Goal: Book appointment/travel/reservation

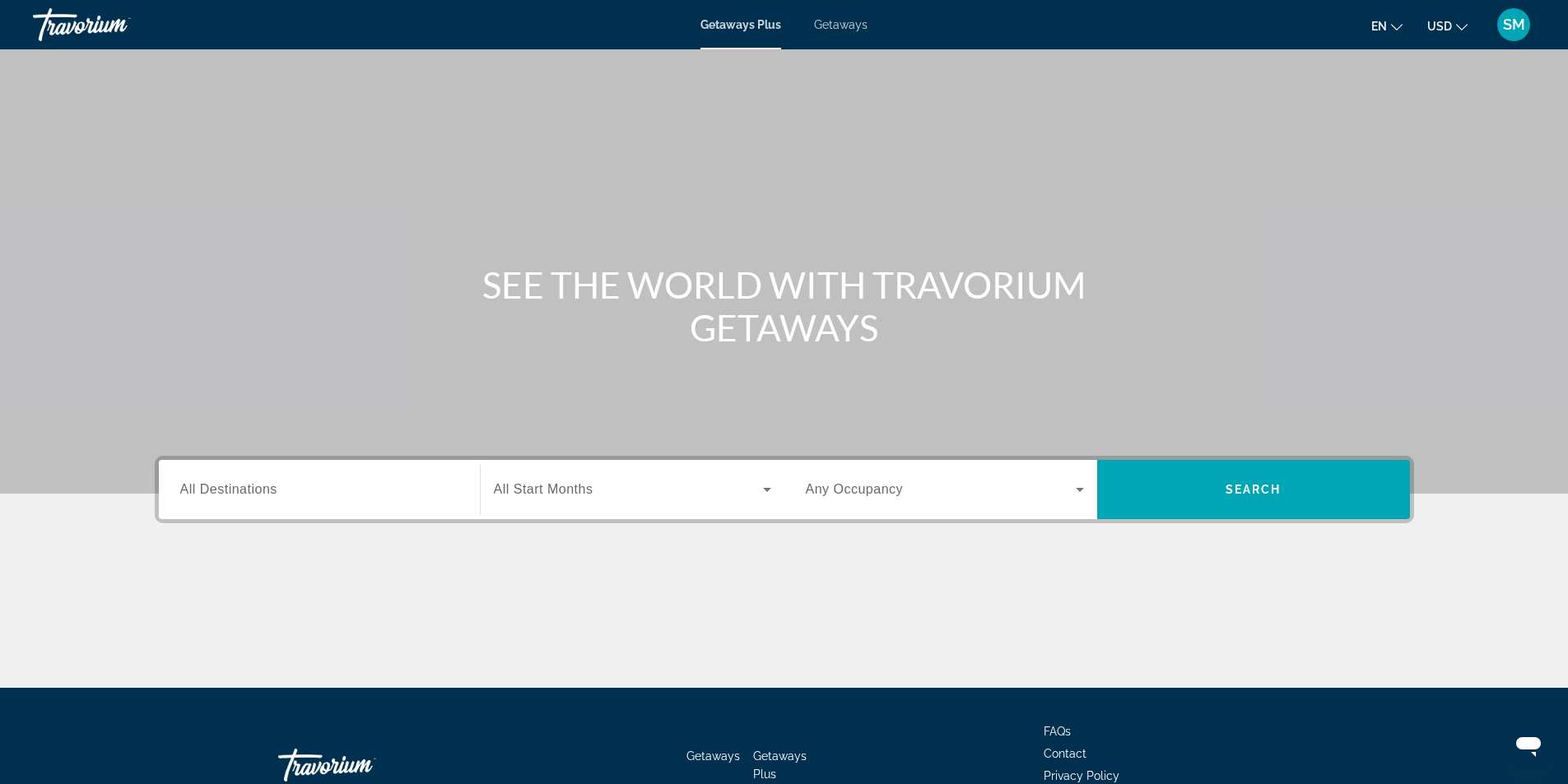
click at [316, 504] on div "Search widget" at bounding box center [319, 490] width 278 height 47
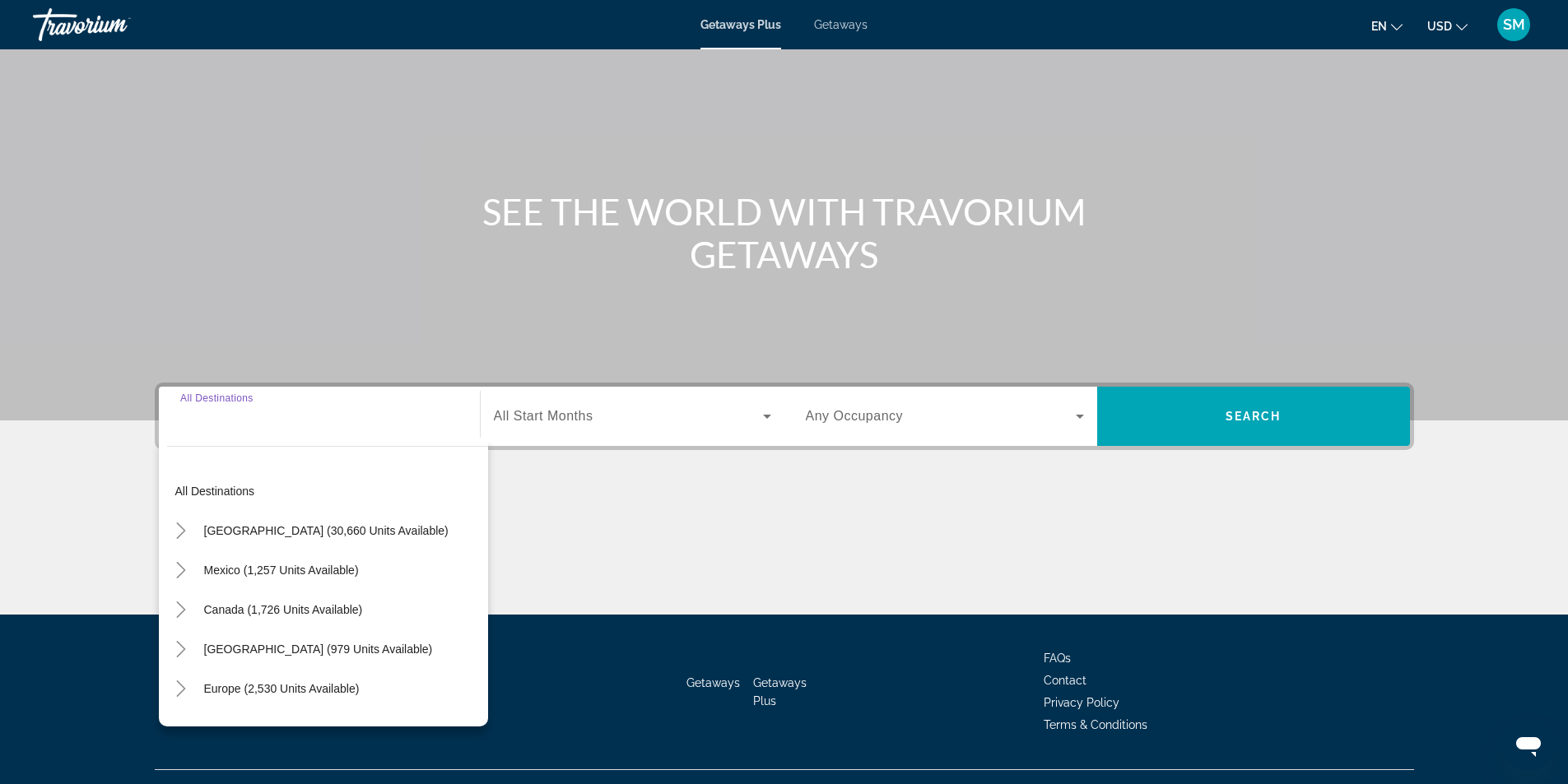
scroll to position [105, 0]
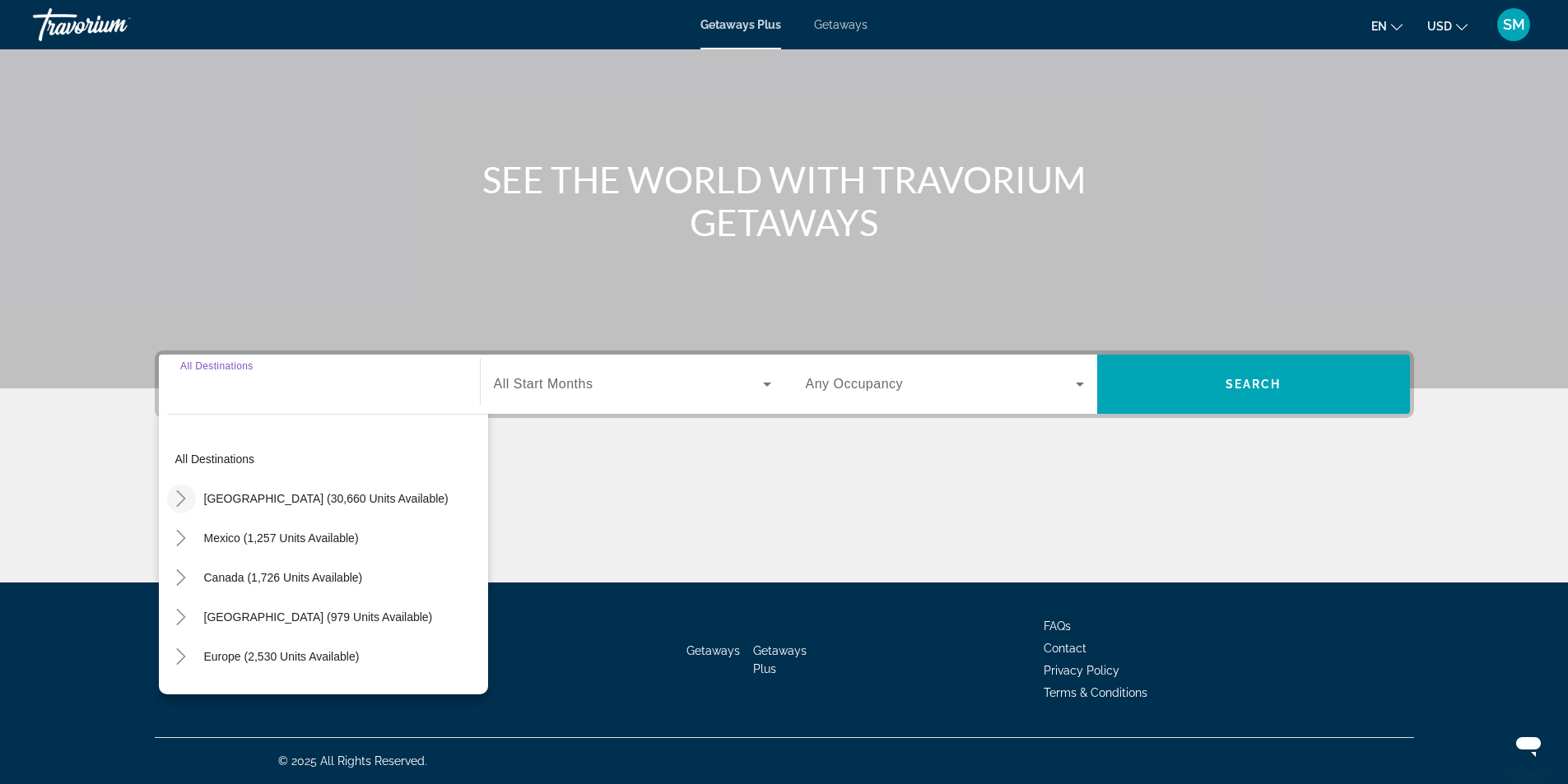
click at [186, 501] on icon "Toggle United States (30,660 units available)" at bounding box center [180, 498] width 16 height 16
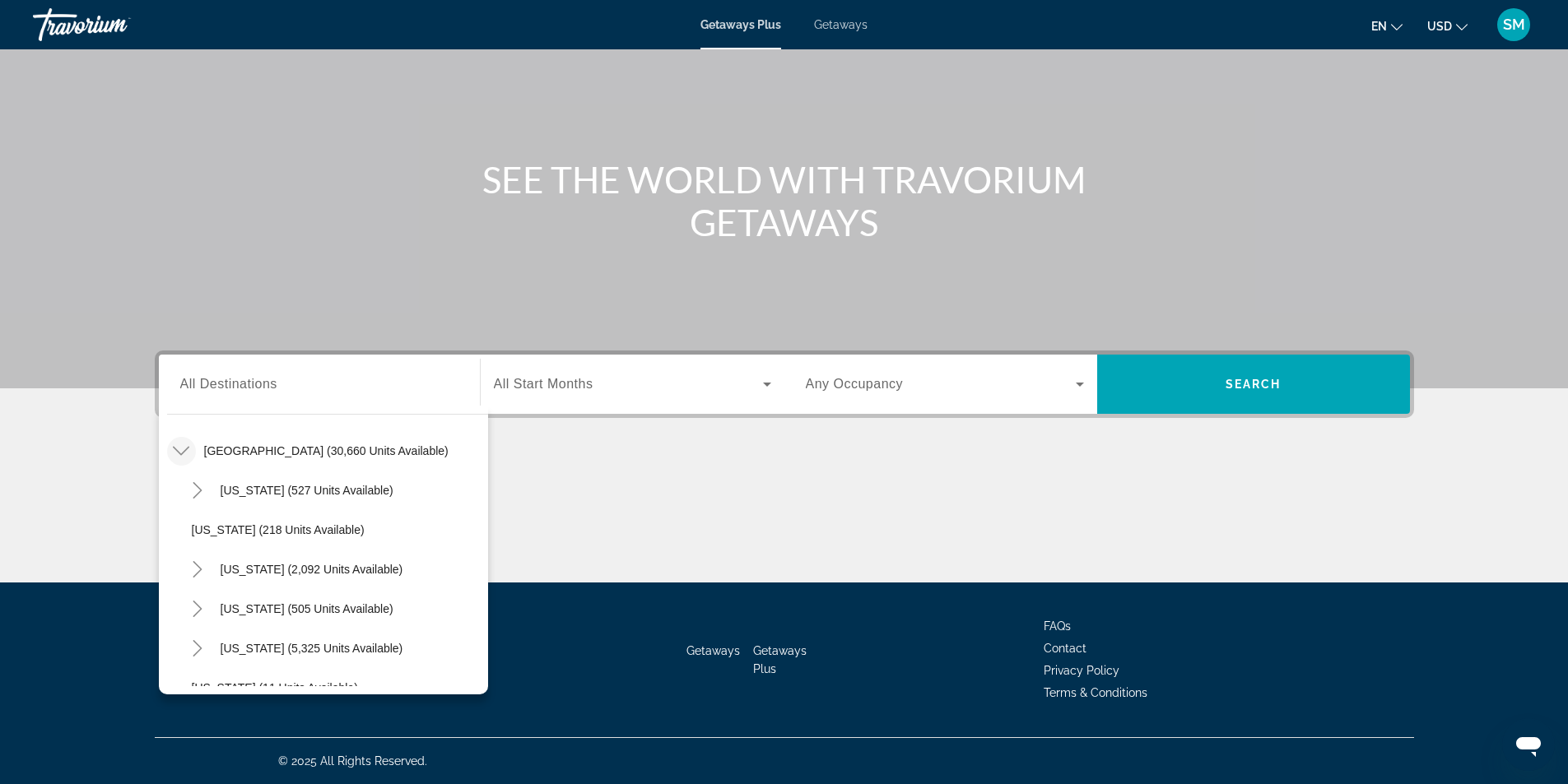
click at [605, 397] on div "Search widget" at bounding box center [632, 384] width 277 height 46
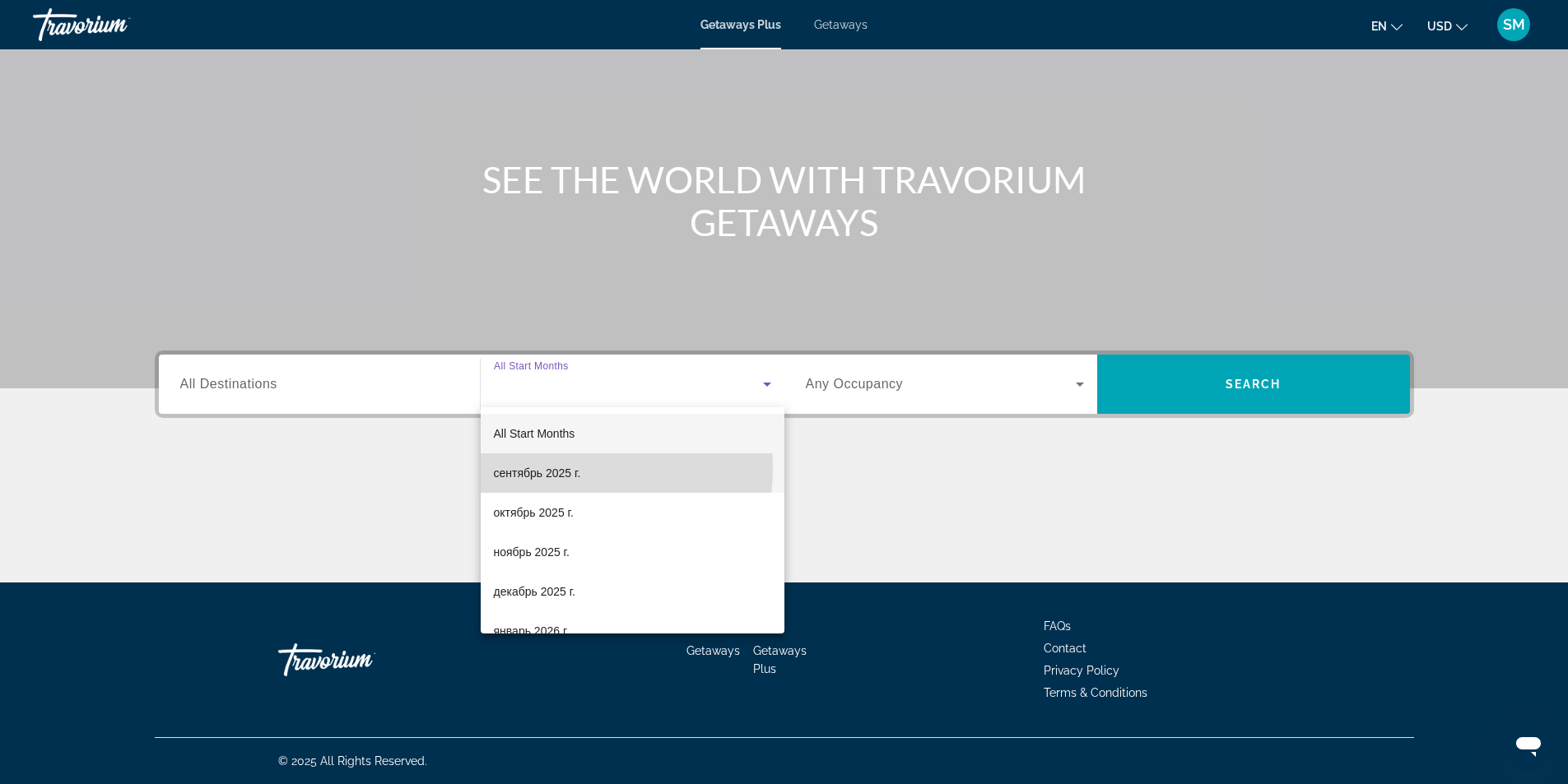
click at [539, 467] on span "сентябрь 2025 г." at bounding box center [537, 473] width 87 height 20
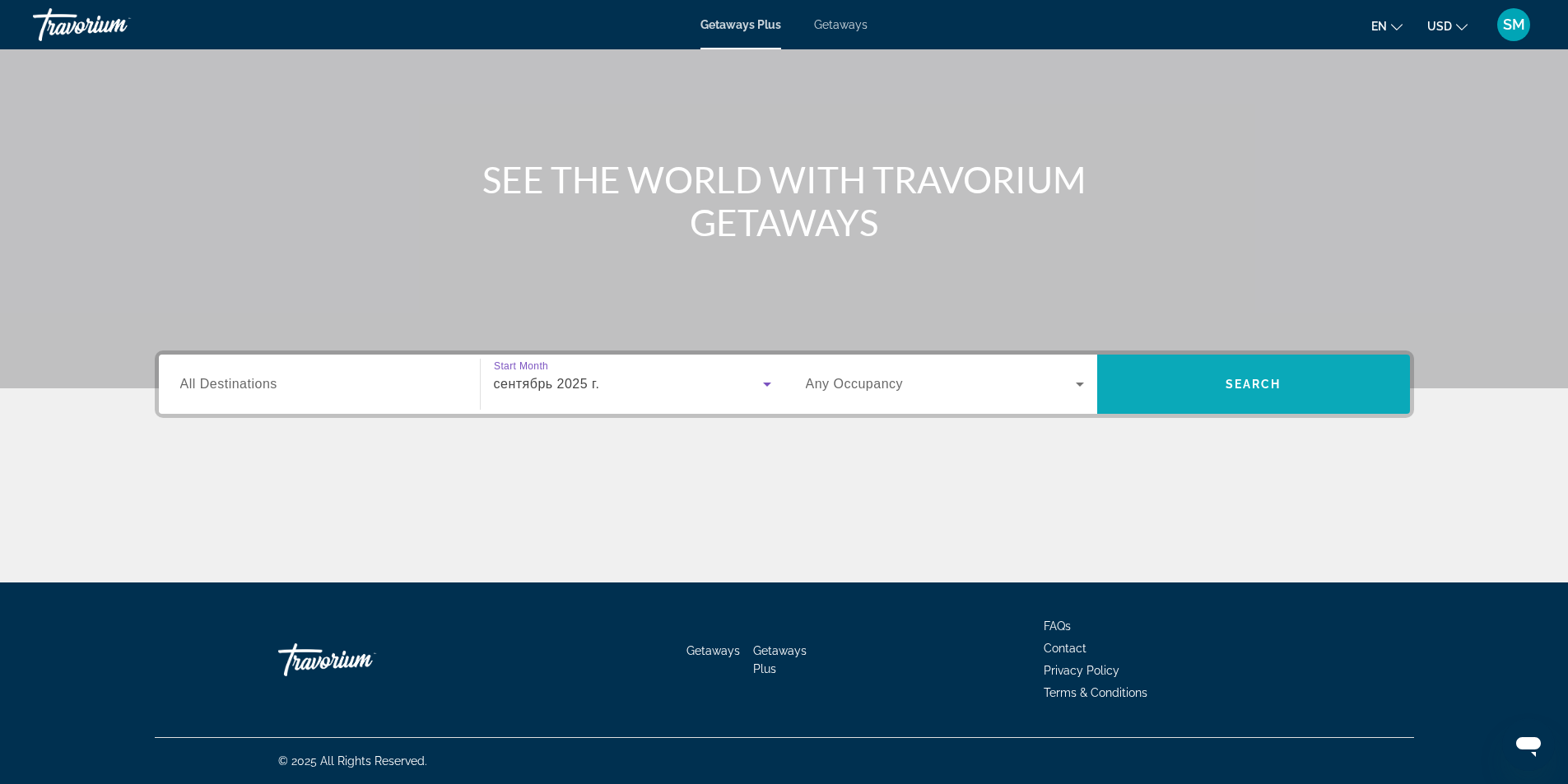
click at [1303, 384] on span "Search widget" at bounding box center [1253, 384] width 312 height 39
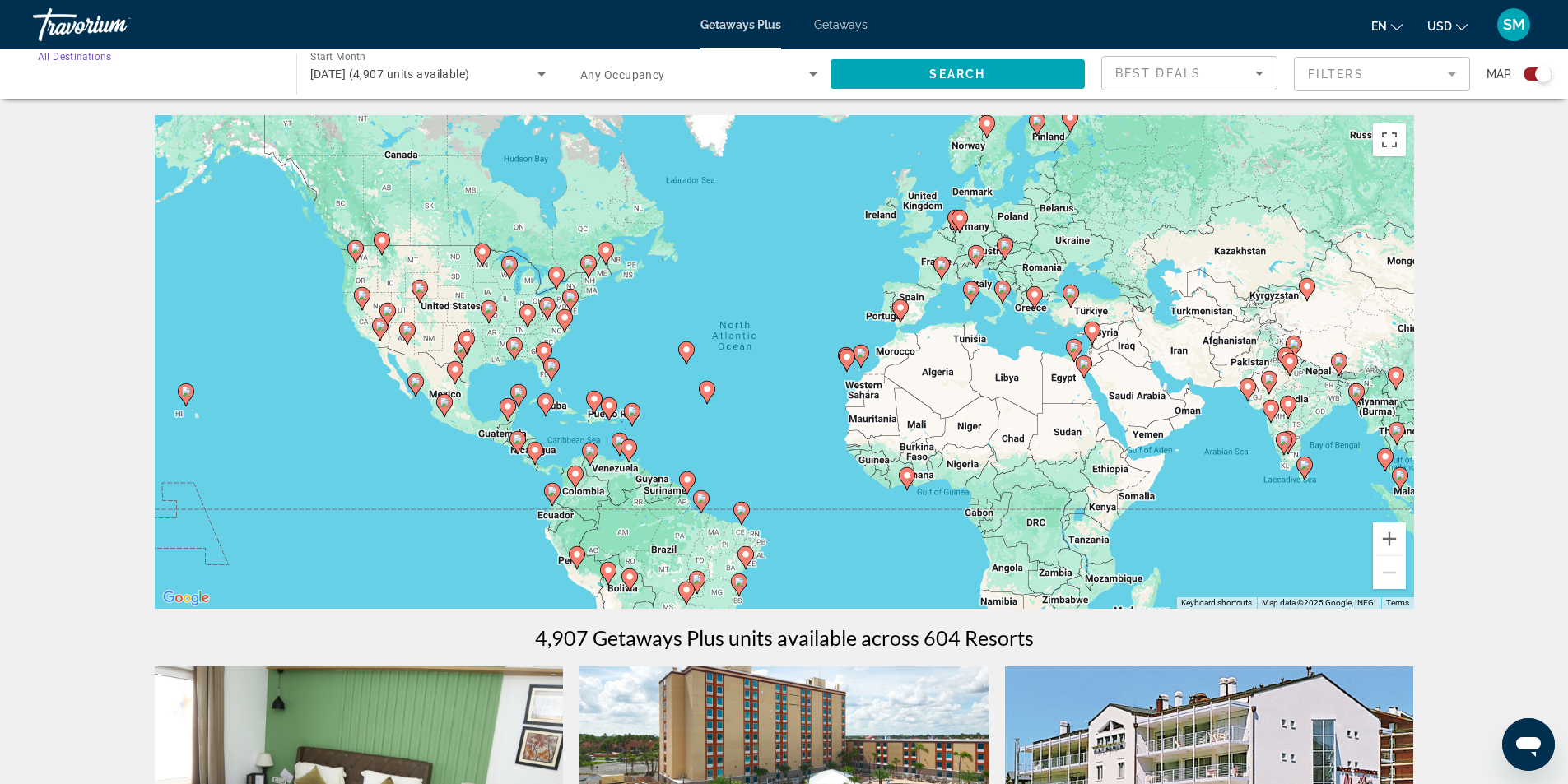
click at [129, 80] on input "Destination All Destinations" at bounding box center [157, 74] width 237 height 20
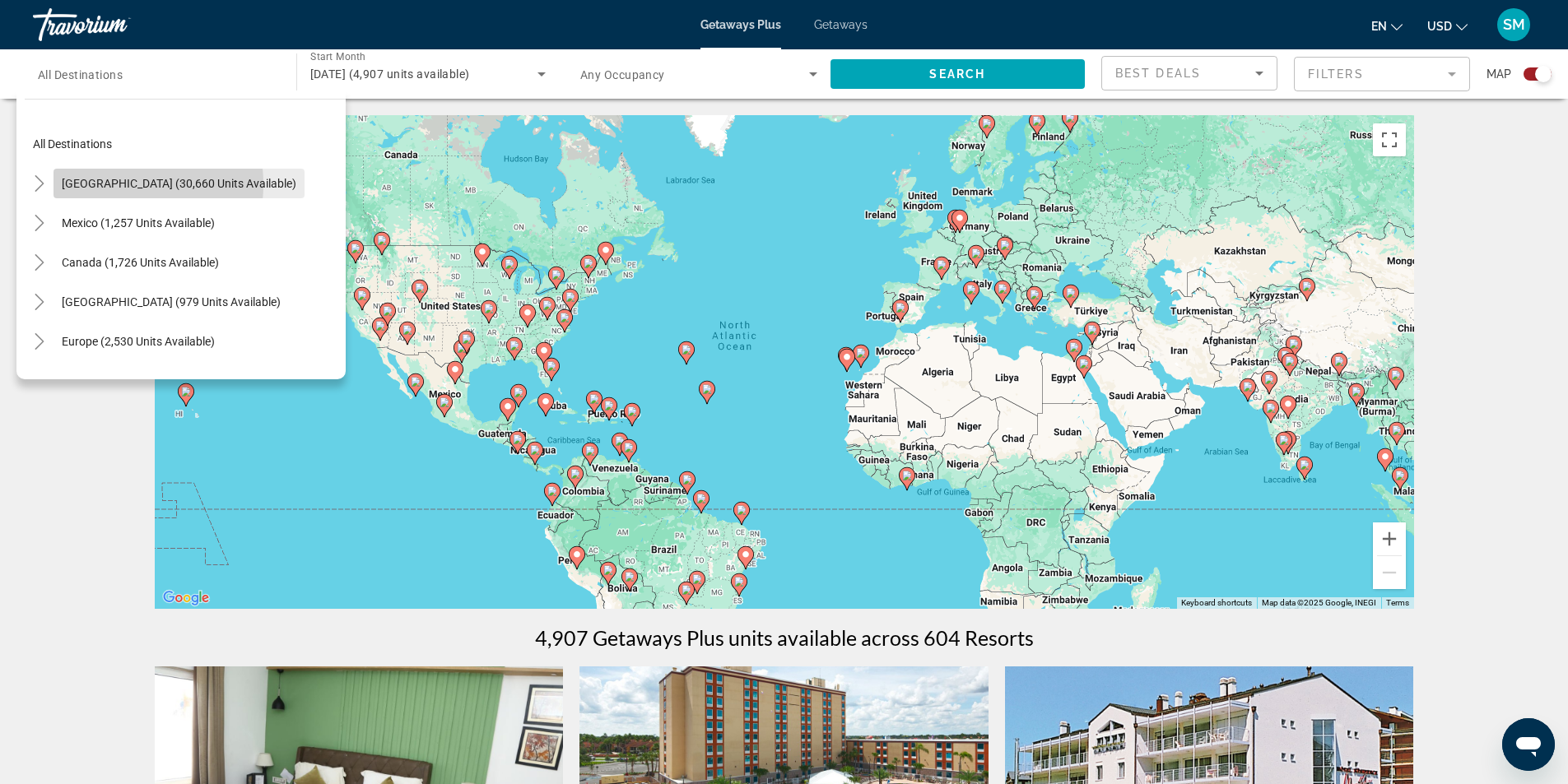
click at [107, 184] on span "[GEOGRAPHIC_DATA] (30,660 units available)" at bounding box center [180, 183] width 235 height 13
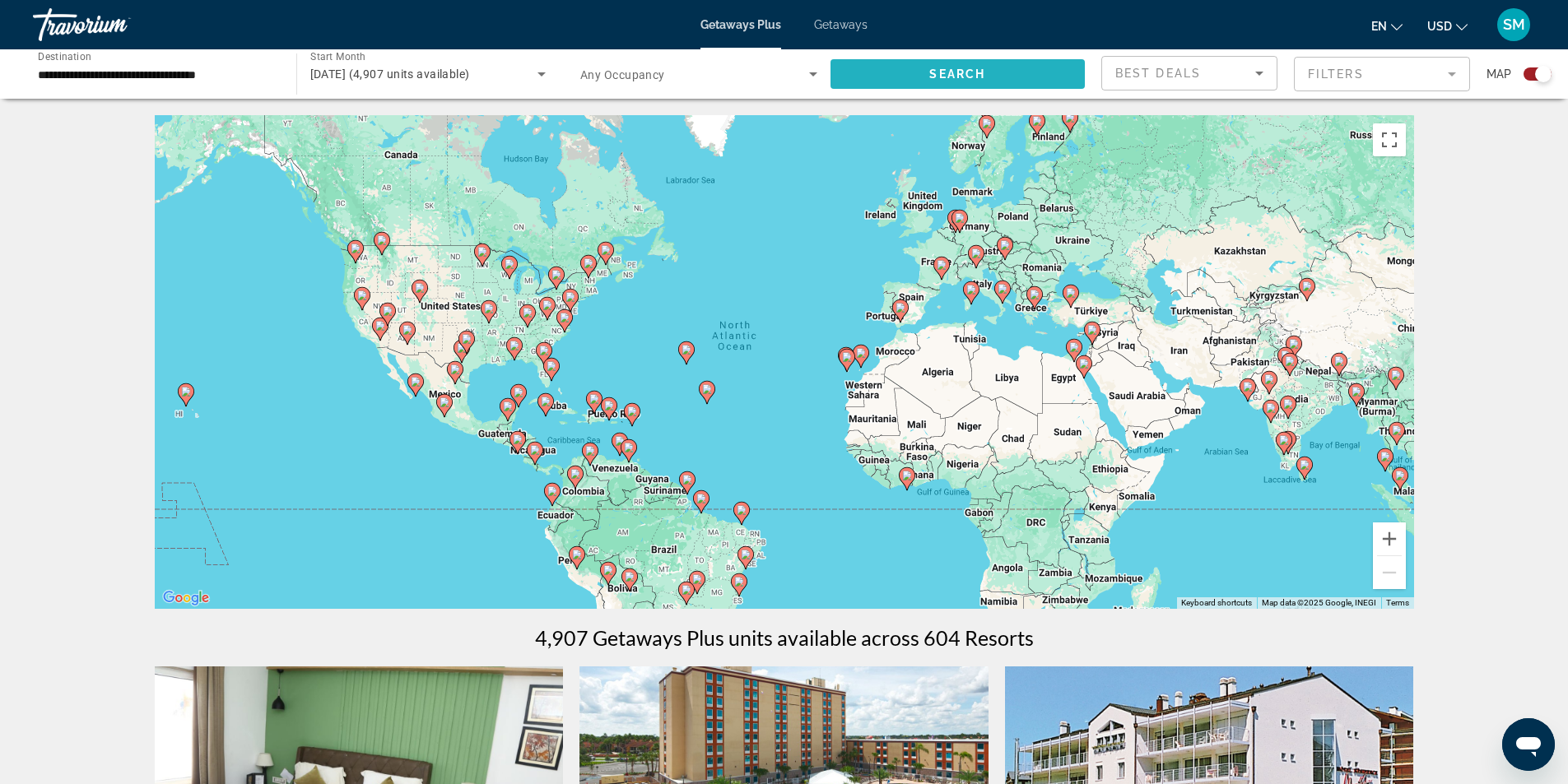
click at [943, 72] on span "Search" at bounding box center [957, 74] width 56 height 13
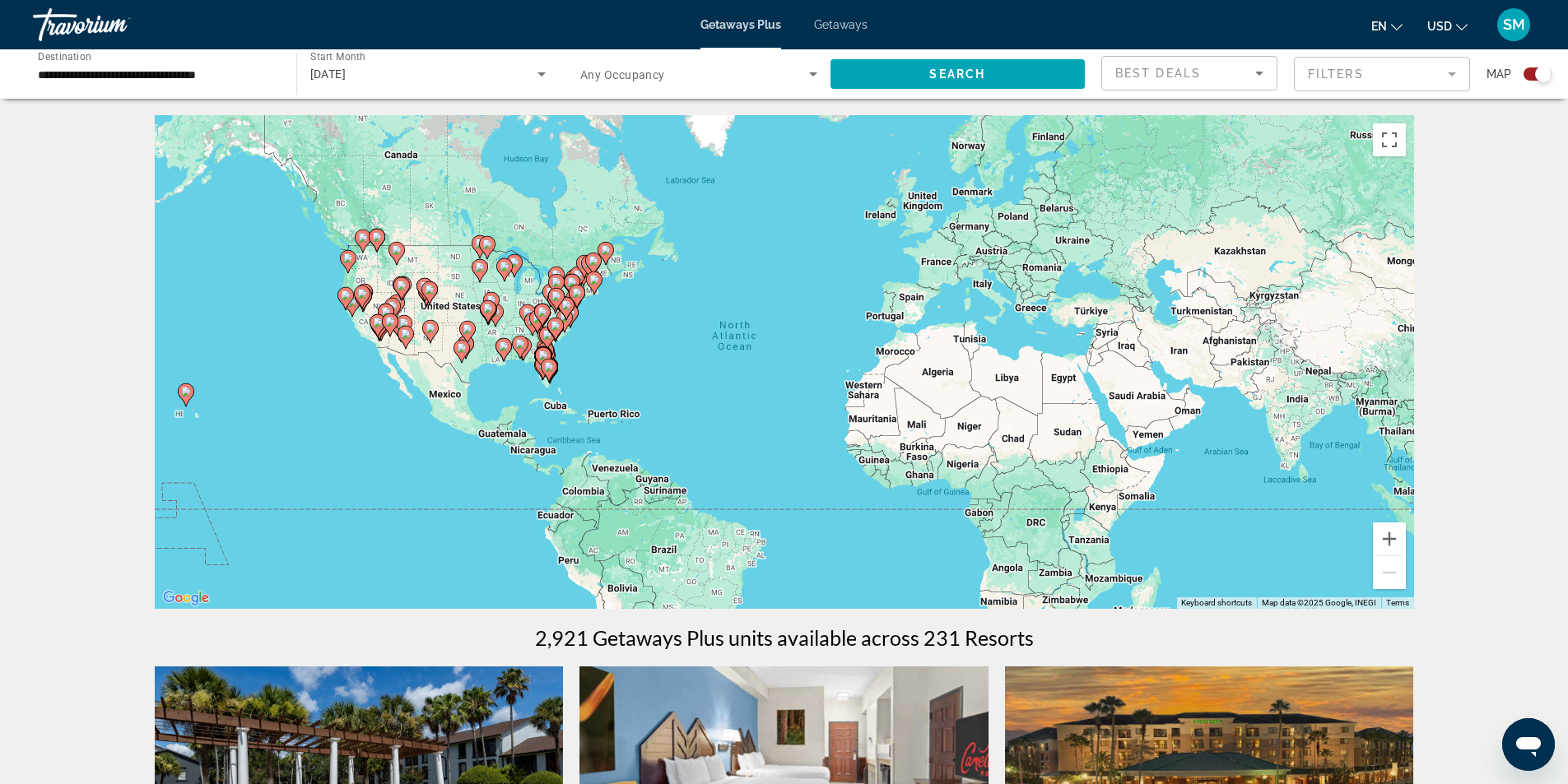
click at [216, 80] on input "**********" at bounding box center [157, 74] width 237 height 20
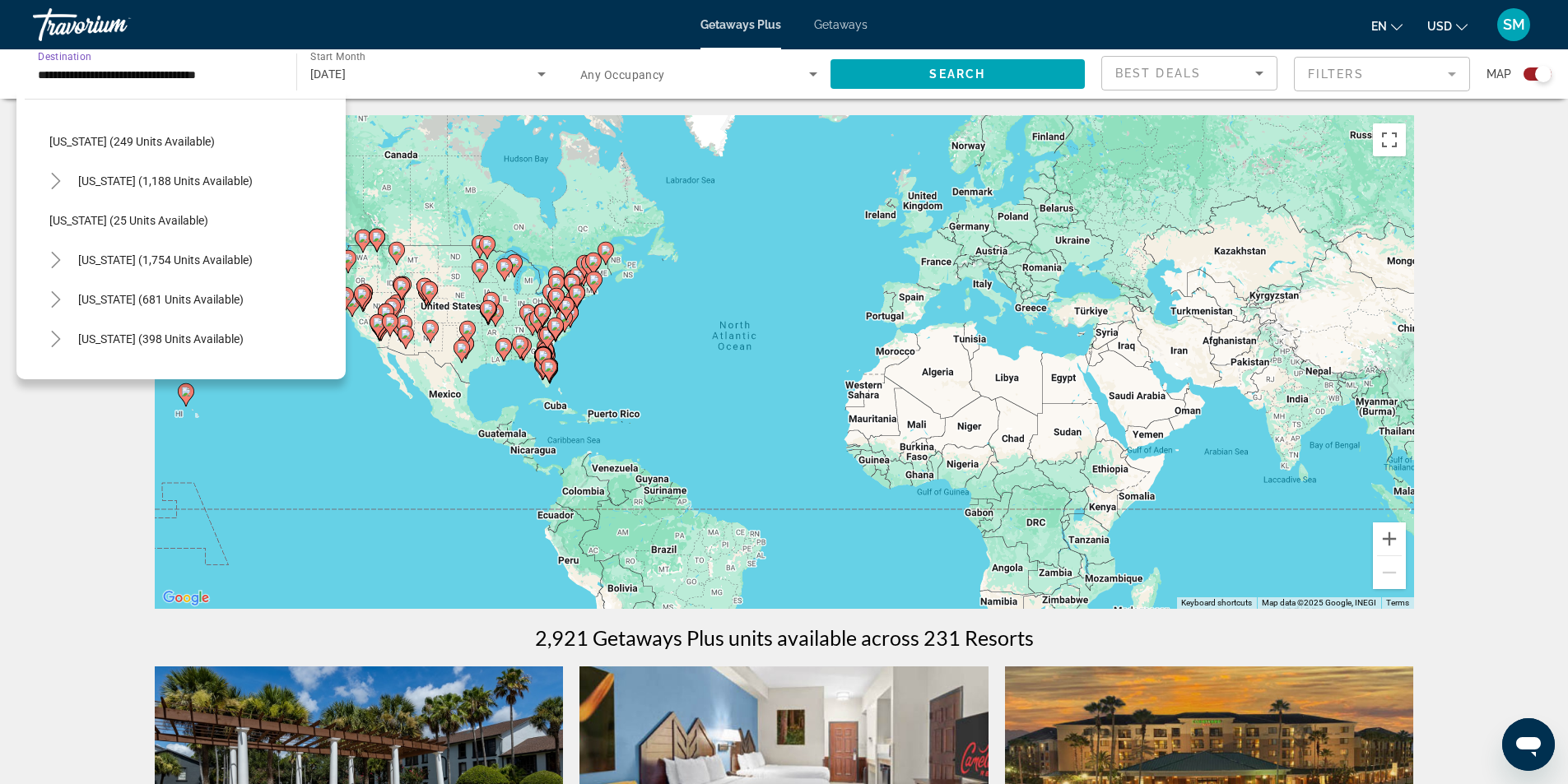
scroll to position [1070, 0]
click at [205, 262] on span "[US_STATE] (1,754 units available)" at bounding box center [165, 260] width 175 height 13
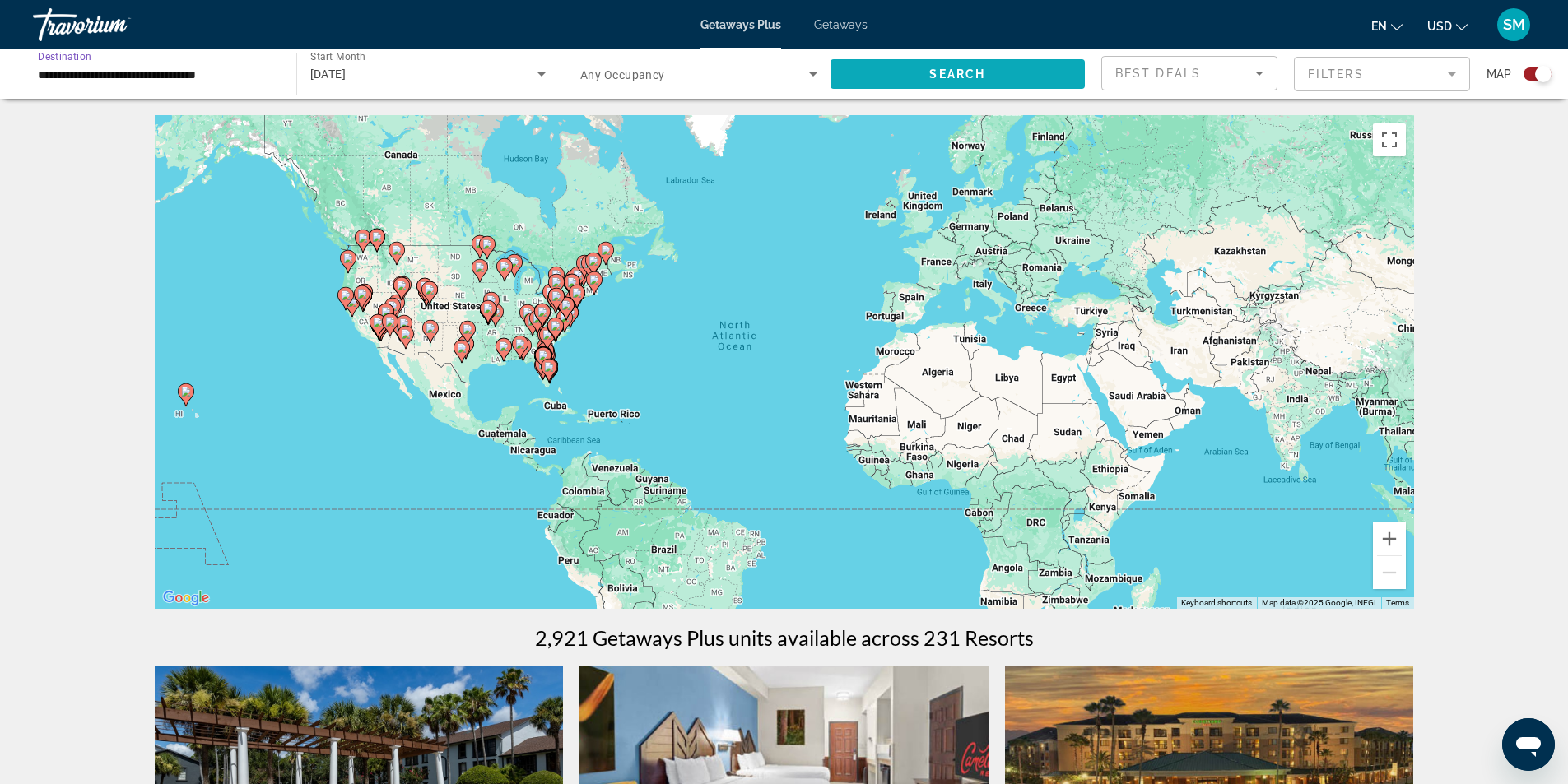
click at [889, 74] on span "Search widget" at bounding box center [958, 74] width 255 height 39
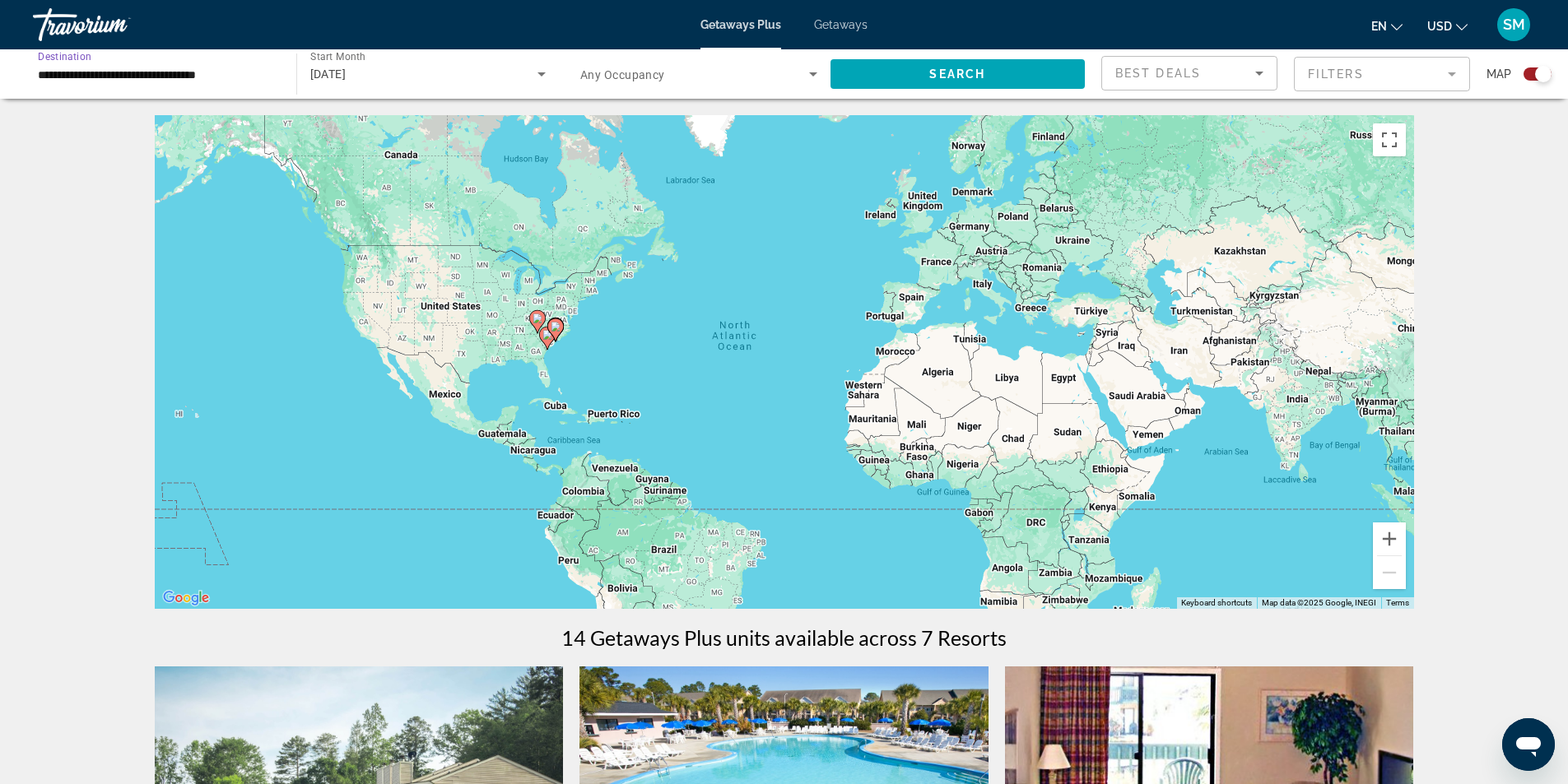
click at [204, 73] on input "**********" at bounding box center [157, 74] width 237 height 20
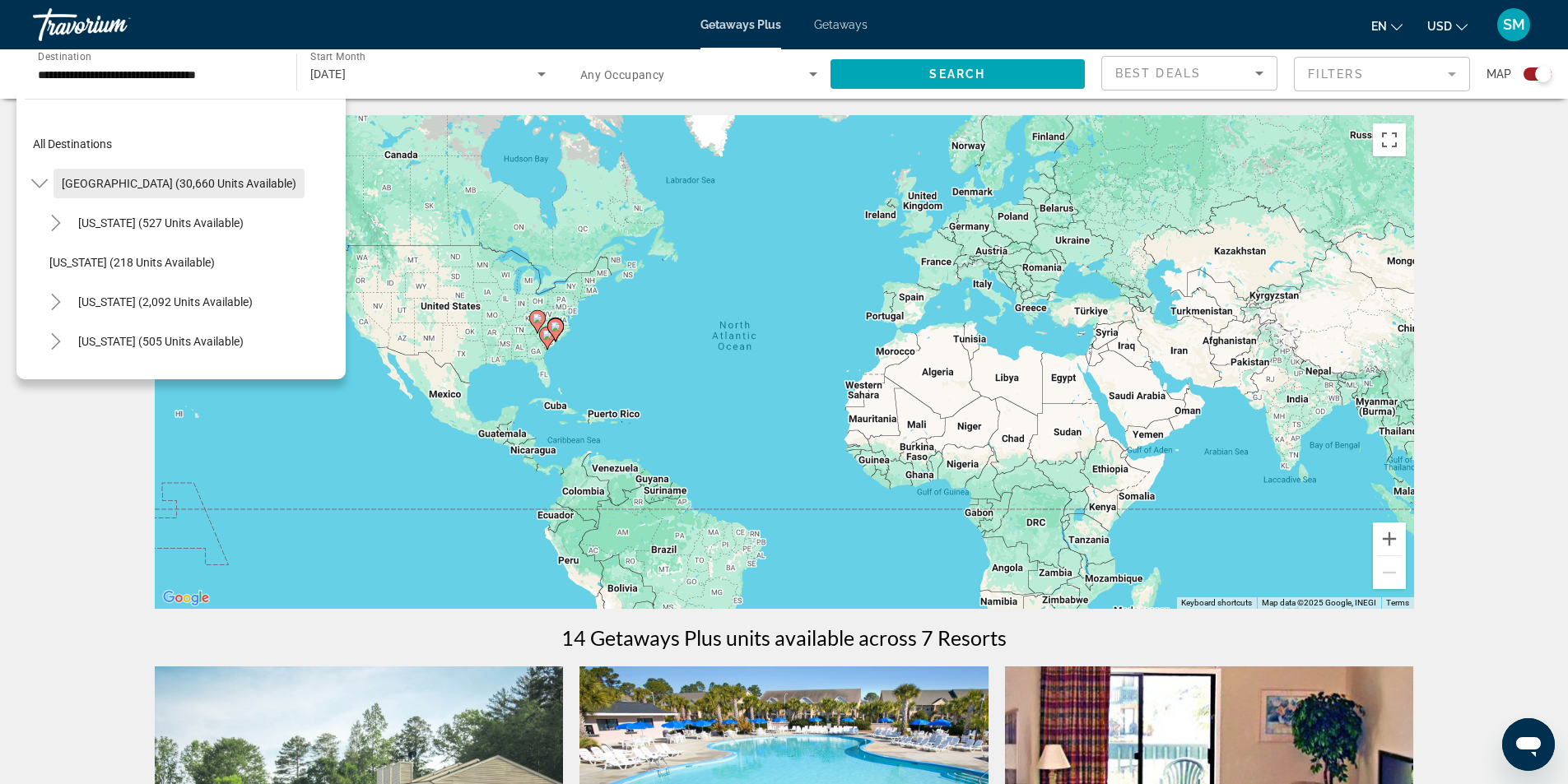
click at [110, 181] on span "[GEOGRAPHIC_DATA] (30,660 units available)" at bounding box center [180, 183] width 235 height 13
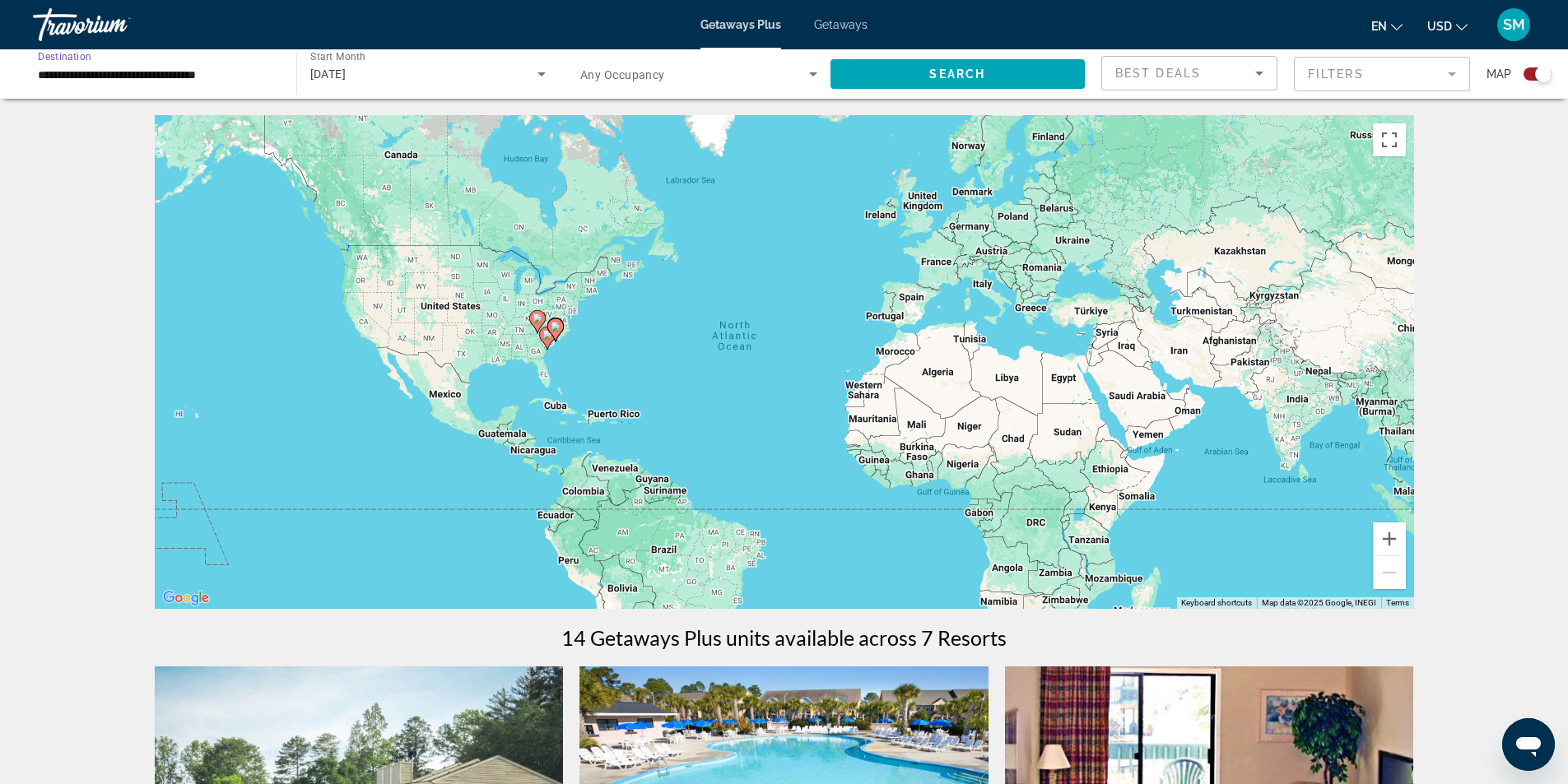
click at [227, 76] on input "**********" at bounding box center [157, 74] width 237 height 20
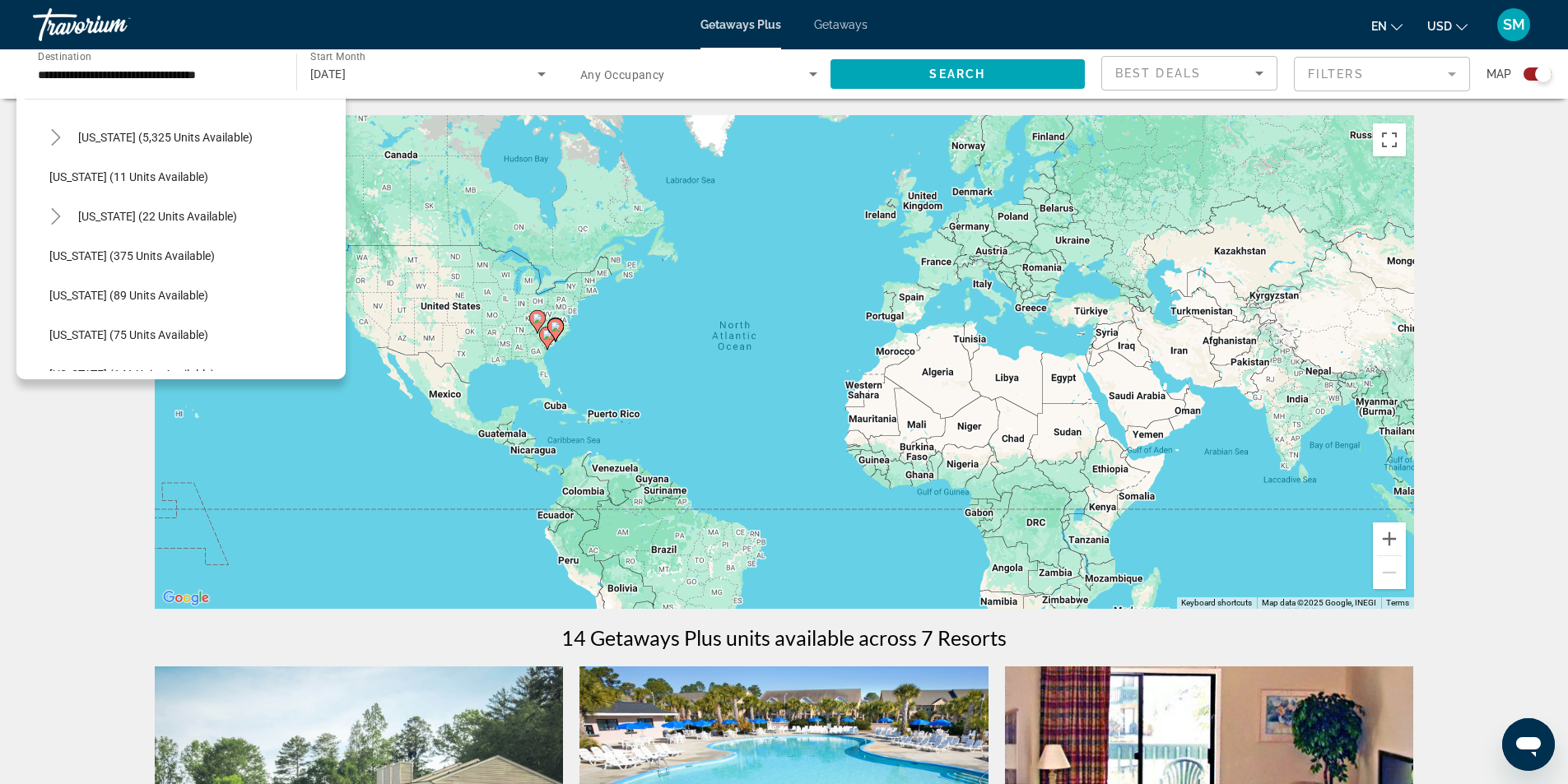
scroll to position [223, 0]
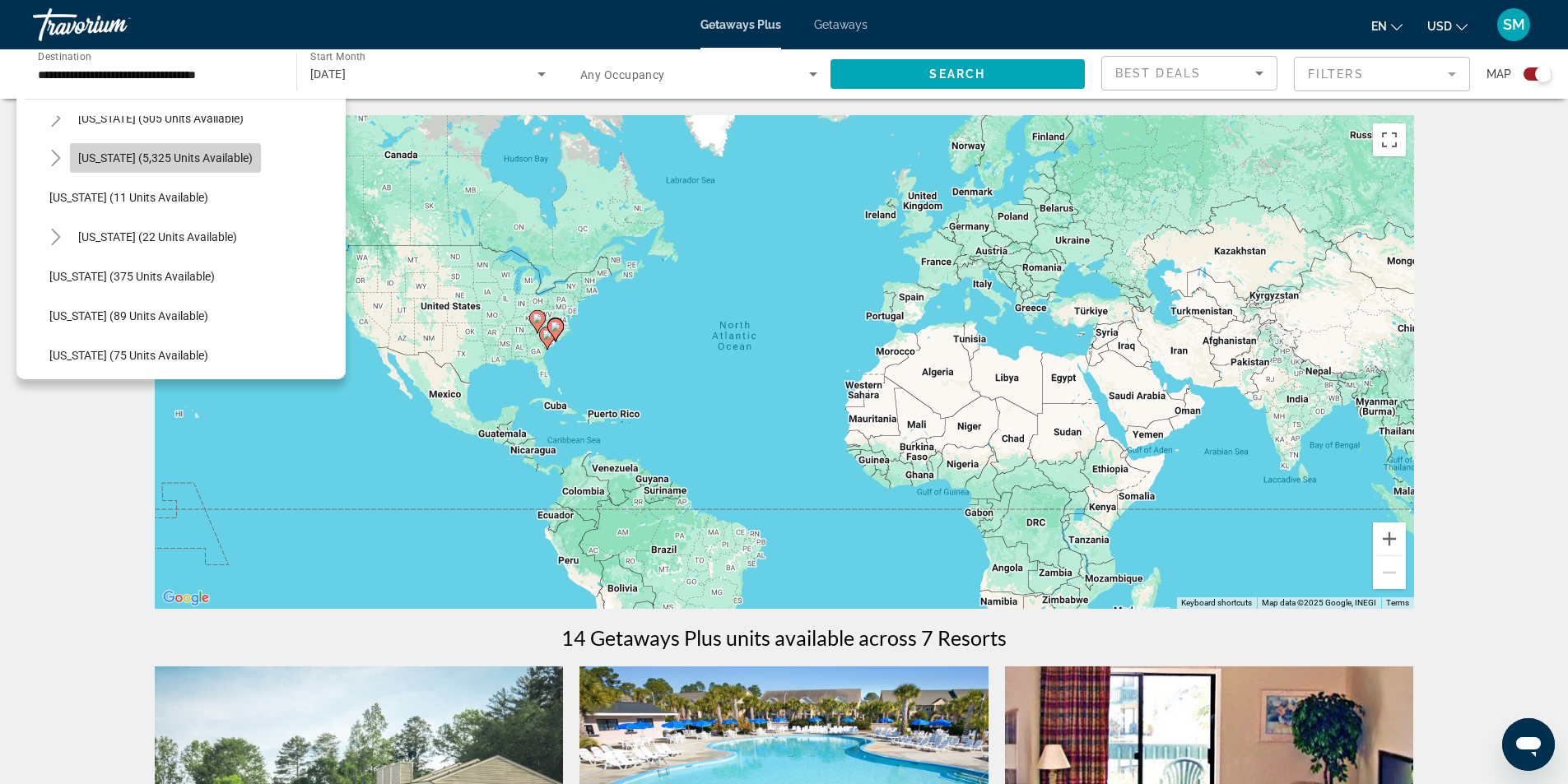
click at [200, 158] on span "[US_STATE] (5,325 units available)" at bounding box center [165, 159] width 175 height 13
type input "**********"
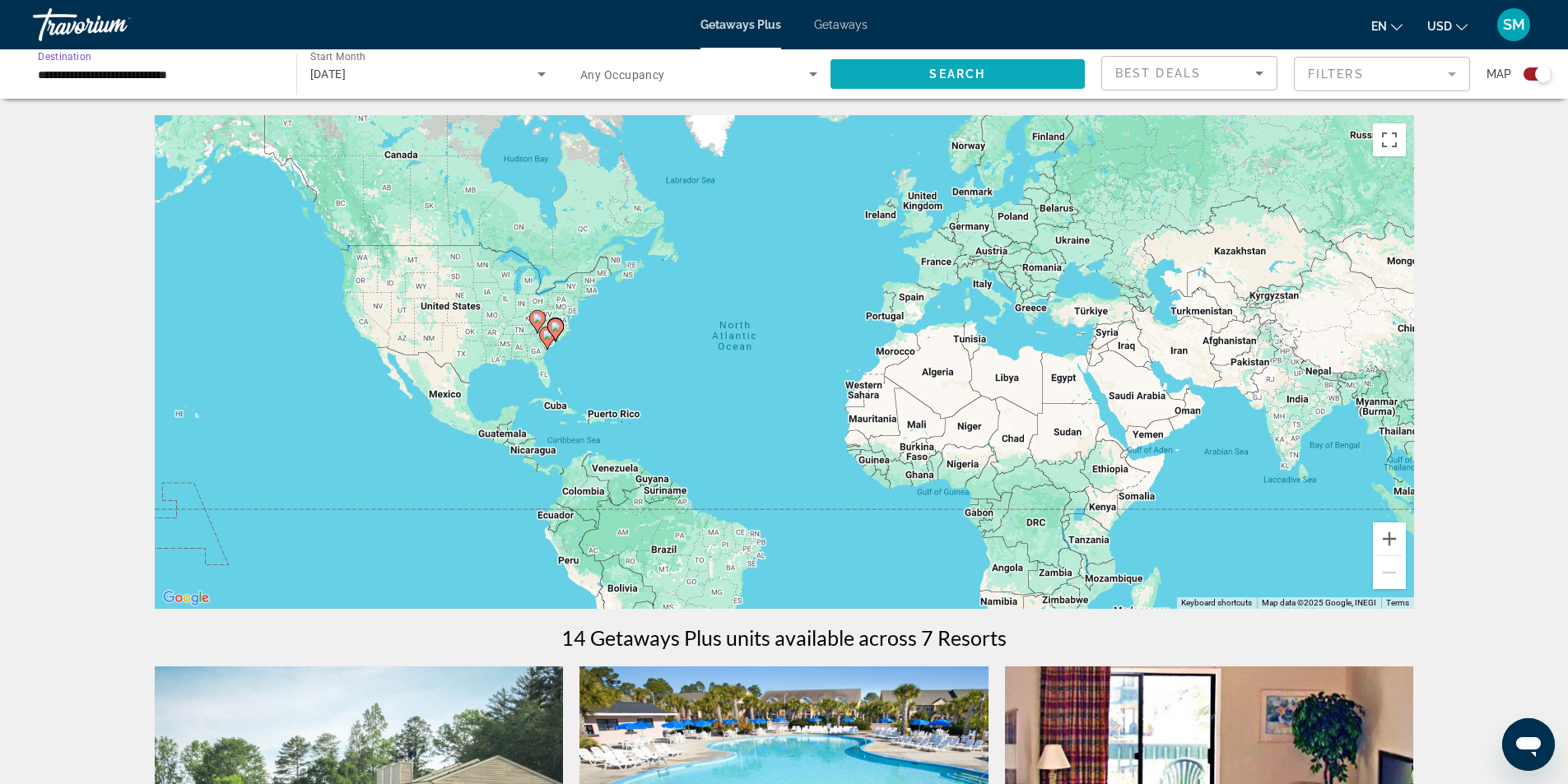
click at [1000, 84] on span "Search widget" at bounding box center [958, 74] width 255 height 39
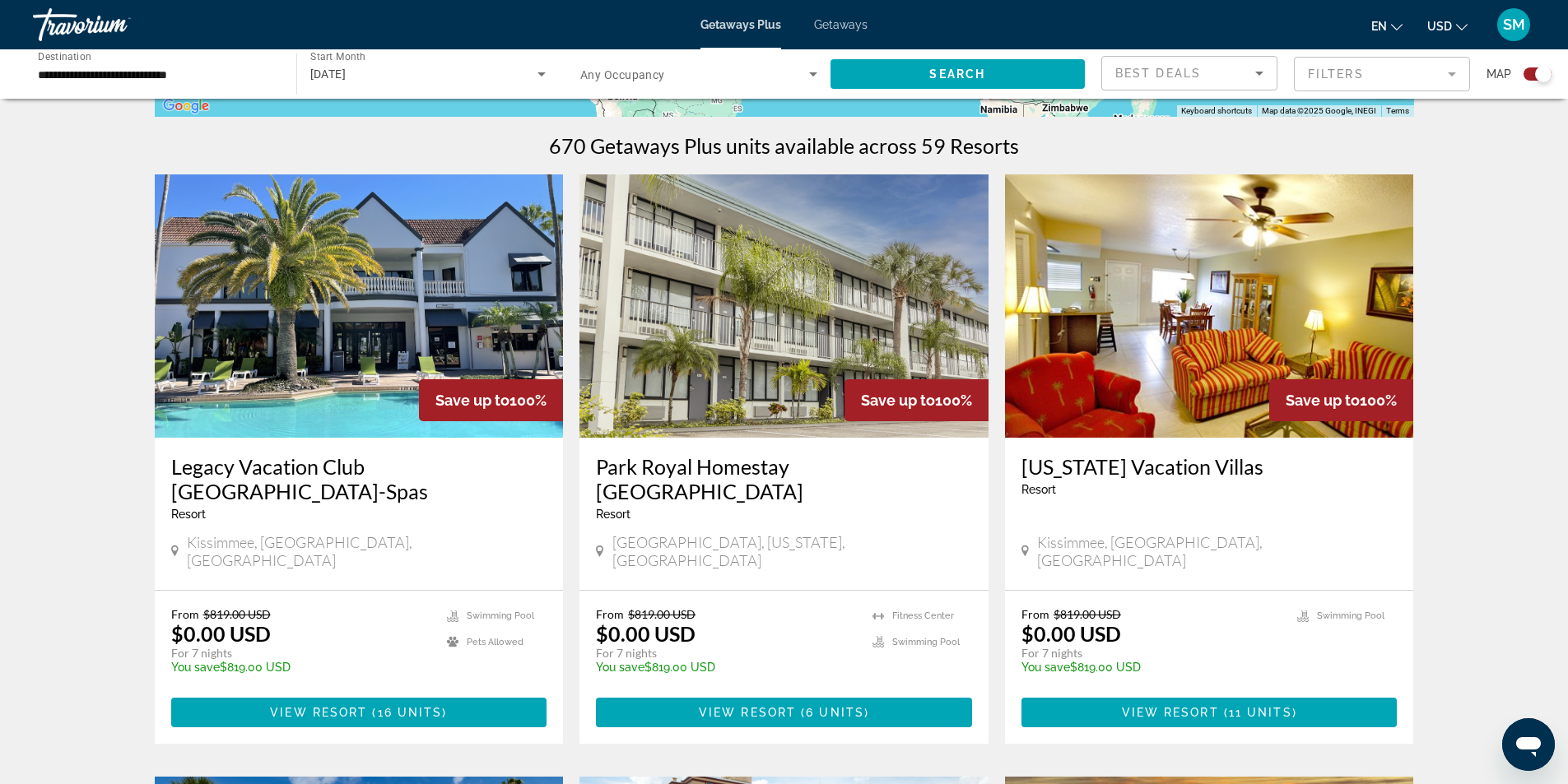
scroll to position [494, 0]
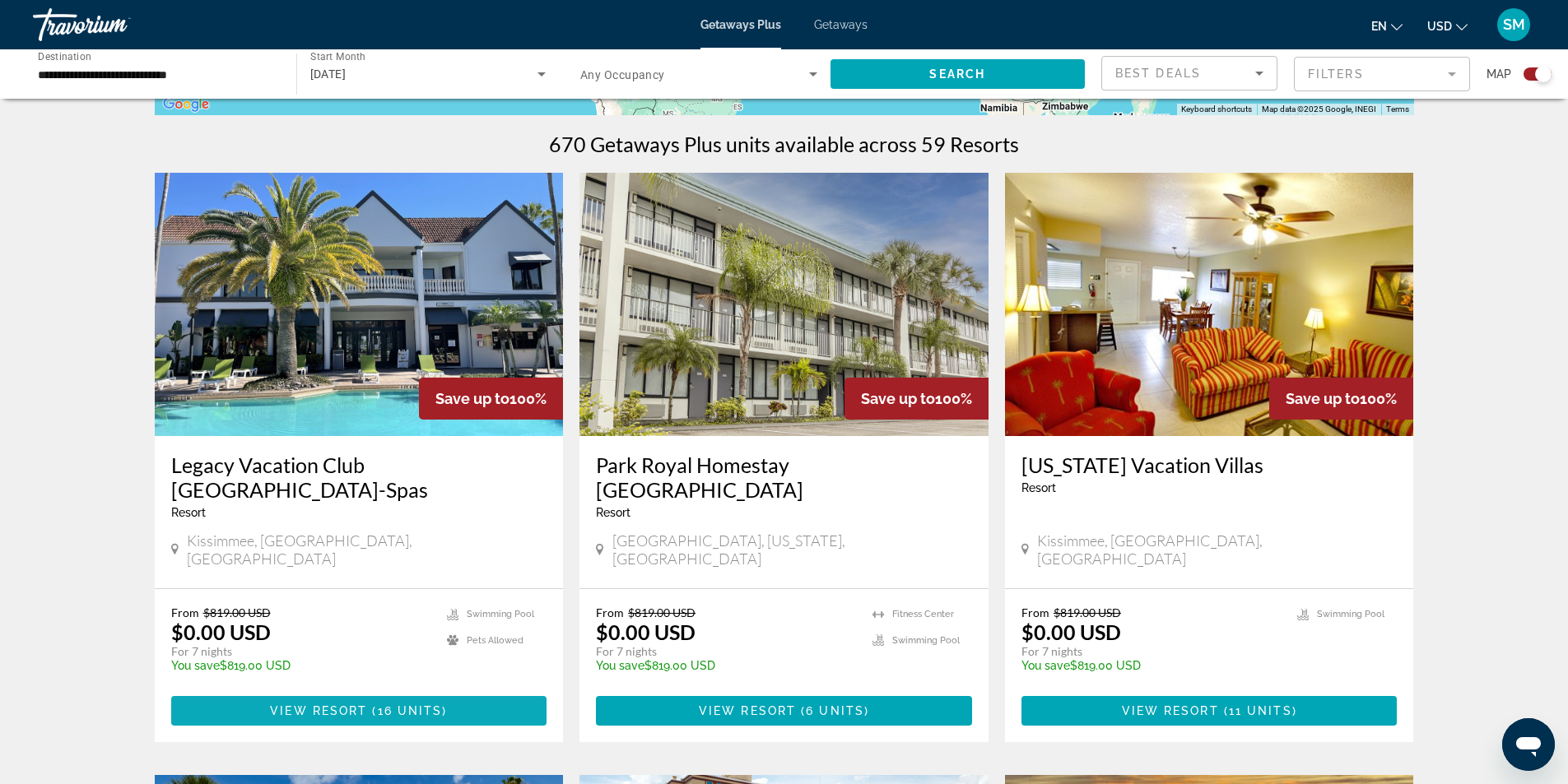
click at [399, 705] on span "16 units" at bounding box center [411, 711] width 65 height 13
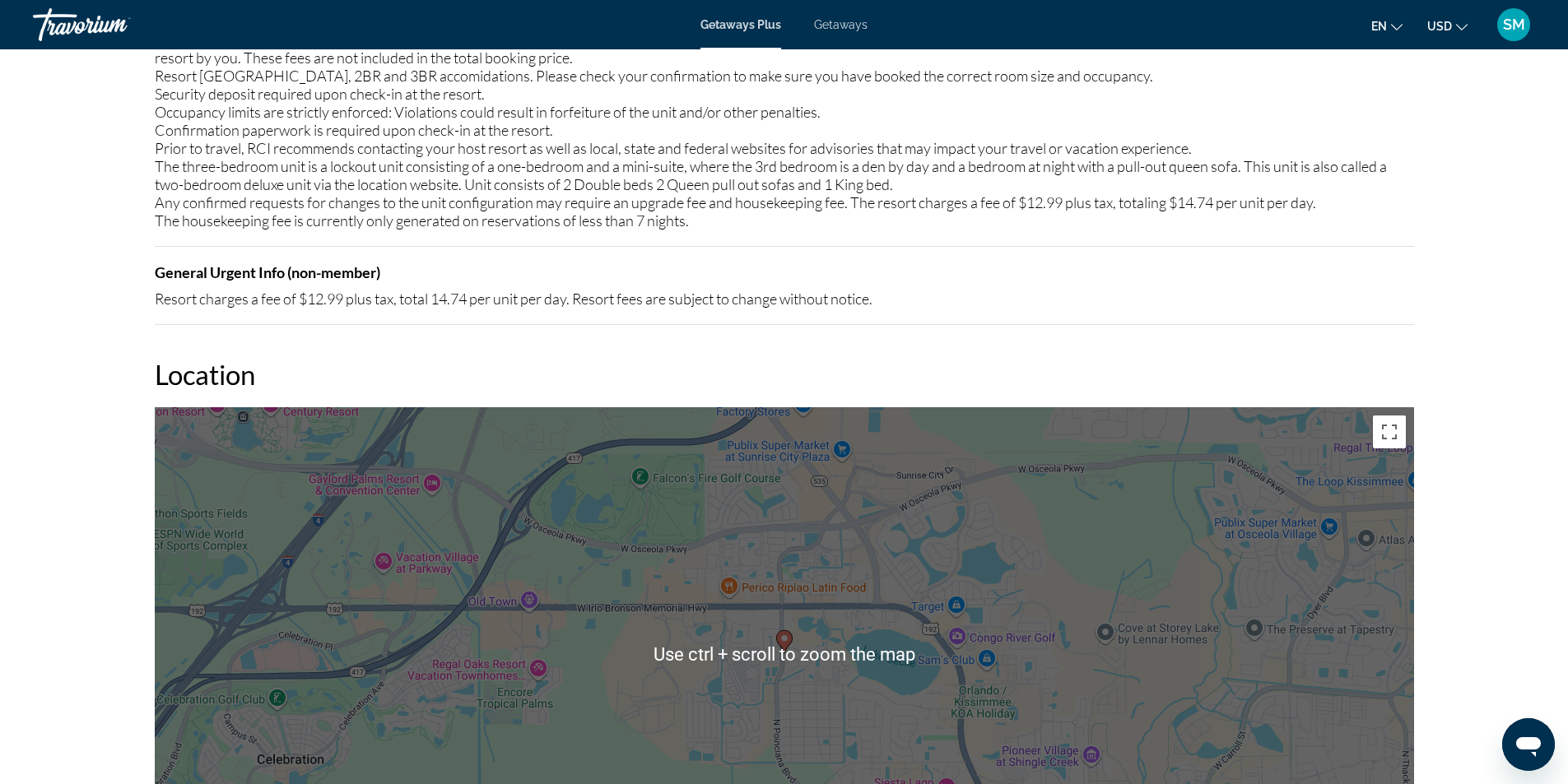
scroll to position [2551, 0]
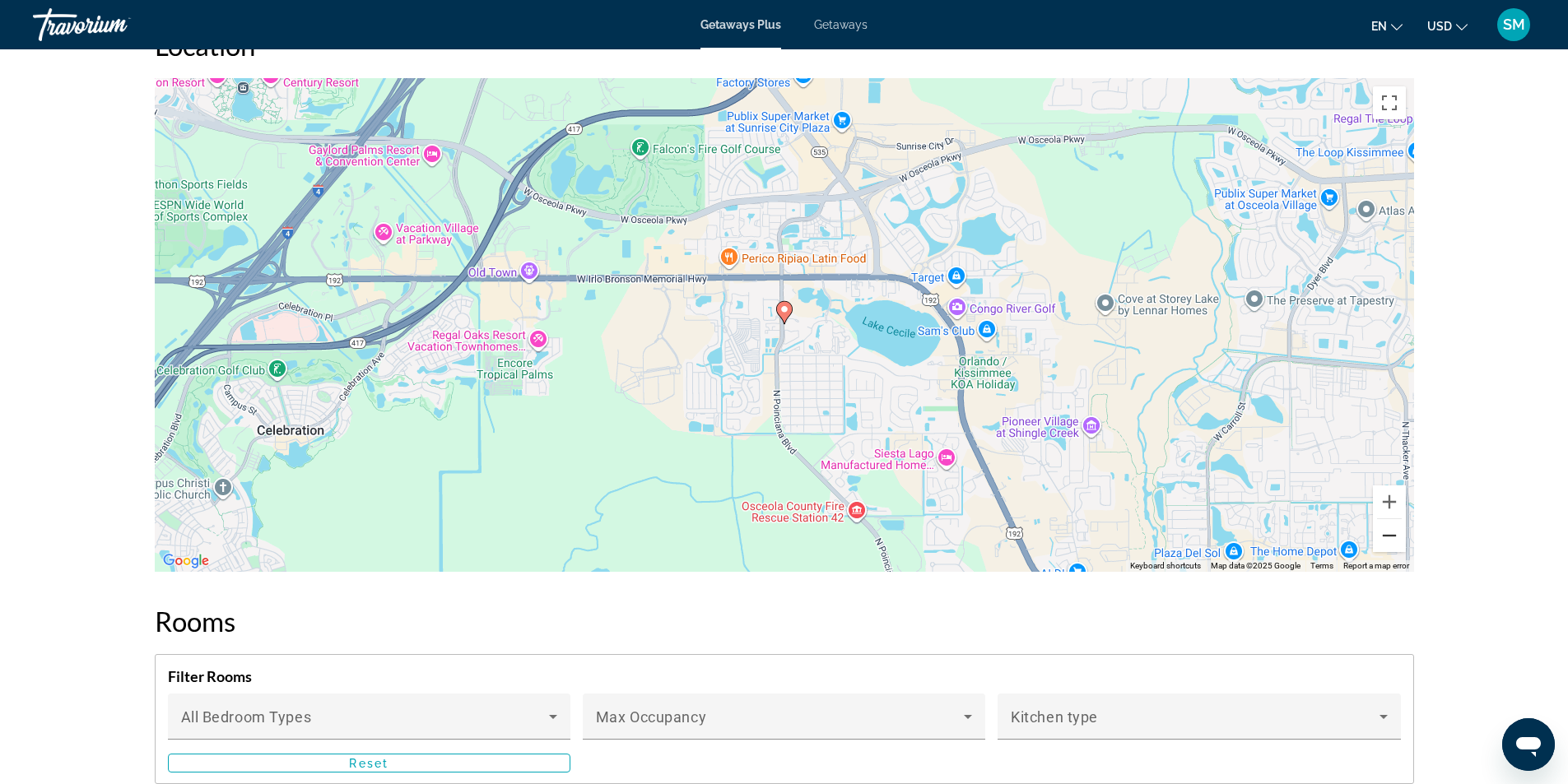
click at [1384, 527] on button "Zoom out" at bounding box center [1388, 536] width 32 height 32
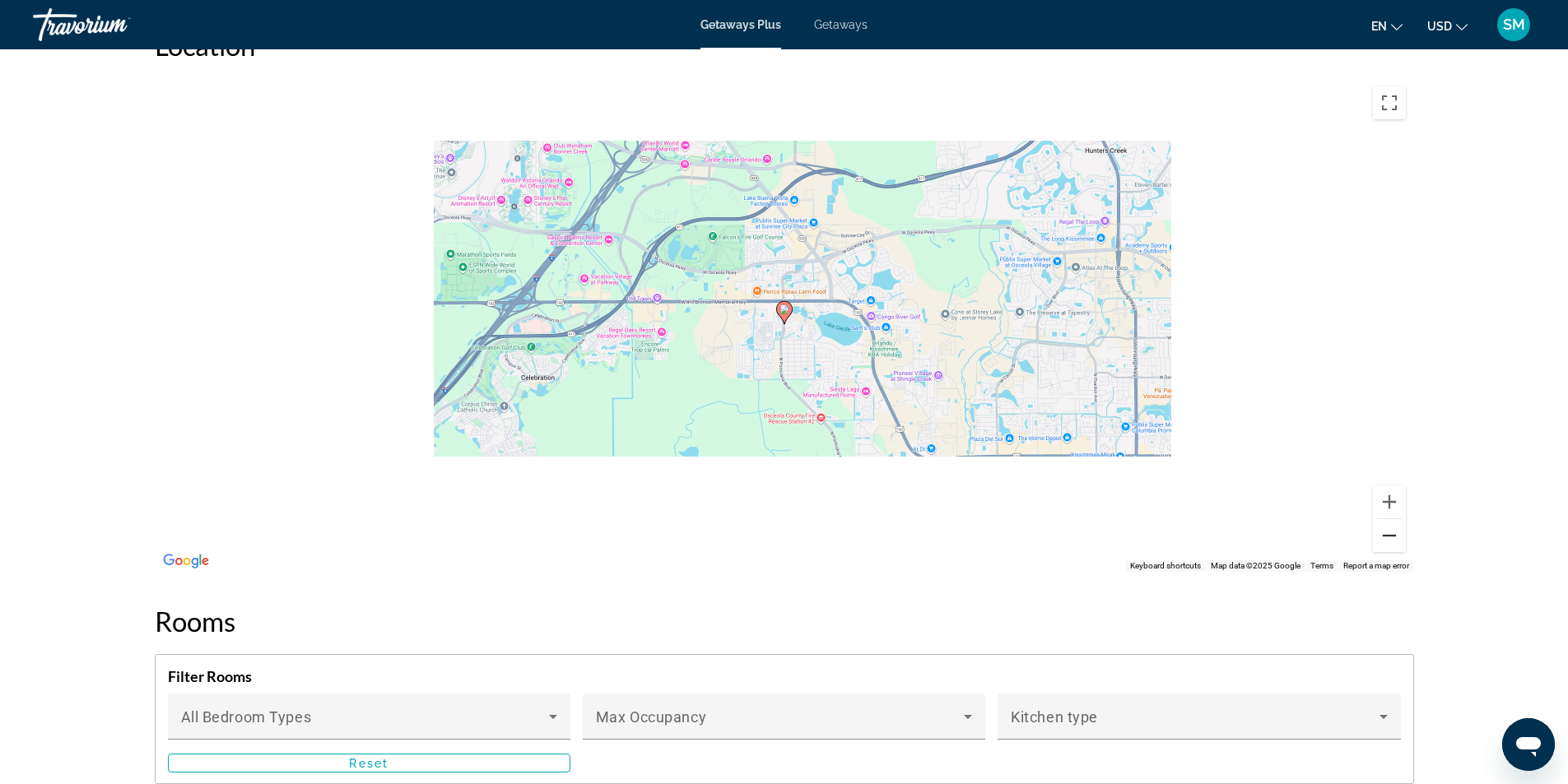
click at [1384, 527] on button "Zoom out" at bounding box center [1388, 536] width 32 height 32
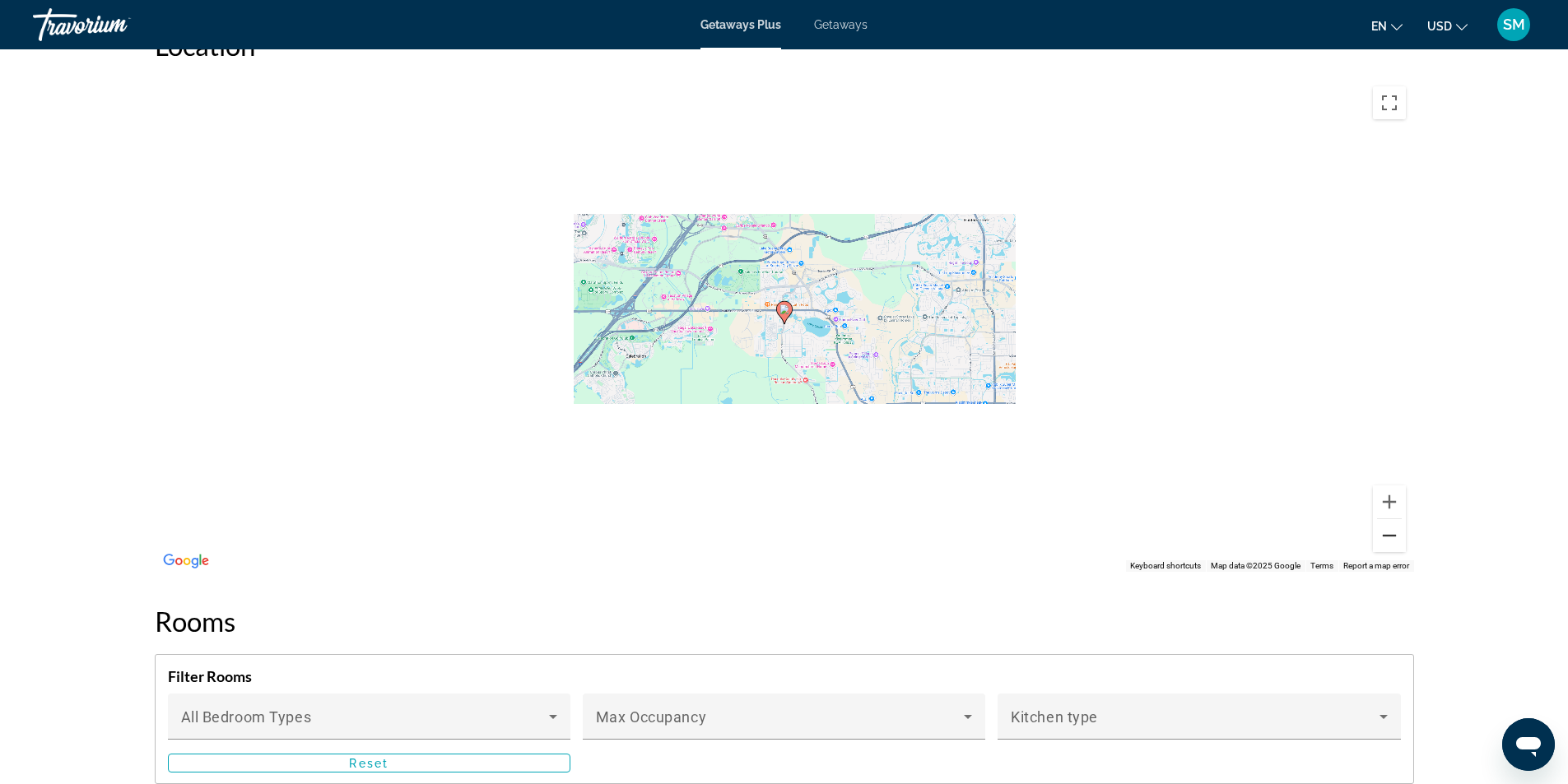
click at [1384, 527] on button "Zoom out" at bounding box center [1388, 536] width 32 height 32
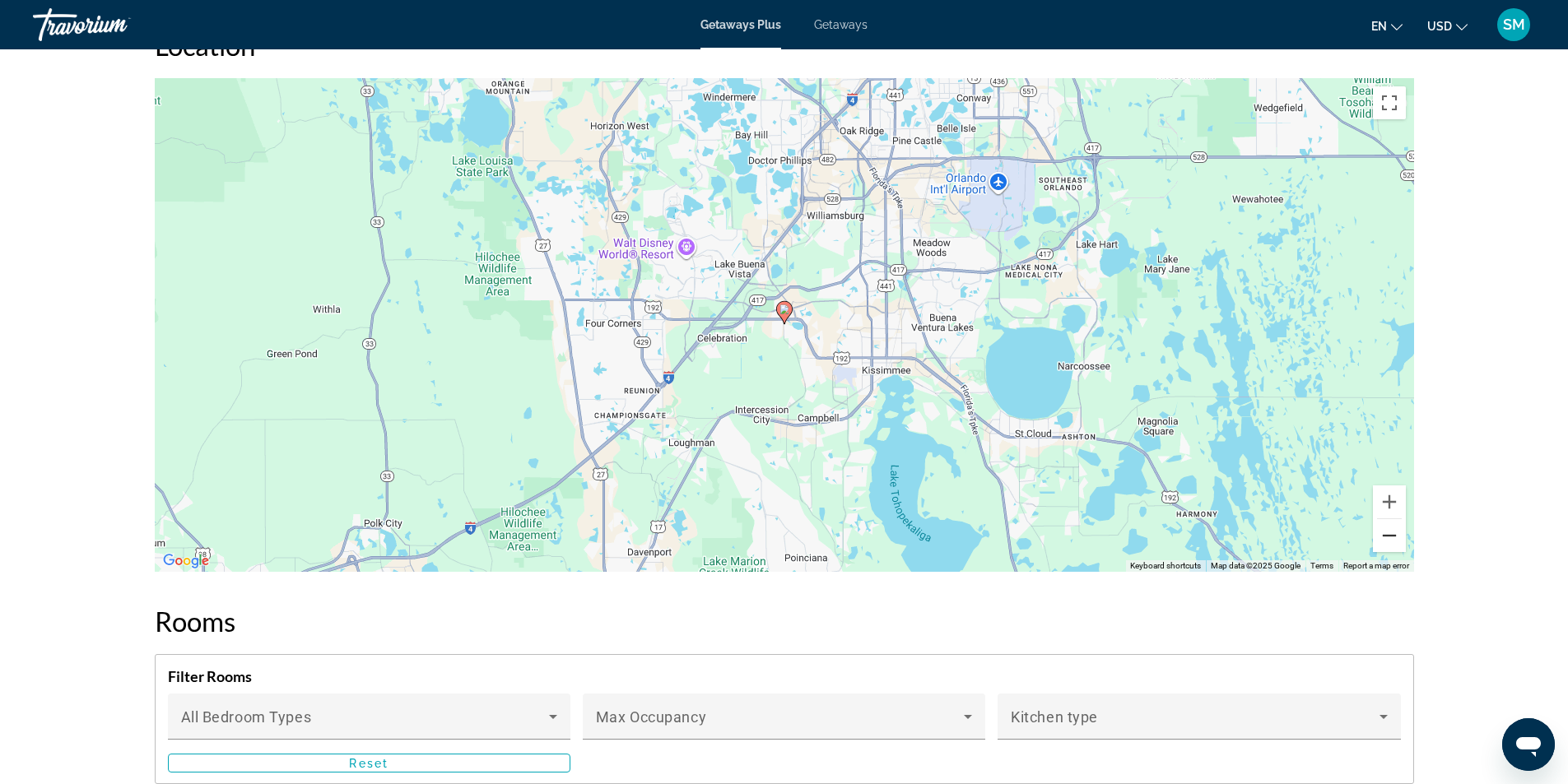
click at [1384, 527] on button "Zoom out" at bounding box center [1388, 536] width 32 height 32
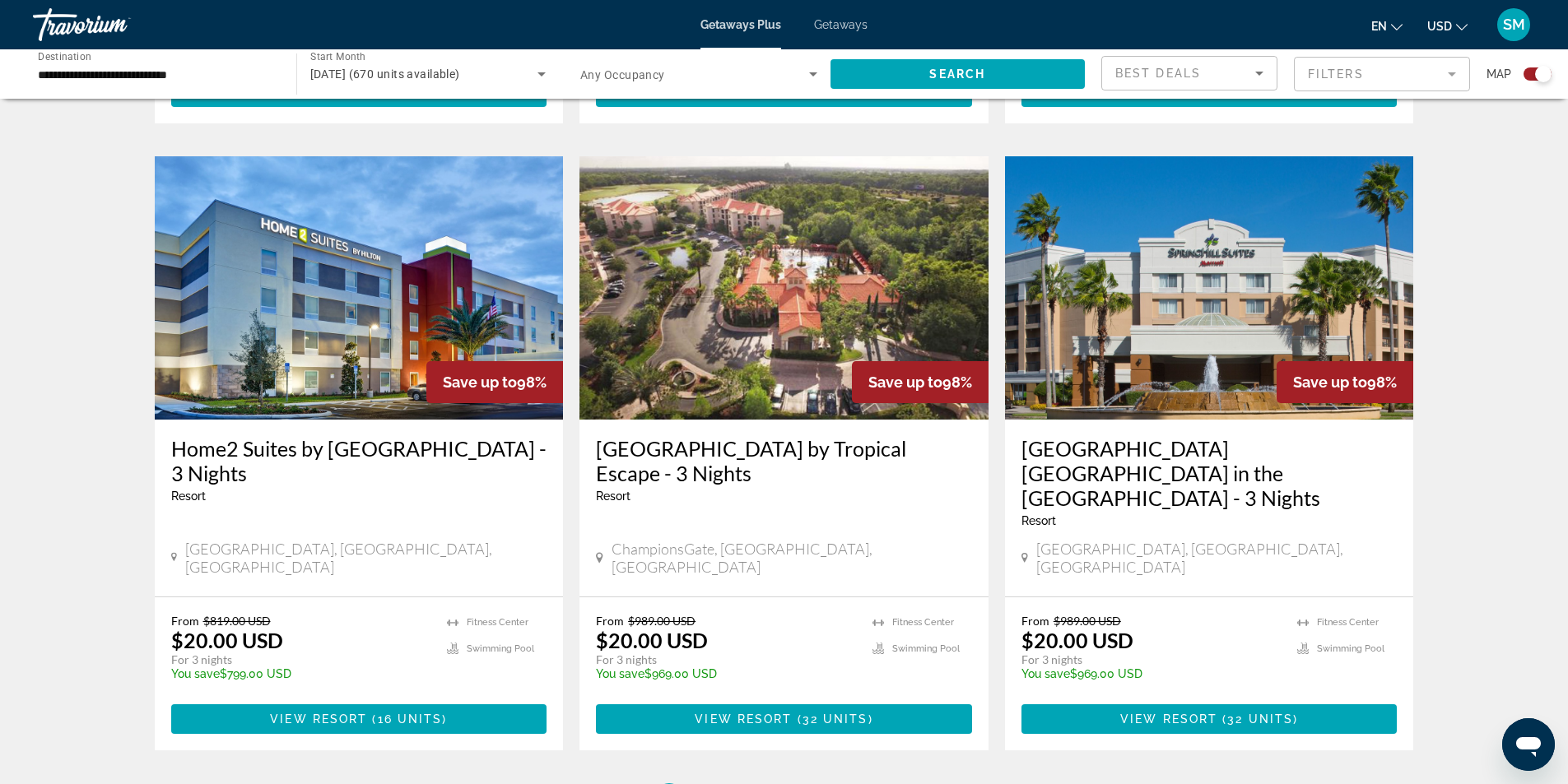
scroll to position [2386, 0]
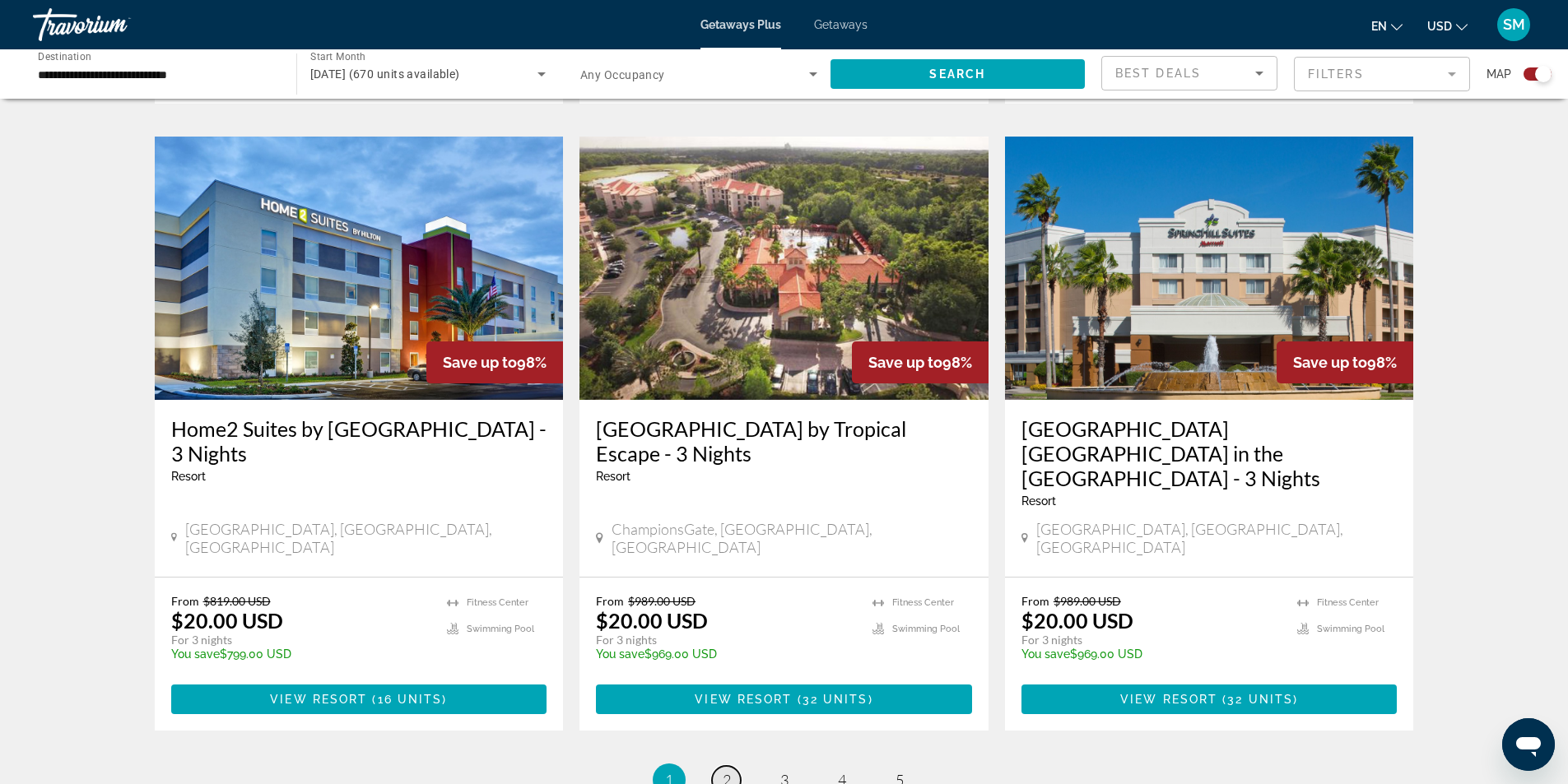
click at [738, 766] on link "page 2" at bounding box center [726, 780] width 29 height 29
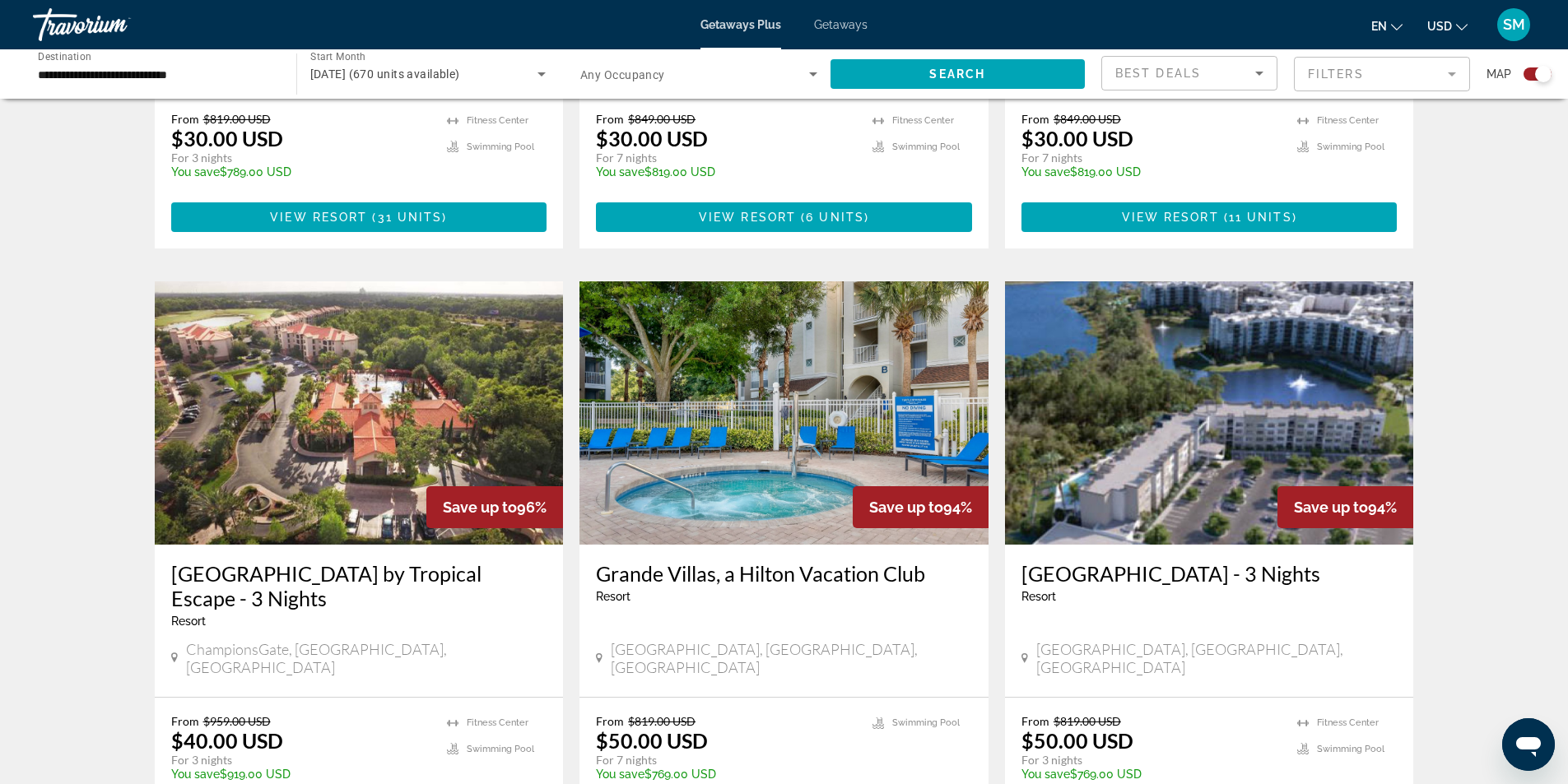
scroll to position [1070, 0]
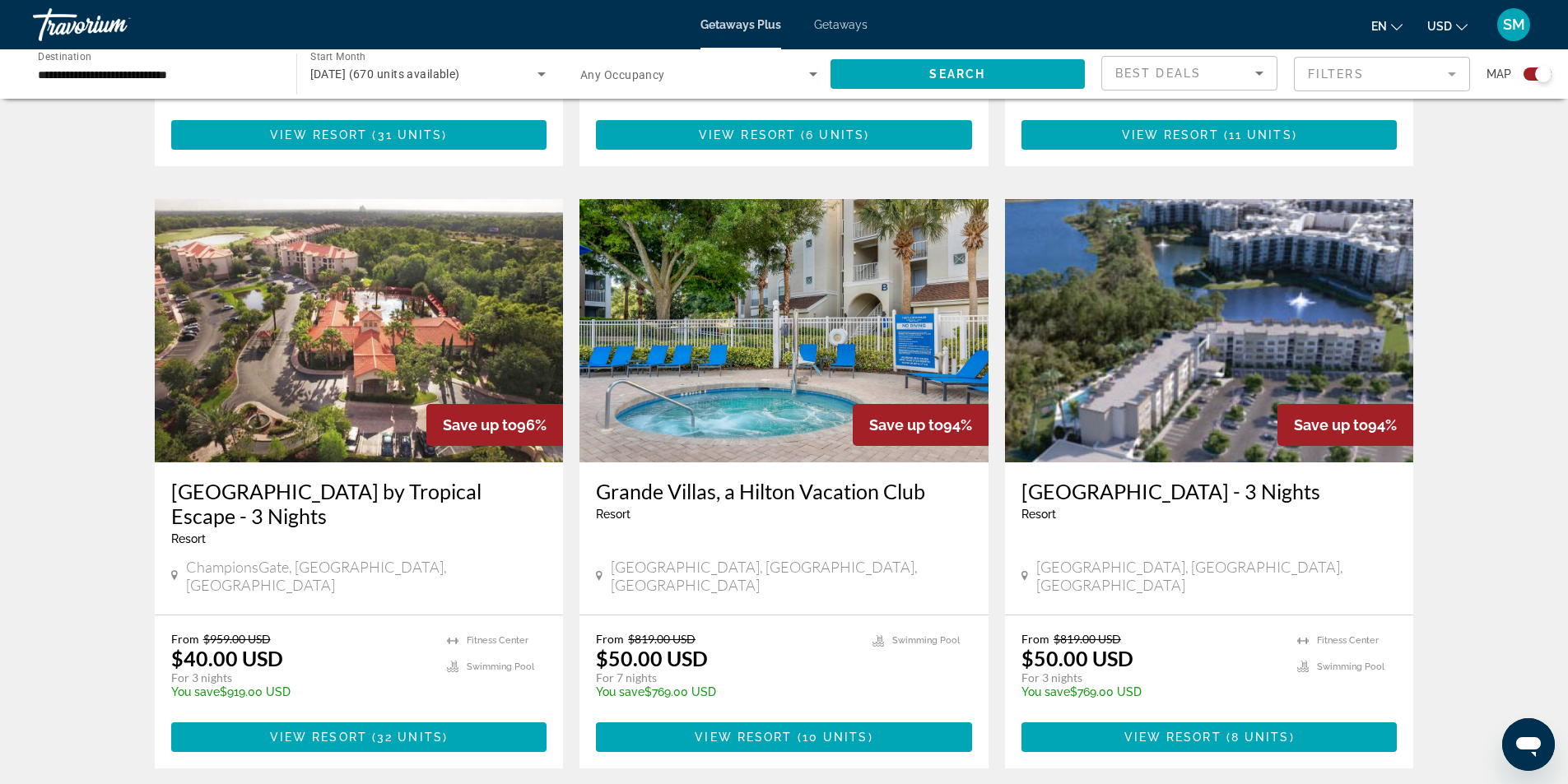
click at [1247, 527] on div "[GEOGRAPHIC_DATA] - 3 Nights Resort - This is an adults only resort [GEOGRAPHIC…" at bounding box center [1209, 538] width 409 height 152
click at [1251, 357] on img "Main content" at bounding box center [1209, 331] width 409 height 264
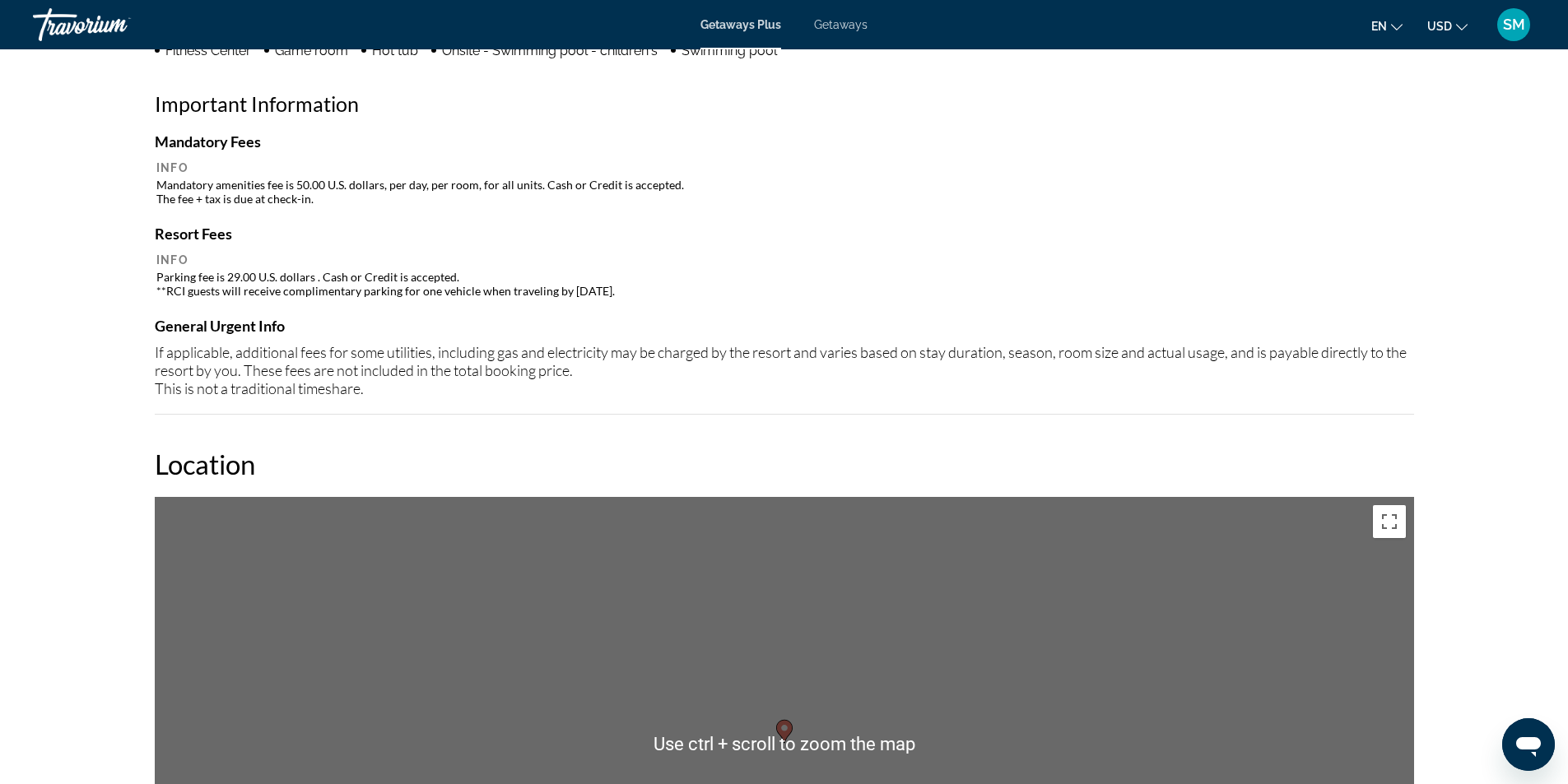
scroll to position [1811, 0]
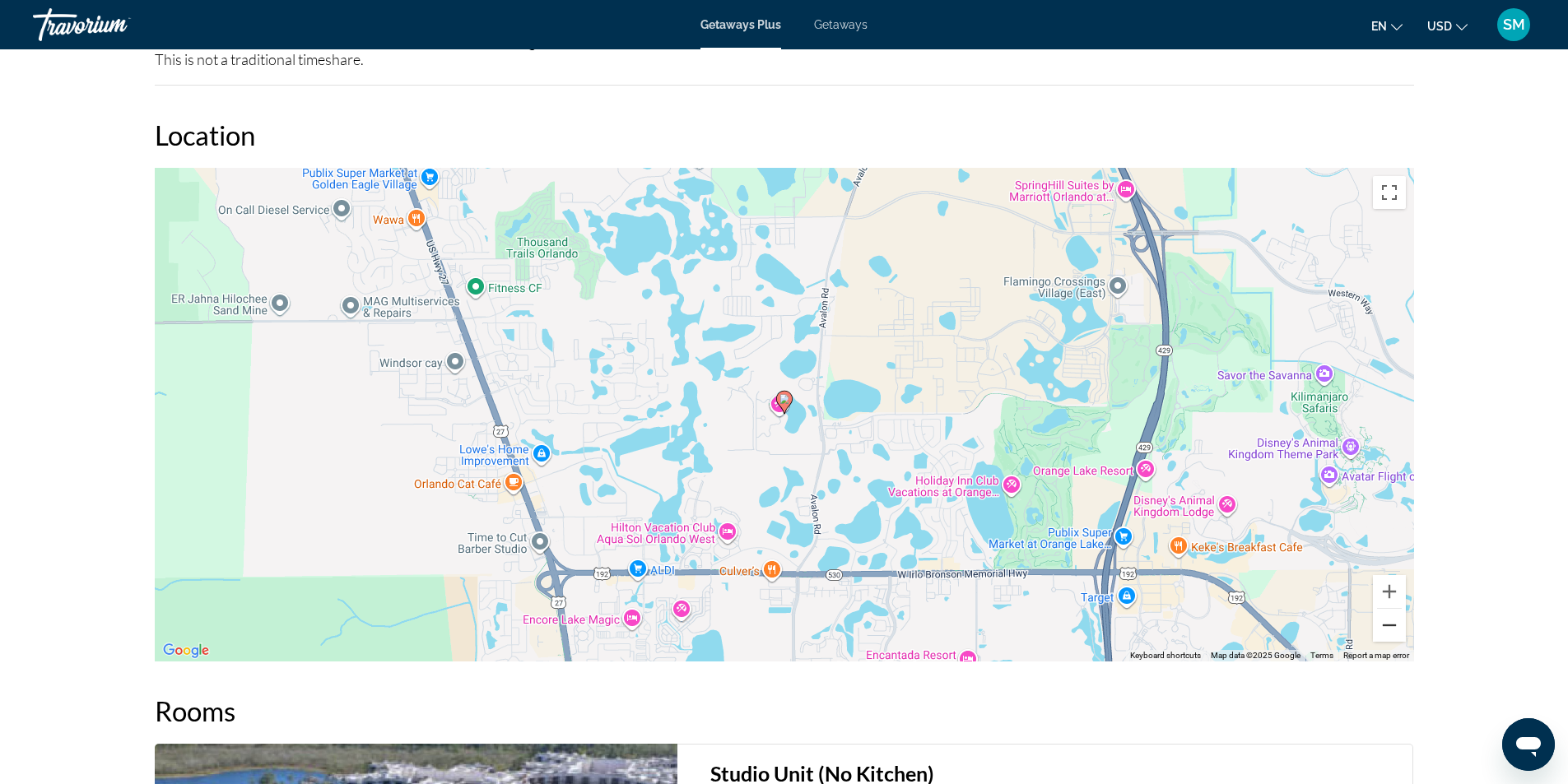
click at [1389, 609] on button "Zoom out" at bounding box center [1388, 625] width 32 height 32
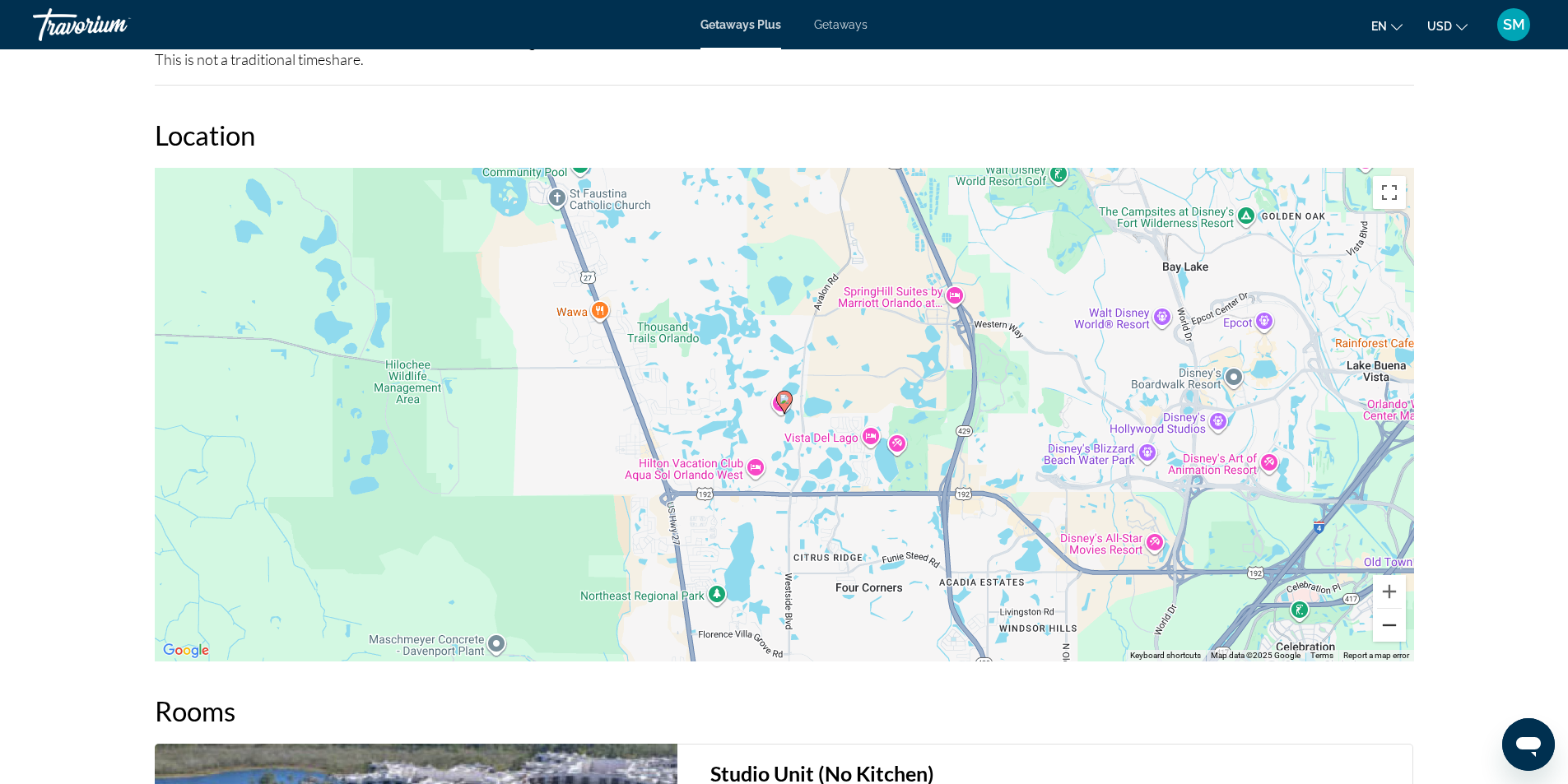
click at [1389, 609] on button "Zoom out" at bounding box center [1388, 625] width 32 height 32
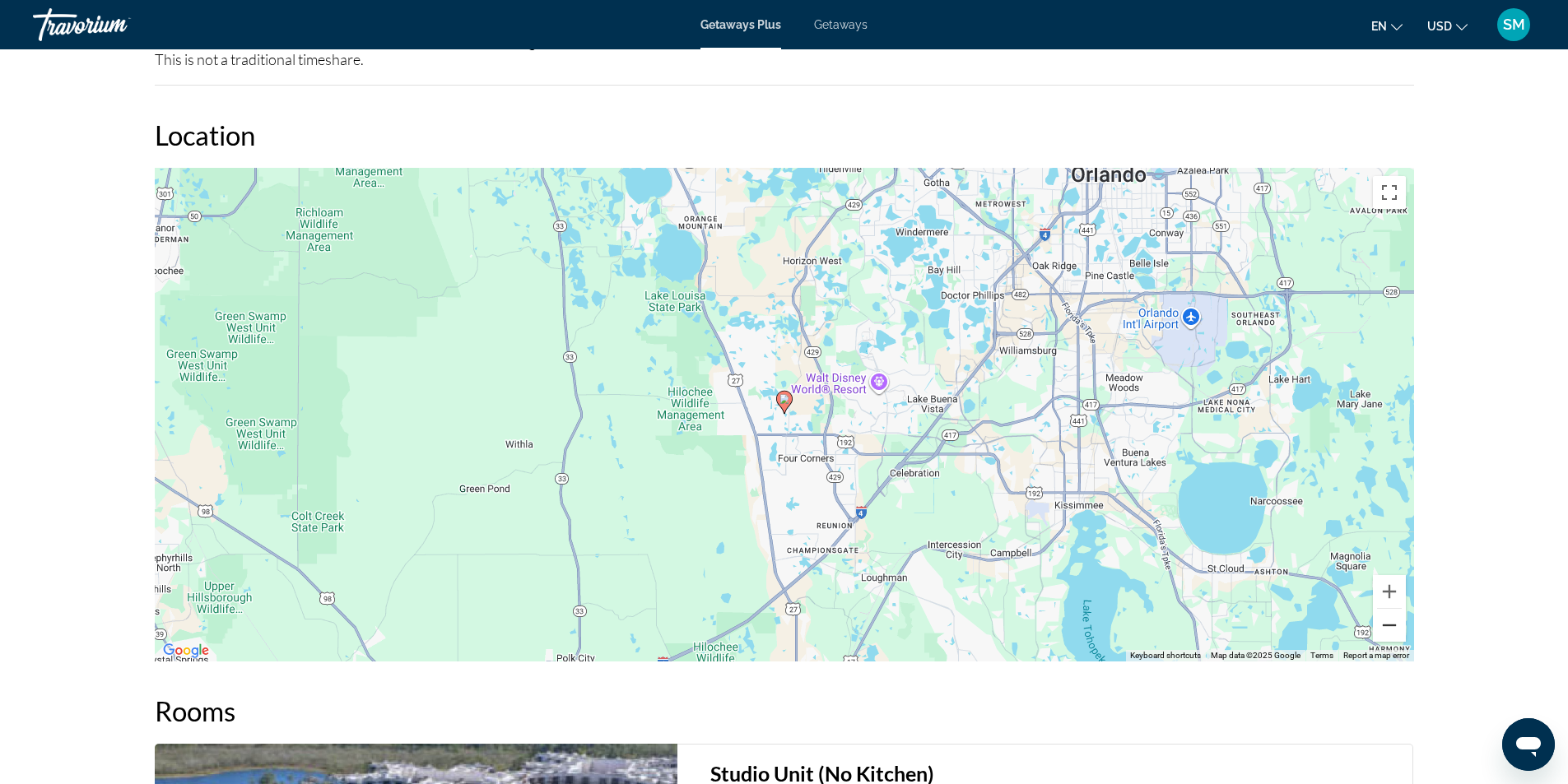
click at [1389, 609] on button "Zoom out" at bounding box center [1388, 625] width 32 height 32
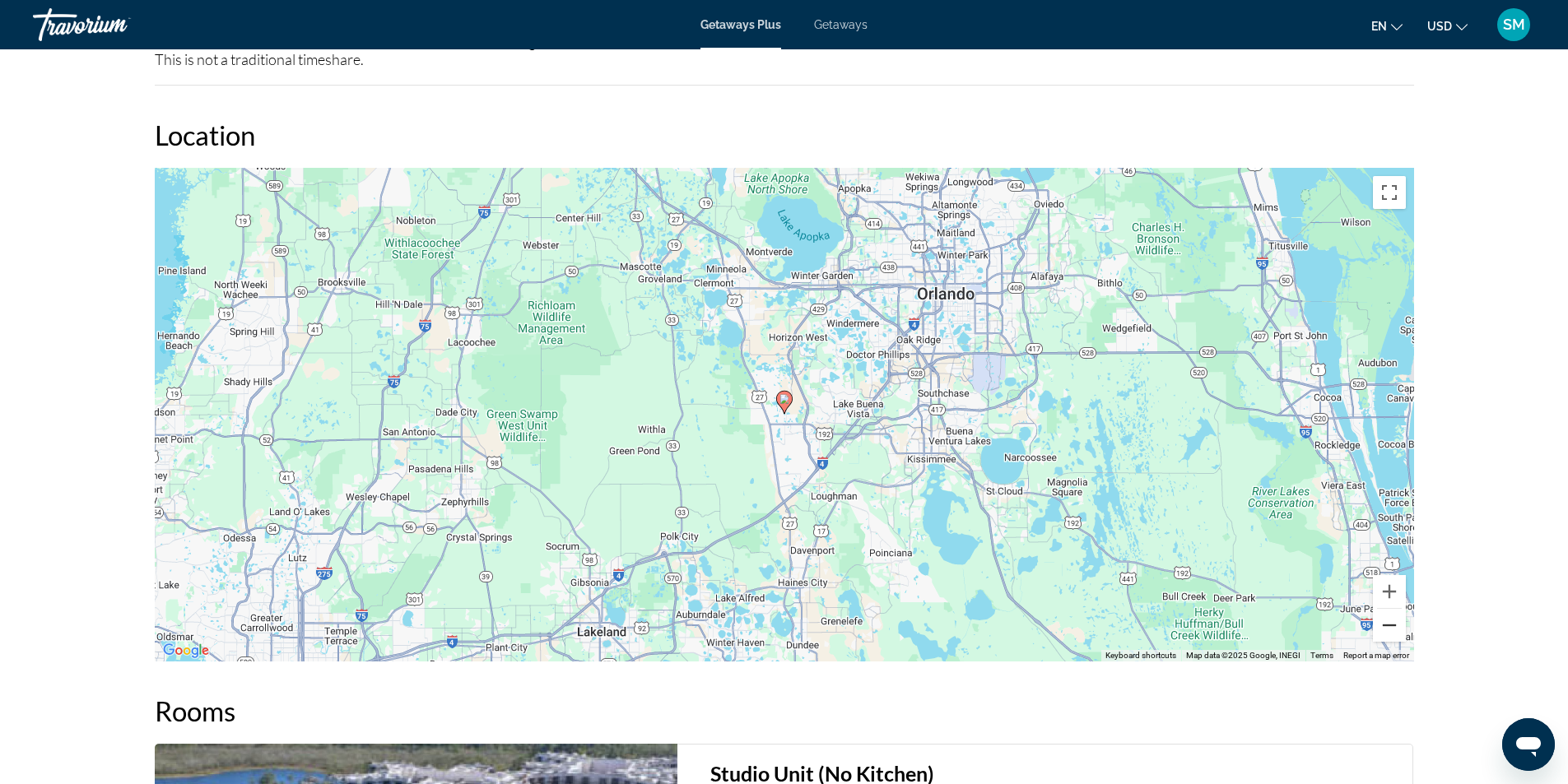
click at [1389, 609] on button "Zoom out" at bounding box center [1388, 625] width 32 height 32
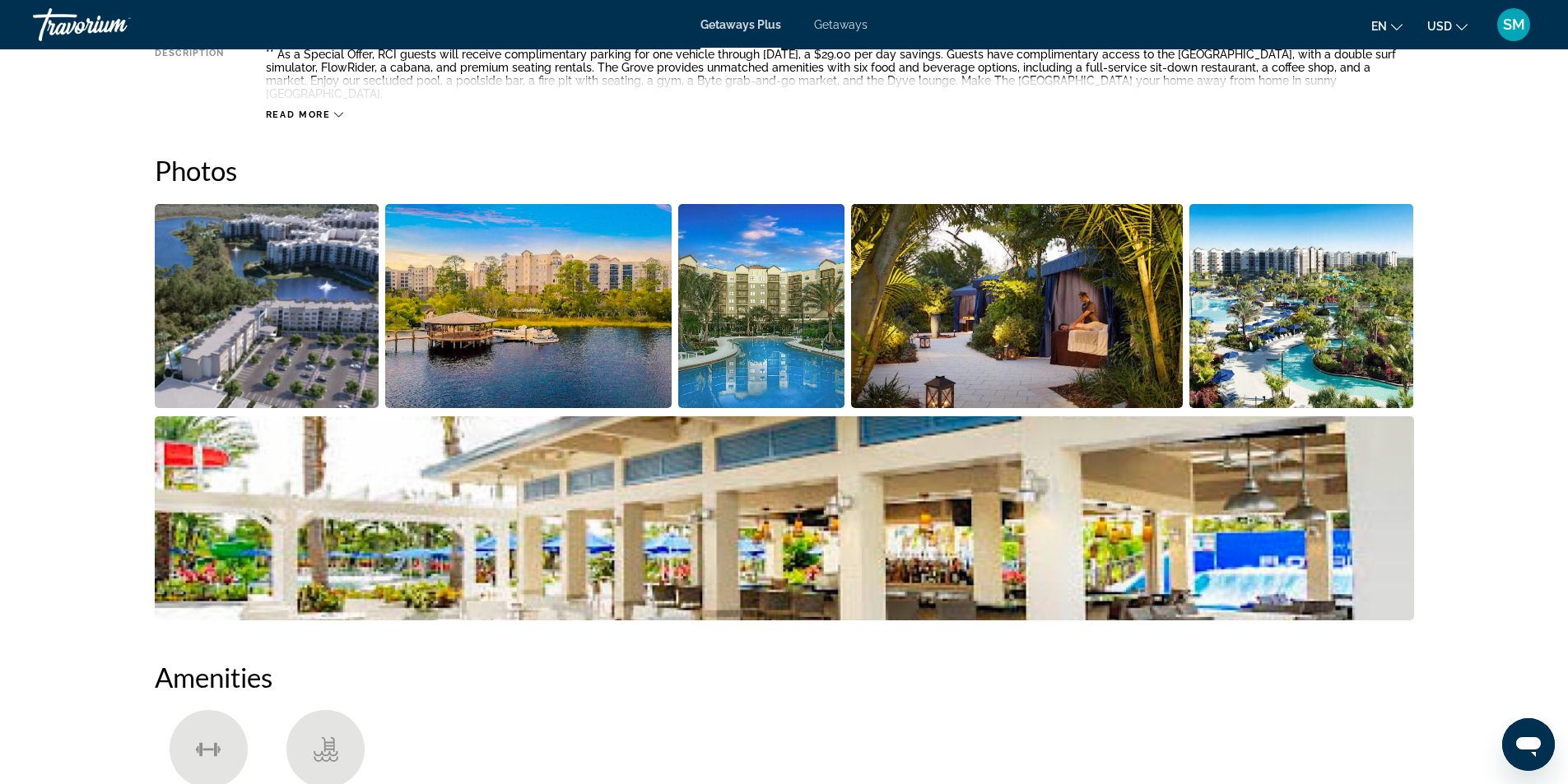
scroll to position [741, 0]
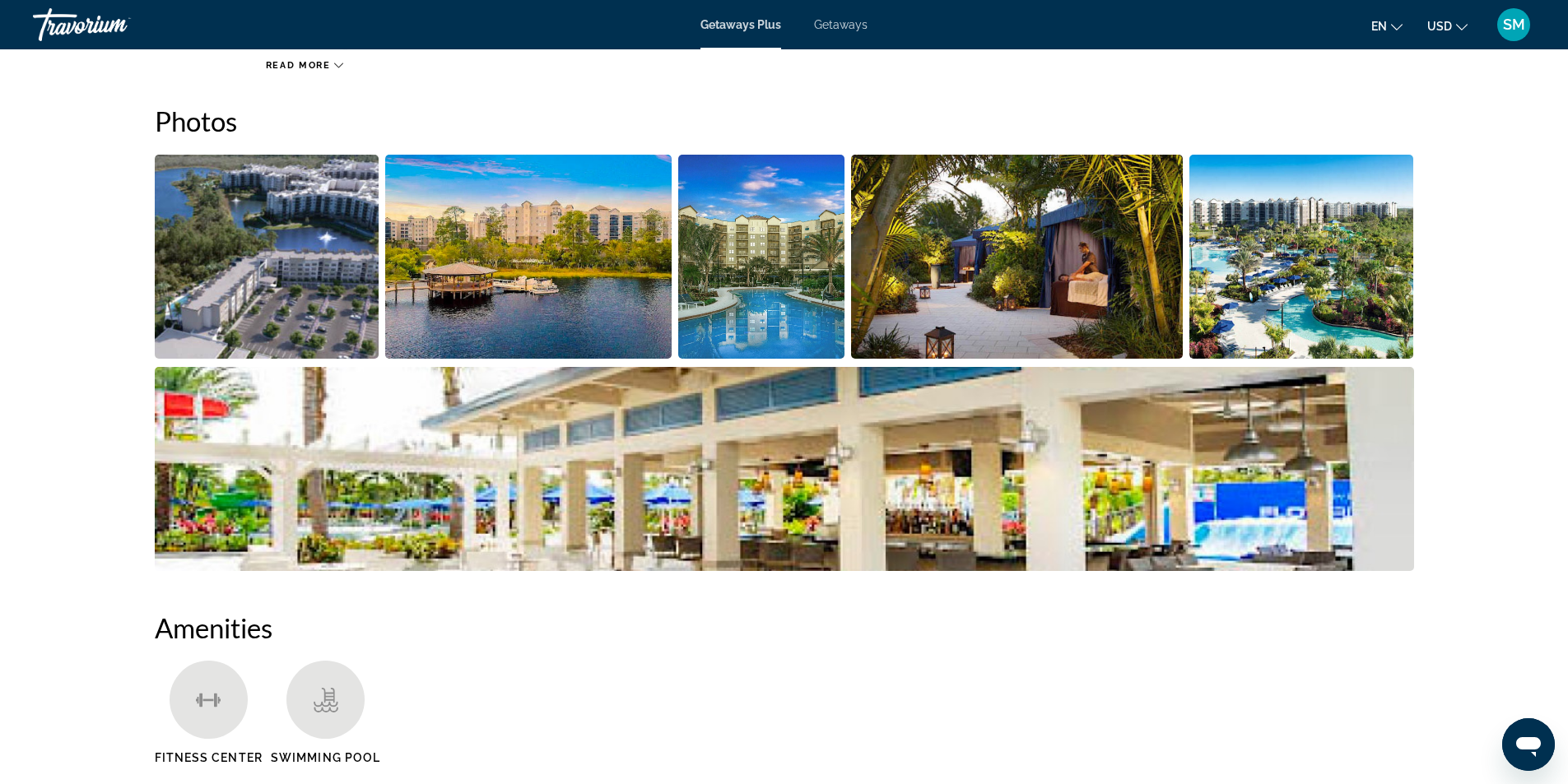
click at [306, 259] on img "Open full-screen image slider" at bounding box center [266, 257] width 224 height 204
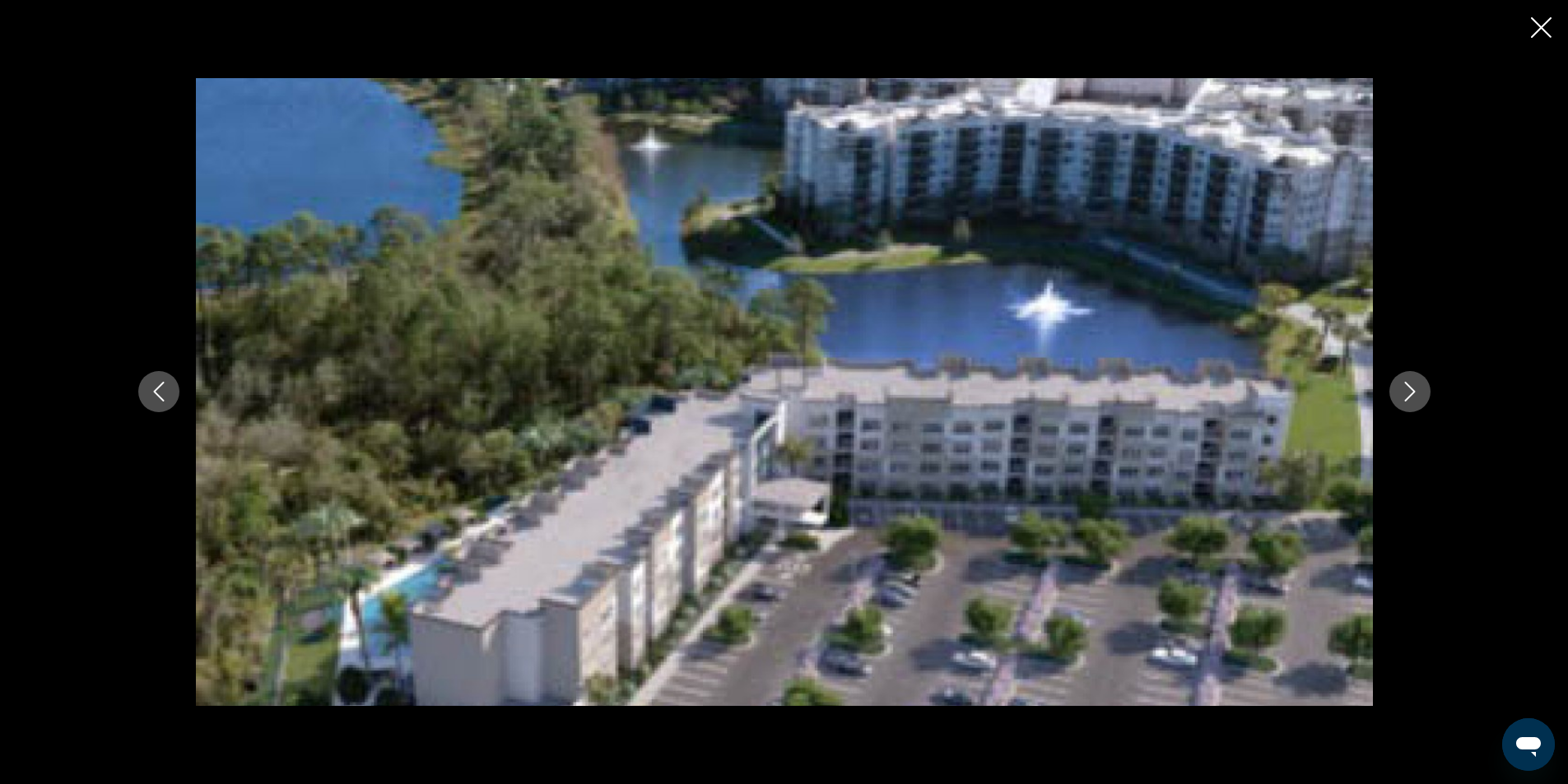
click at [1420, 394] on button "Next image" at bounding box center [1409, 392] width 41 height 41
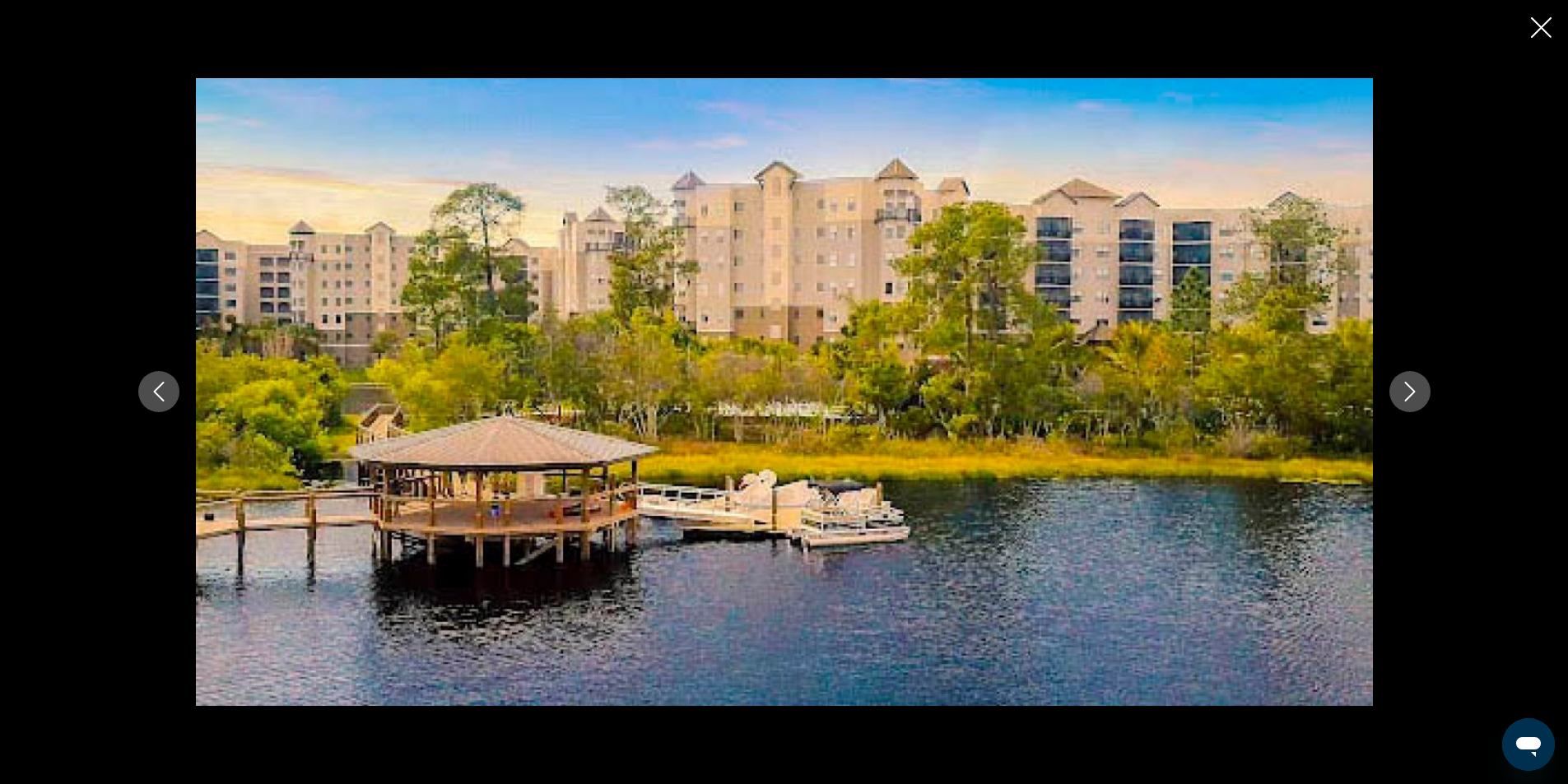
click at [1420, 394] on button "Next image" at bounding box center [1409, 392] width 41 height 41
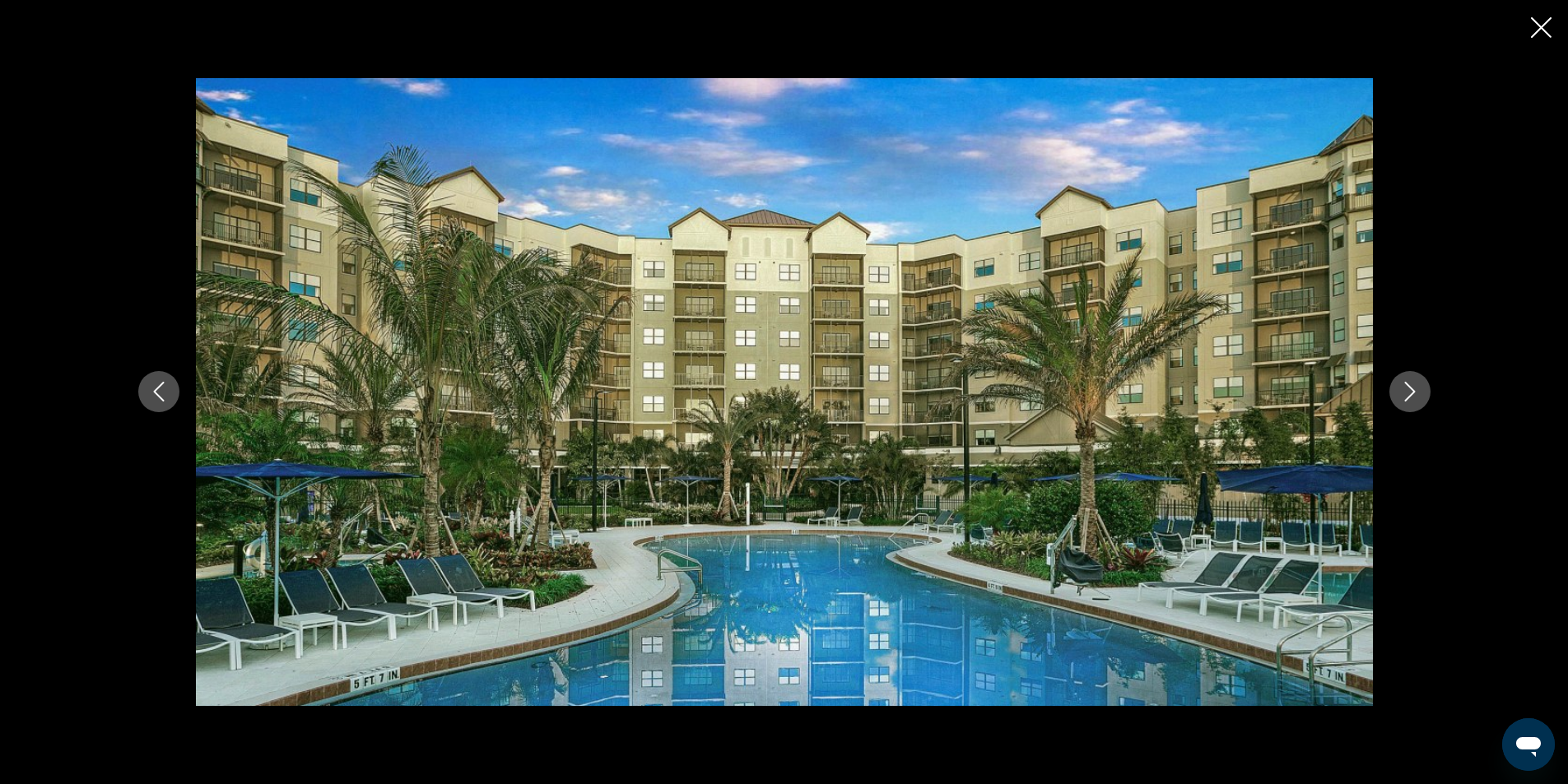
click at [1420, 394] on button "Next image" at bounding box center [1409, 392] width 41 height 41
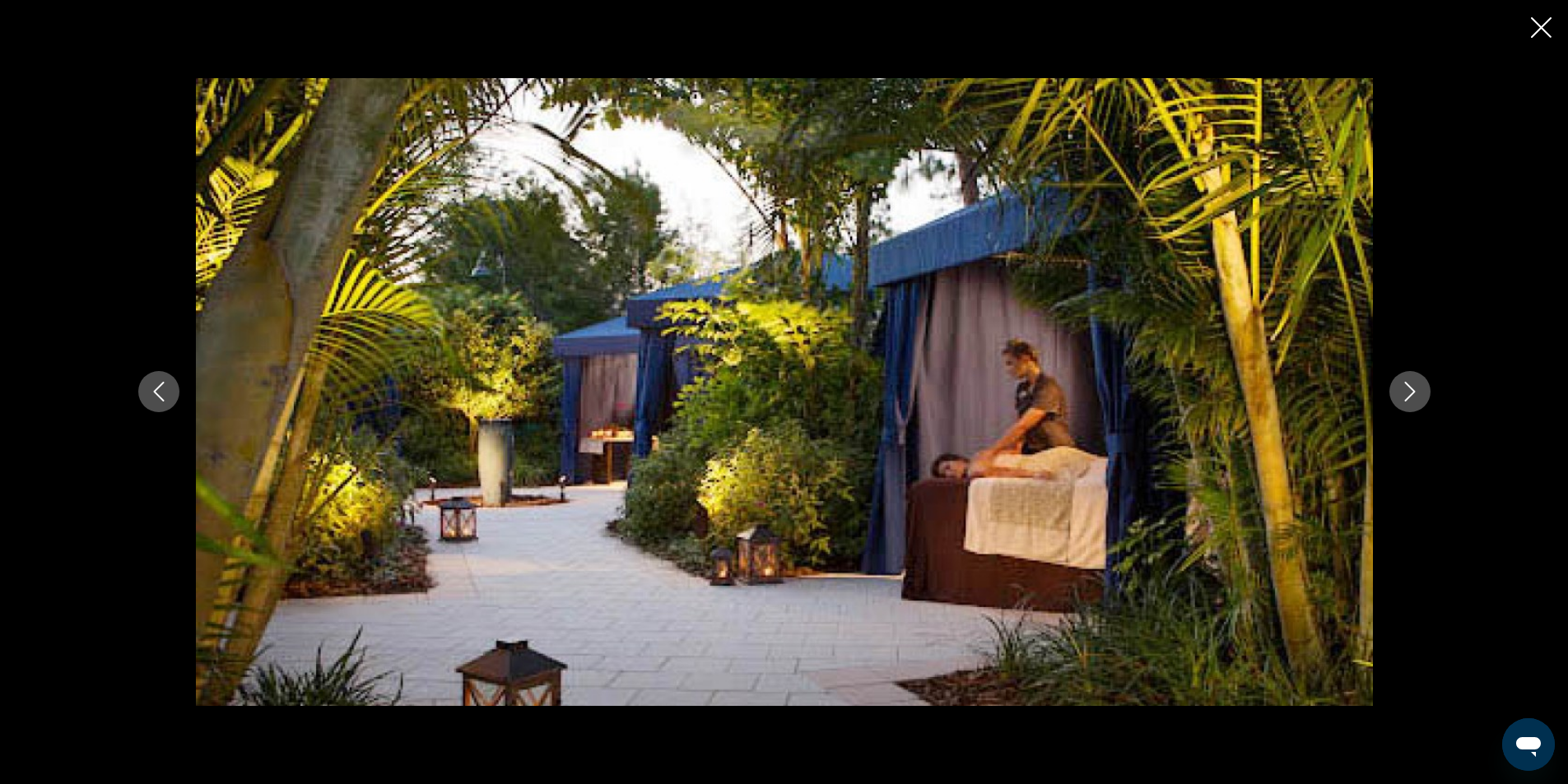
click at [1420, 394] on button "Next image" at bounding box center [1409, 392] width 41 height 41
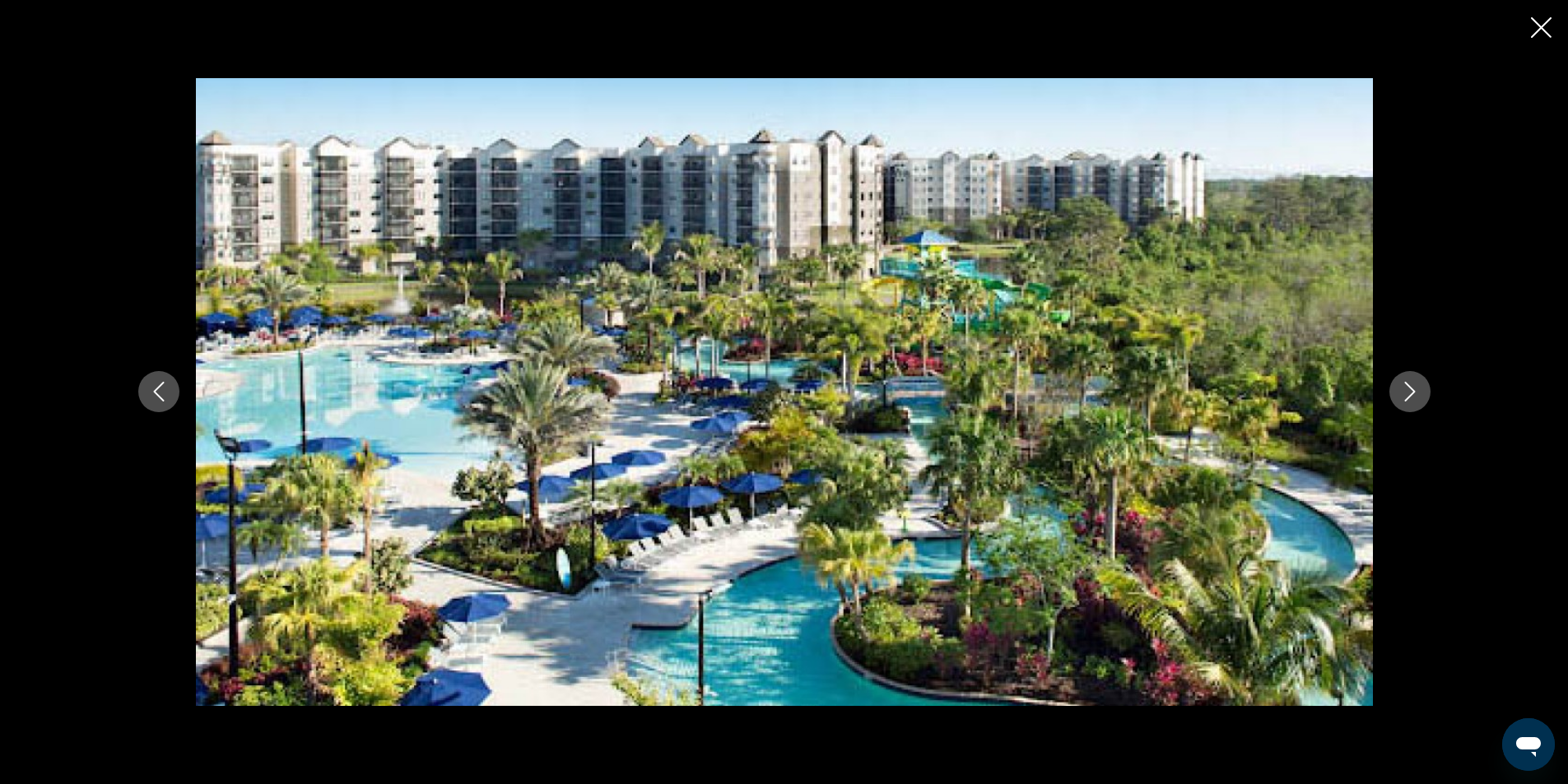
click at [1420, 394] on button "Next image" at bounding box center [1409, 392] width 41 height 41
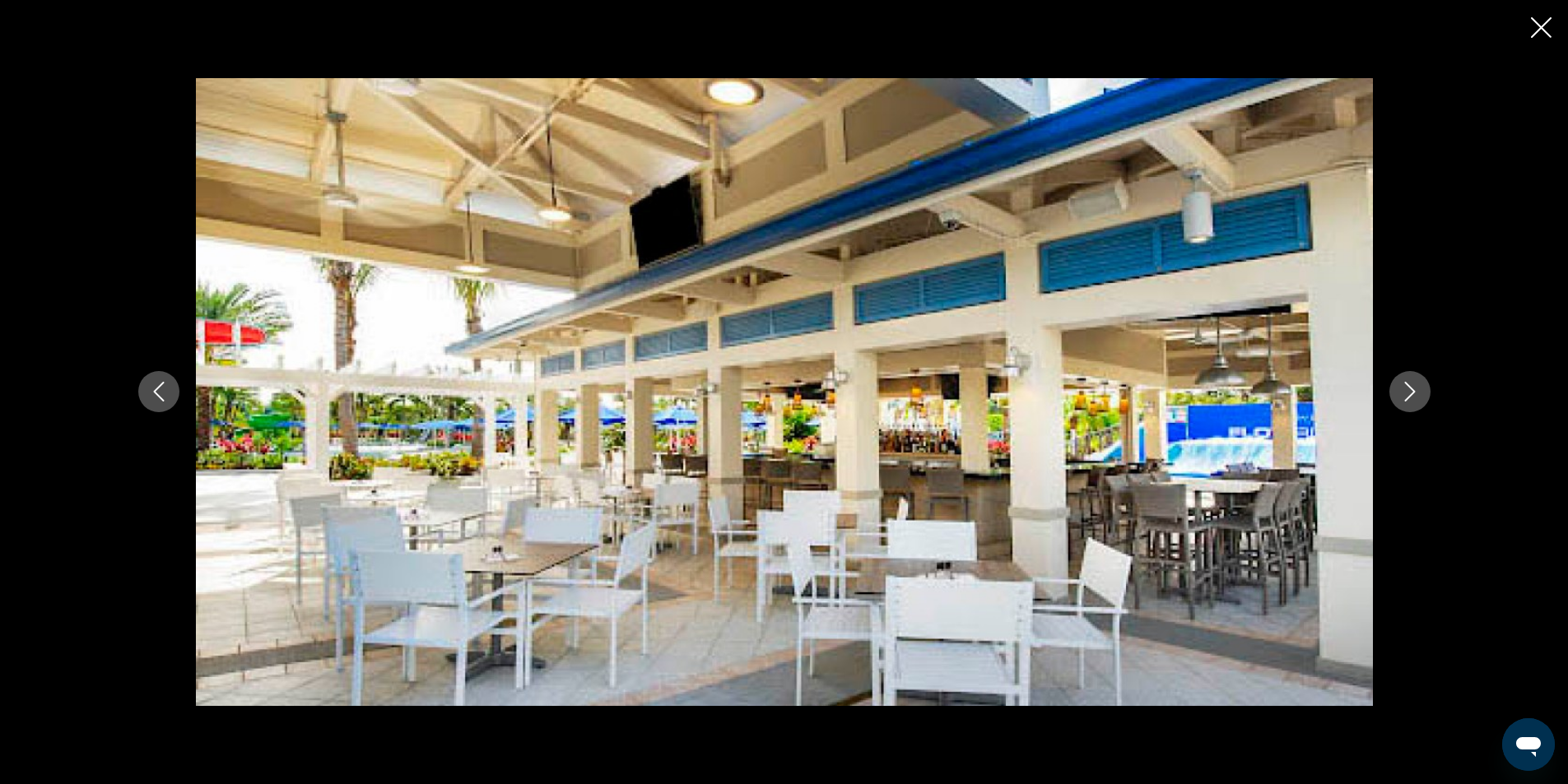
click at [1420, 394] on button "Next image" at bounding box center [1409, 392] width 41 height 41
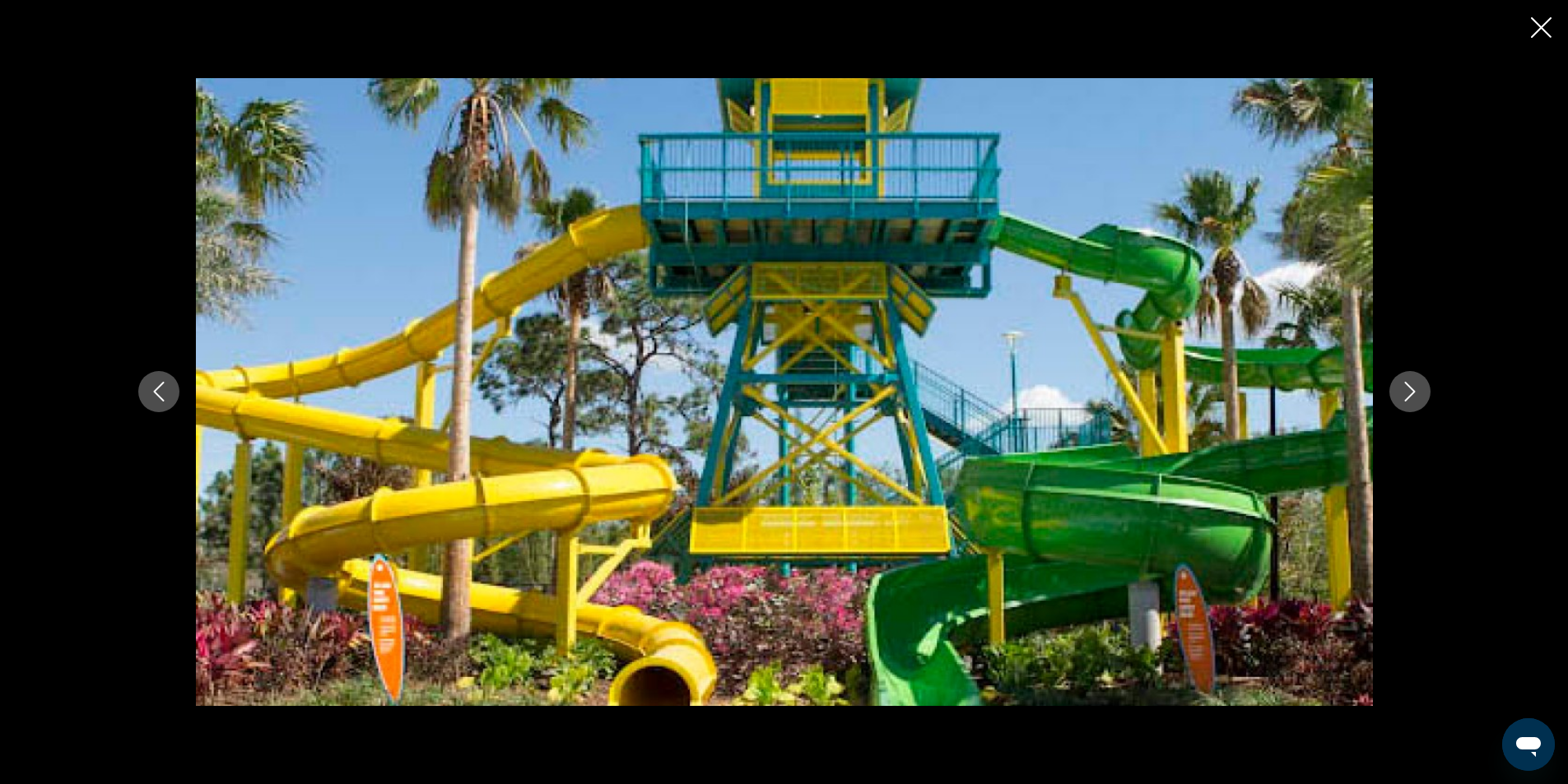
click at [1420, 394] on button "Next image" at bounding box center [1409, 392] width 41 height 41
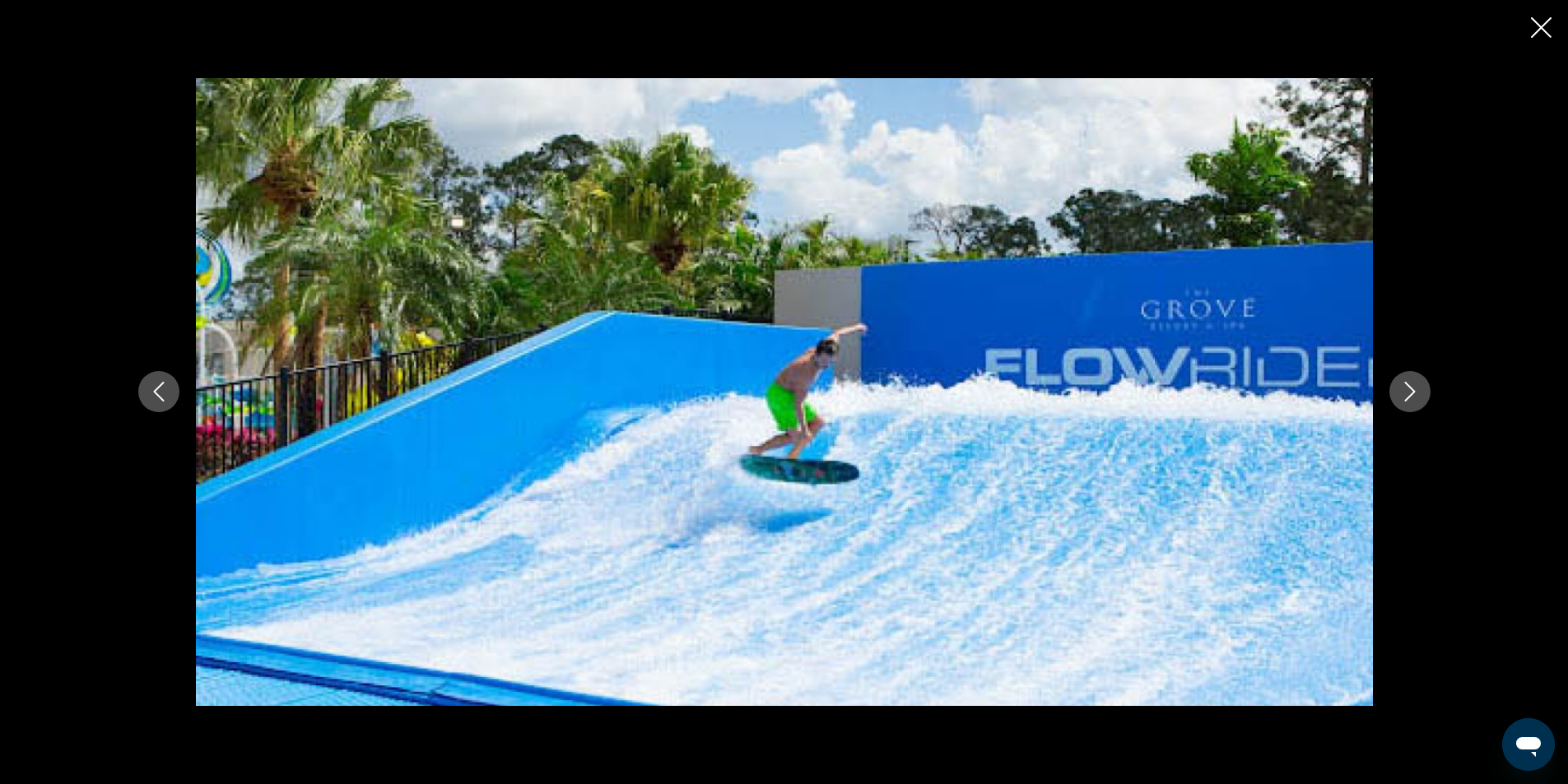
click at [1420, 394] on button "Next image" at bounding box center [1409, 392] width 41 height 41
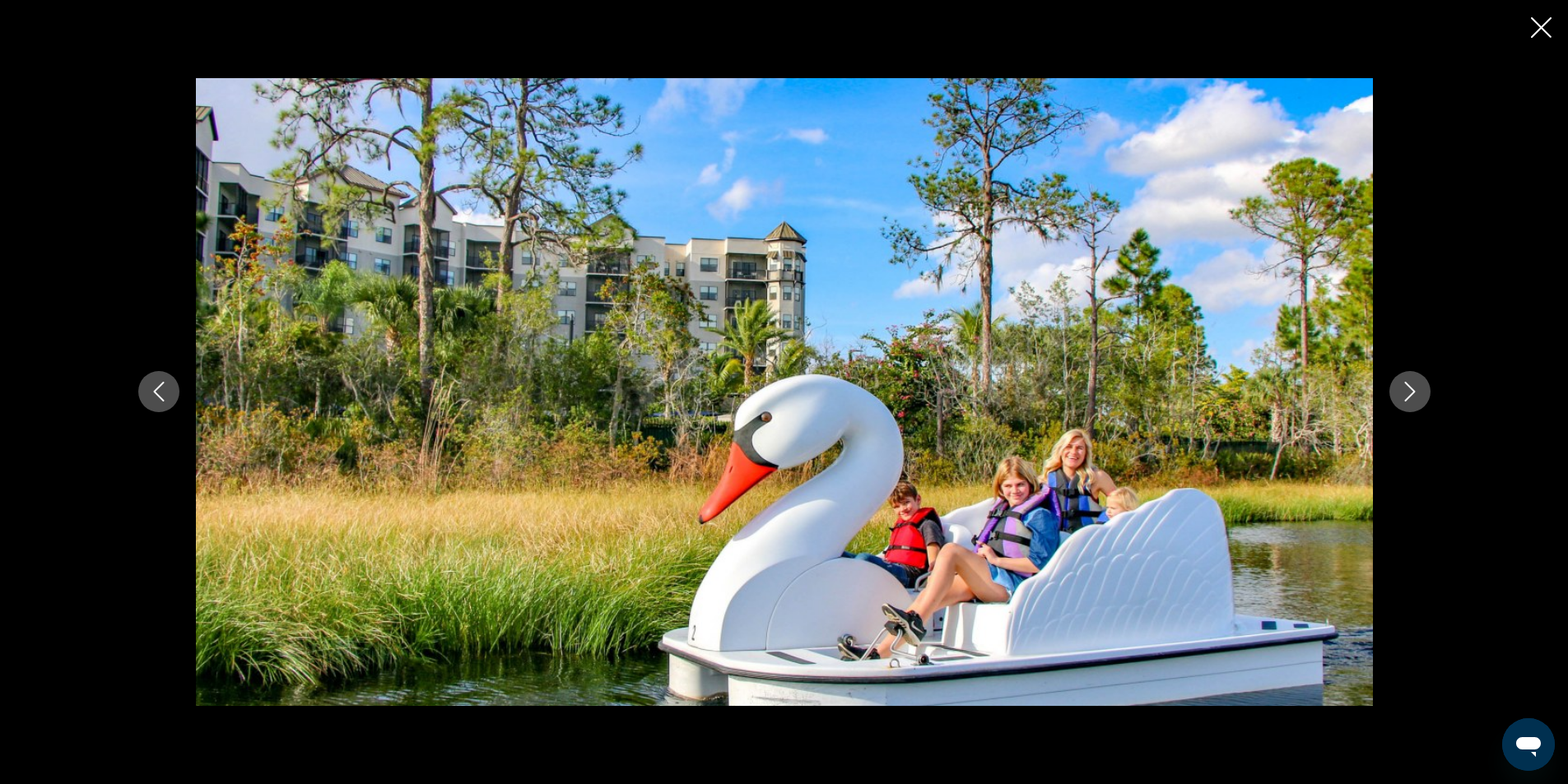
click at [1420, 394] on button "Next image" at bounding box center [1409, 392] width 41 height 41
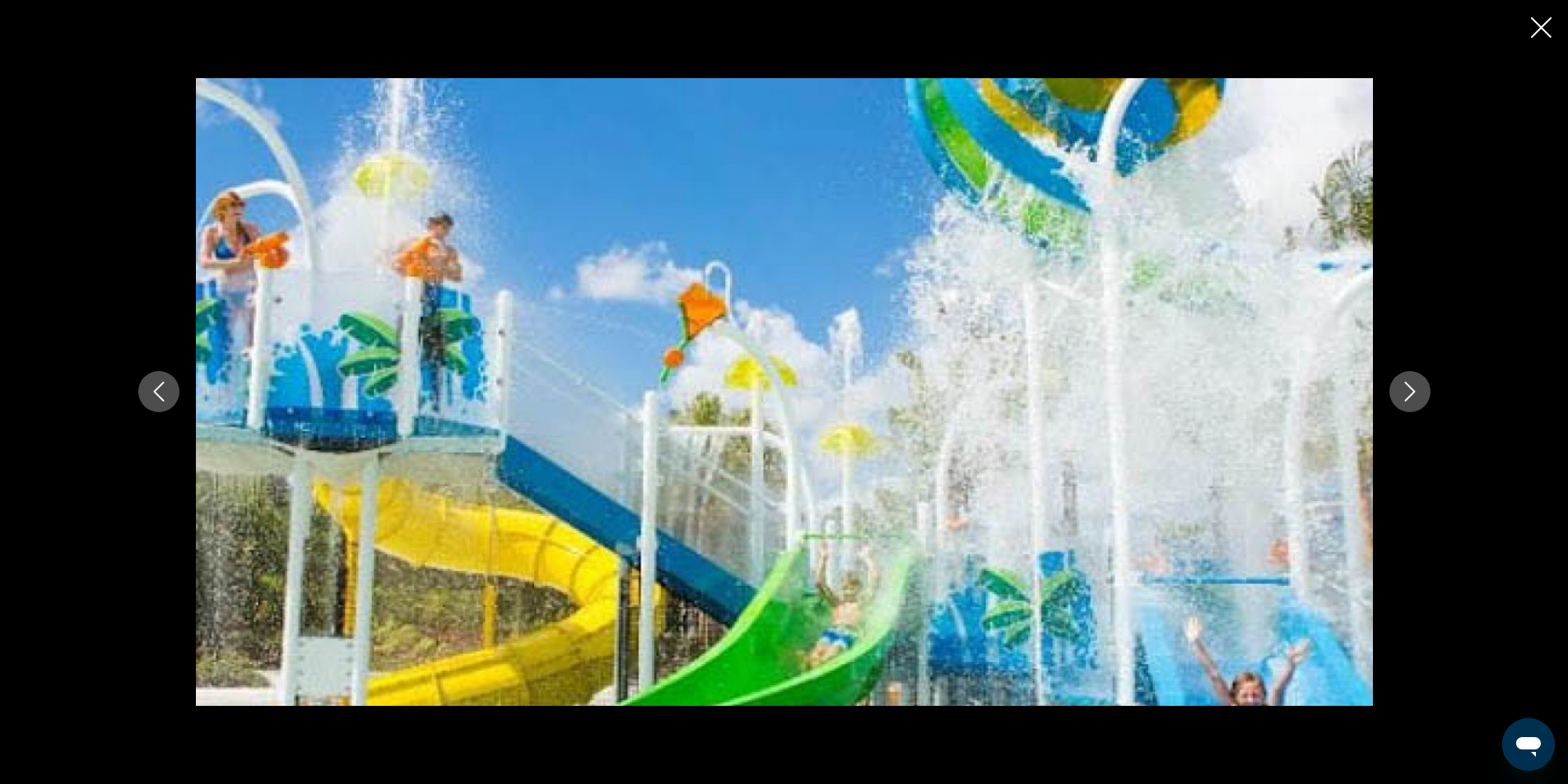
click at [1420, 394] on button "Next image" at bounding box center [1409, 392] width 41 height 41
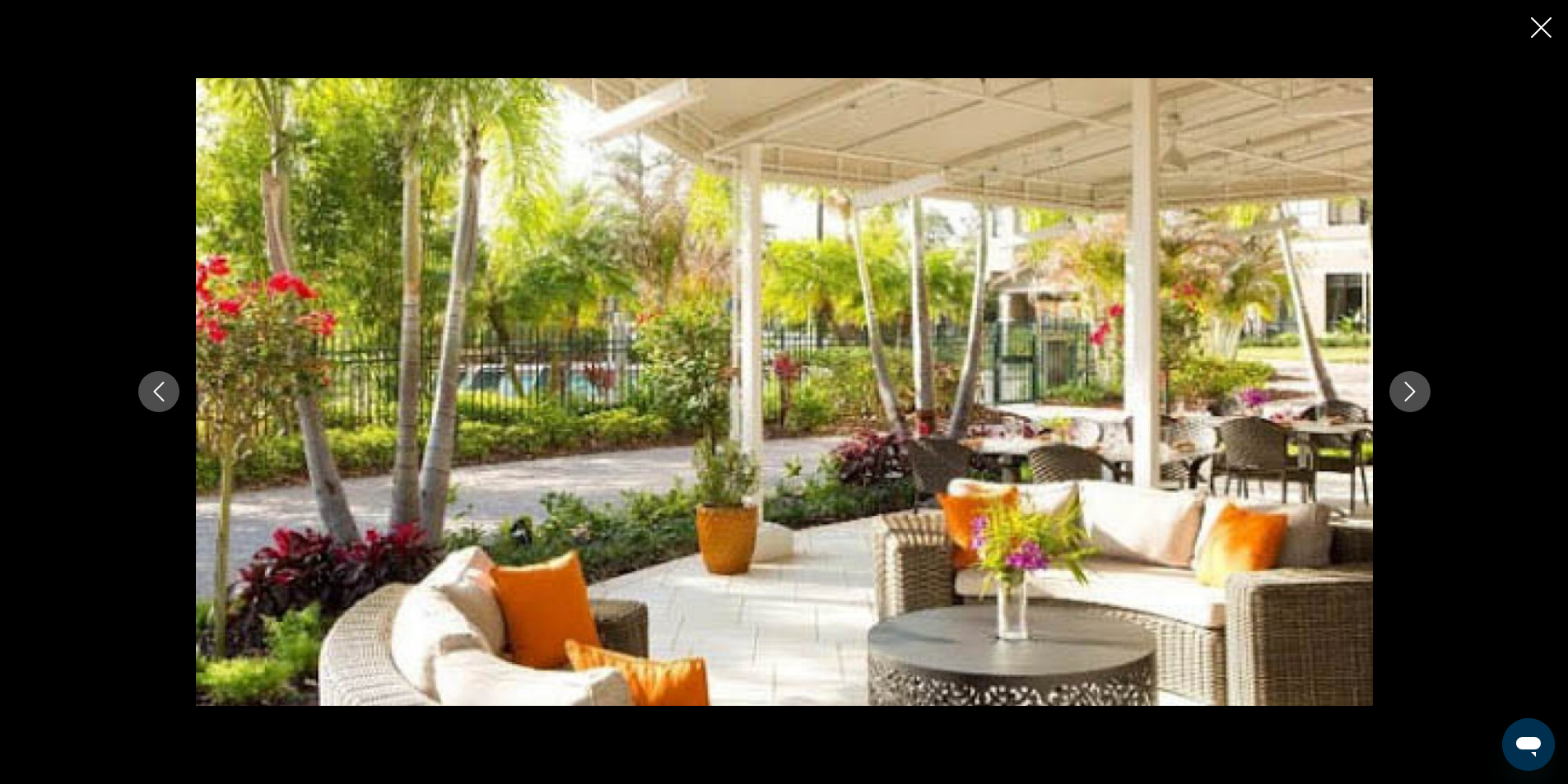
click at [1420, 394] on button "Next image" at bounding box center [1409, 392] width 41 height 41
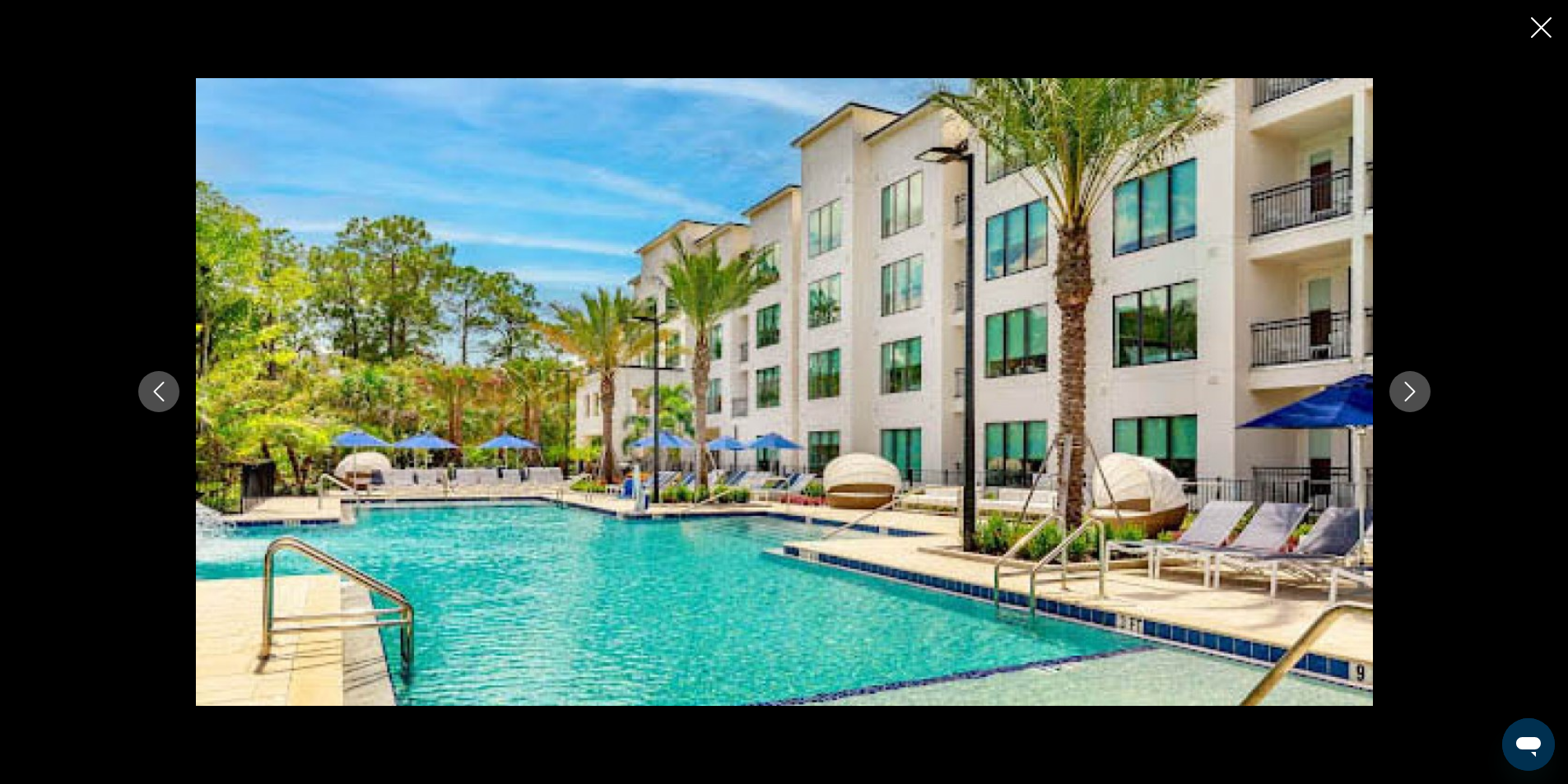
click at [1420, 394] on button "Next image" at bounding box center [1409, 392] width 41 height 41
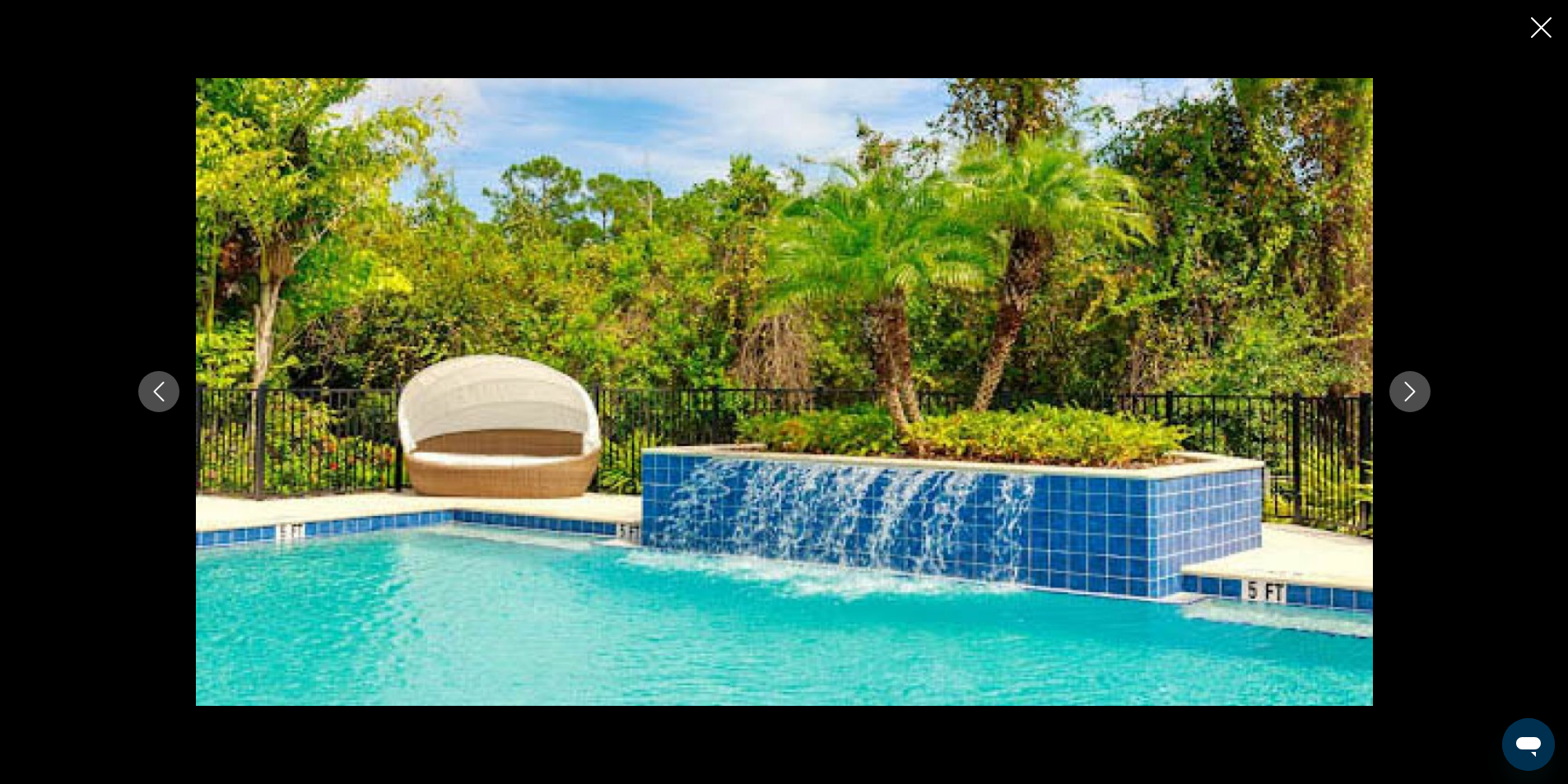
click at [1420, 394] on button "Next image" at bounding box center [1409, 392] width 41 height 41
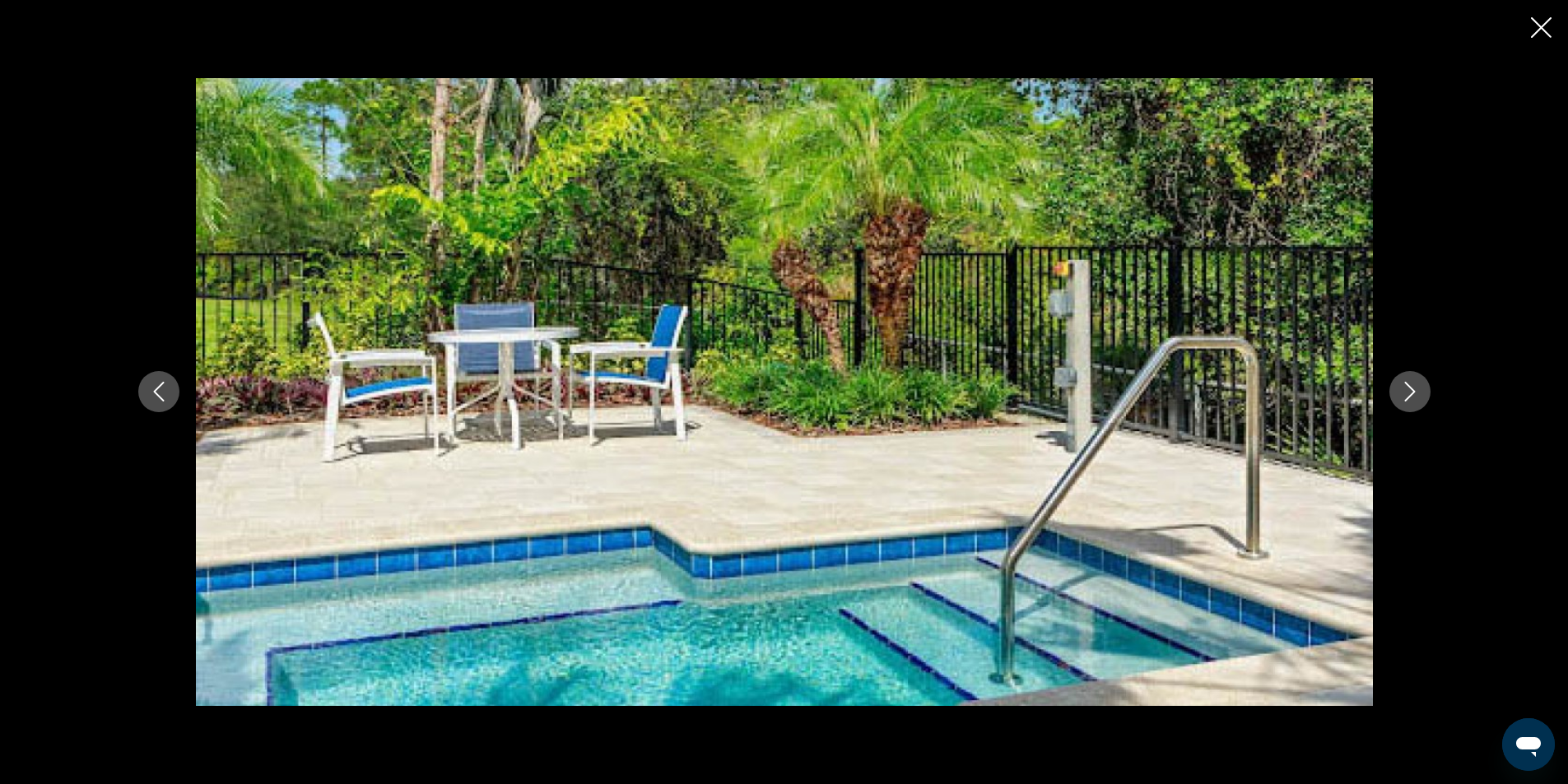
click at [1420, 394] on button "Next image" at bounding box center [1409, 392] width 41 height 41
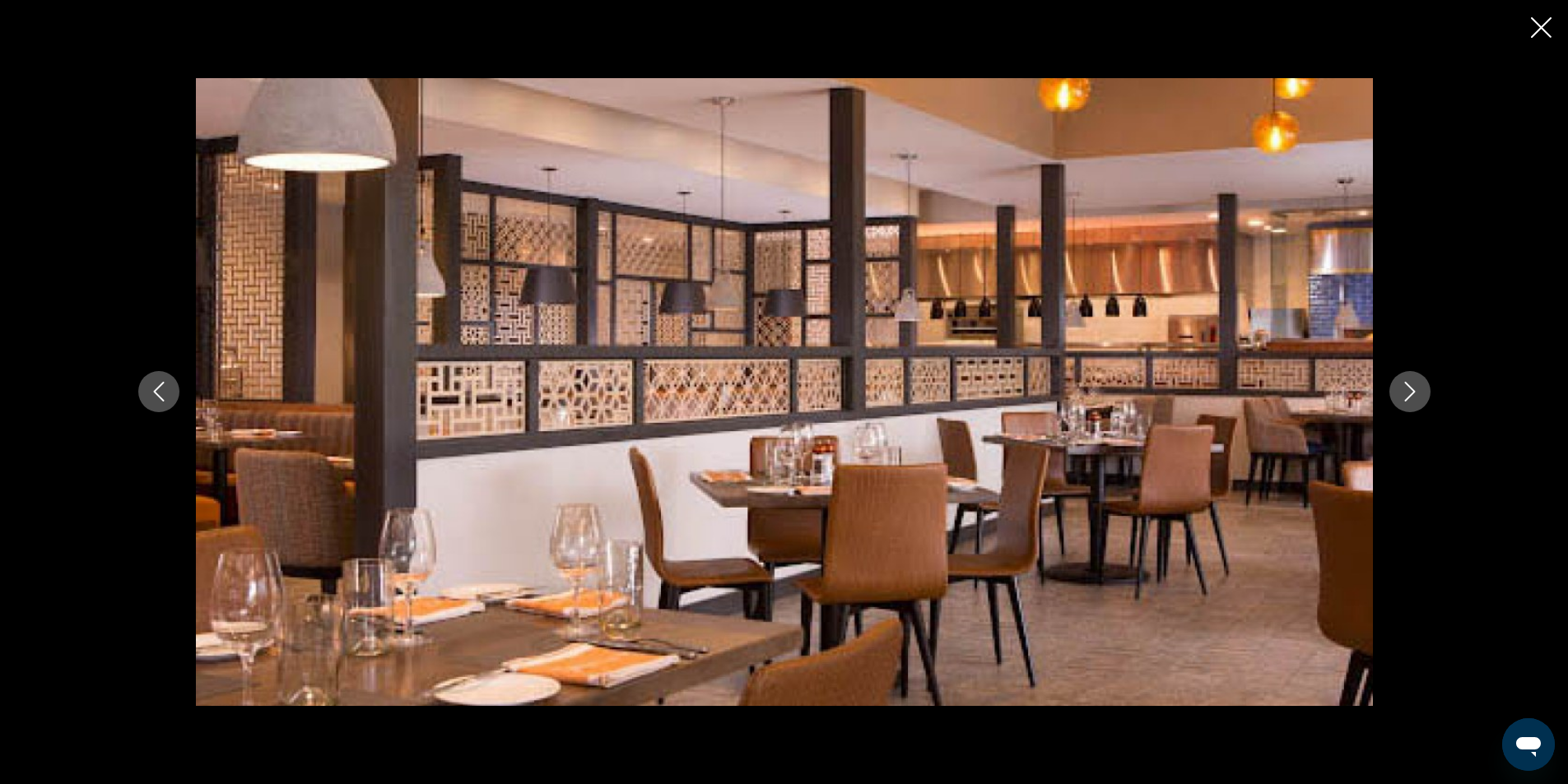
click at [1420, 394] on button "Next image" at bounding box center [1409, 392] width 41 height 41
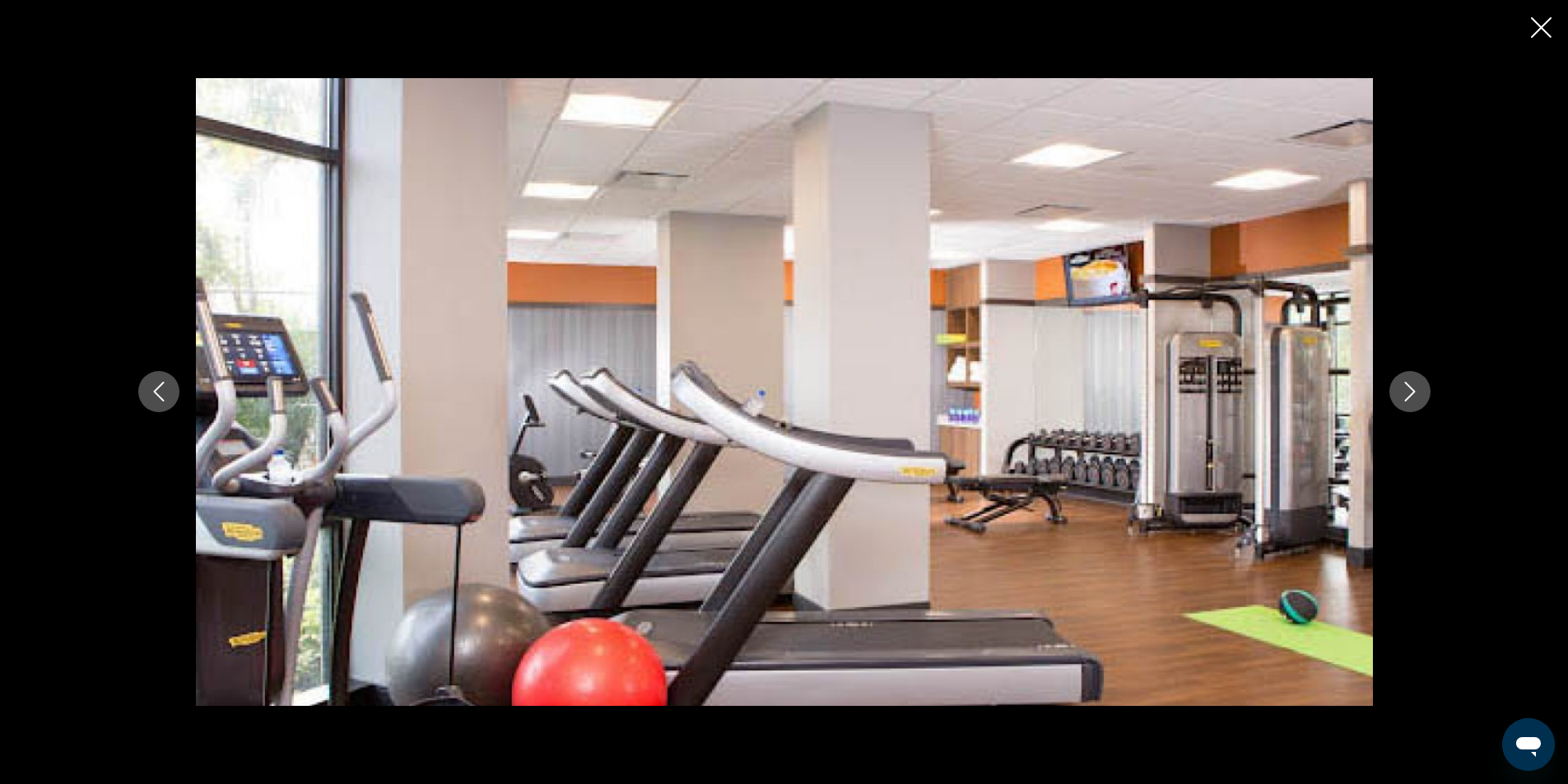
click at [1420, 394] on button "Next image" at bounding box center [1409, 392] width 41 height 41
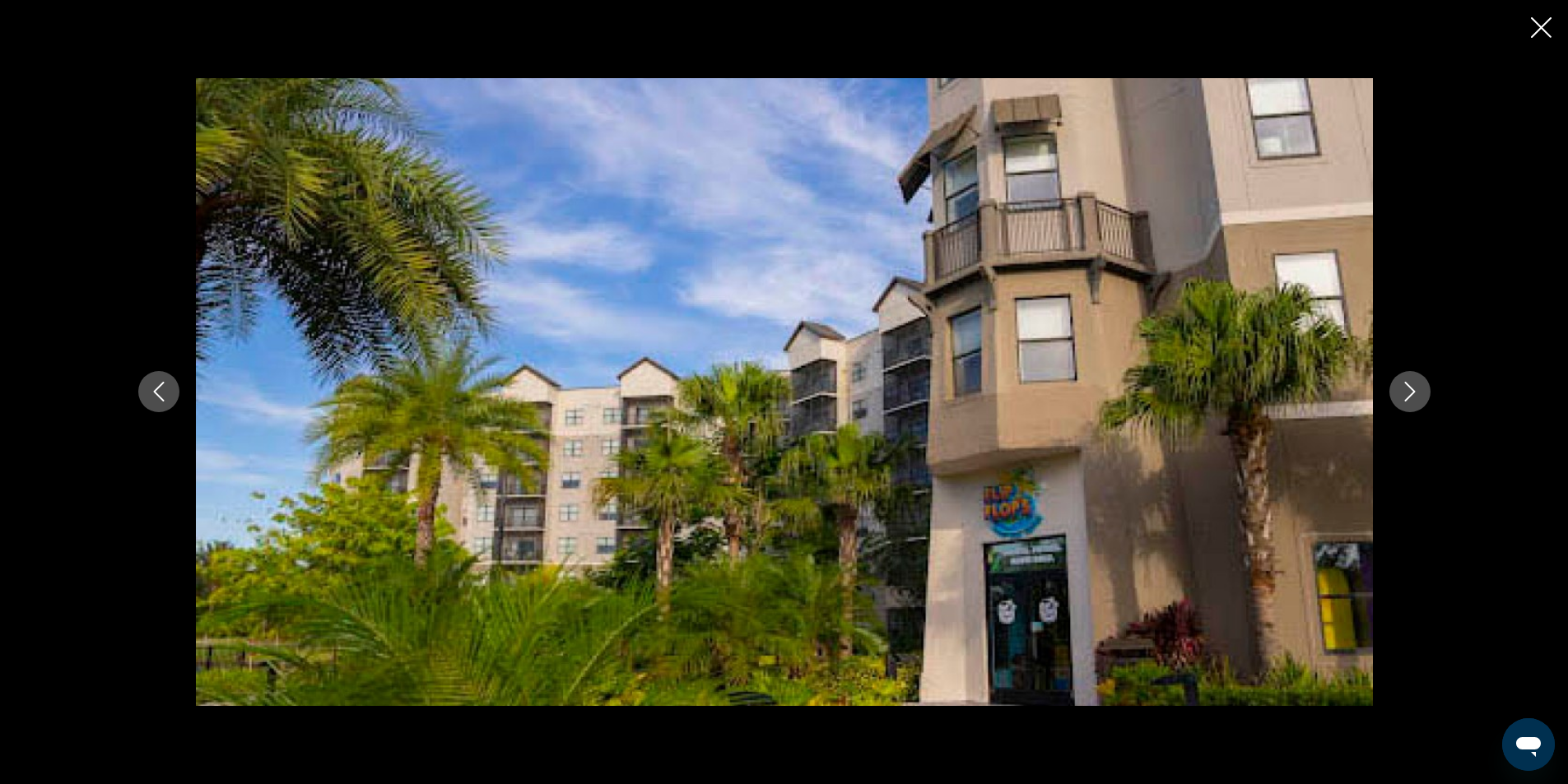
click at [1420, 394] on button "Next image" at bounding box center [1409, 392] width 41 height 41
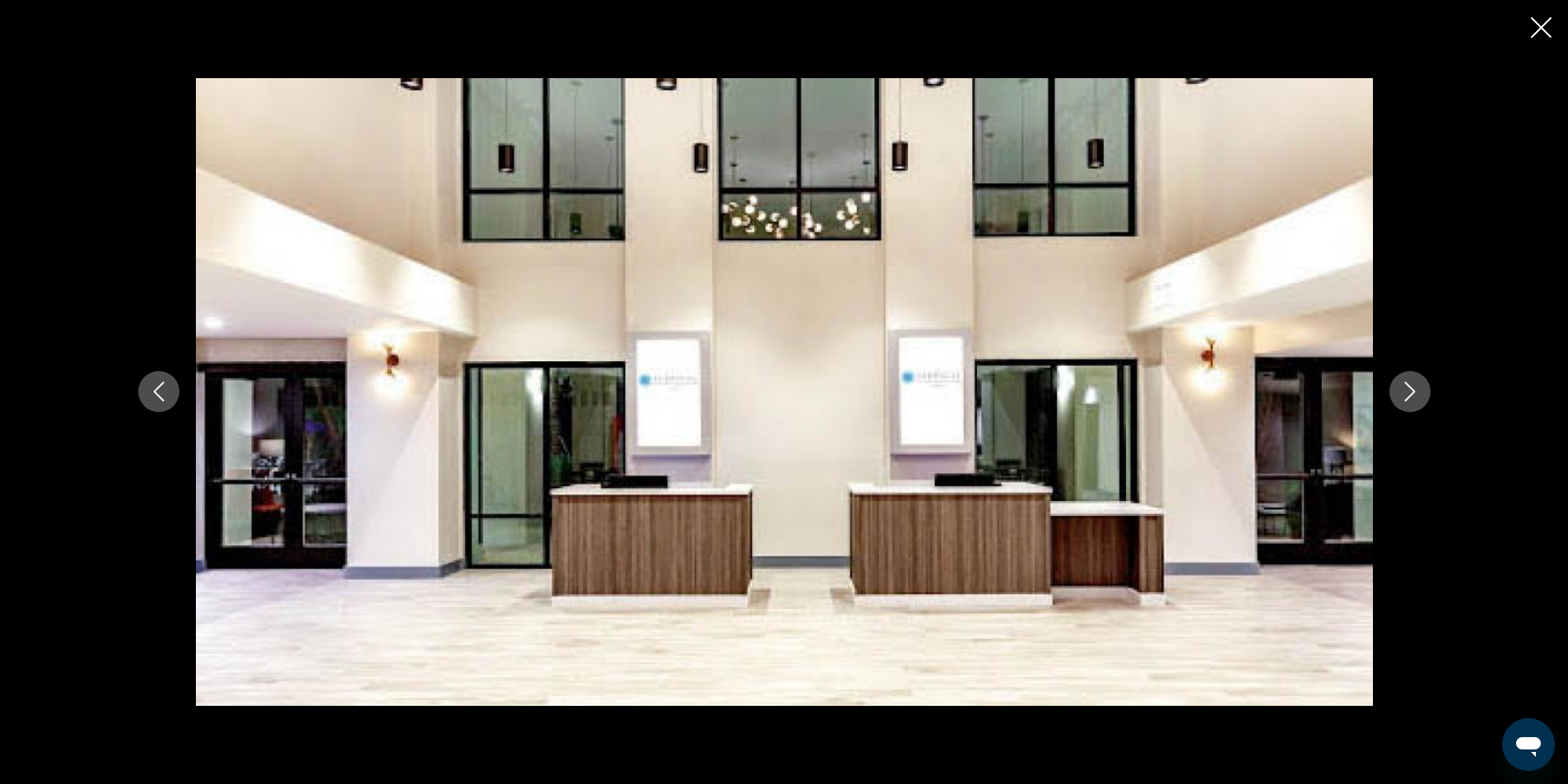
click at [1545, 28] on icon "Close slideshow" at bounding box center [1541, 28] width 21 height 21
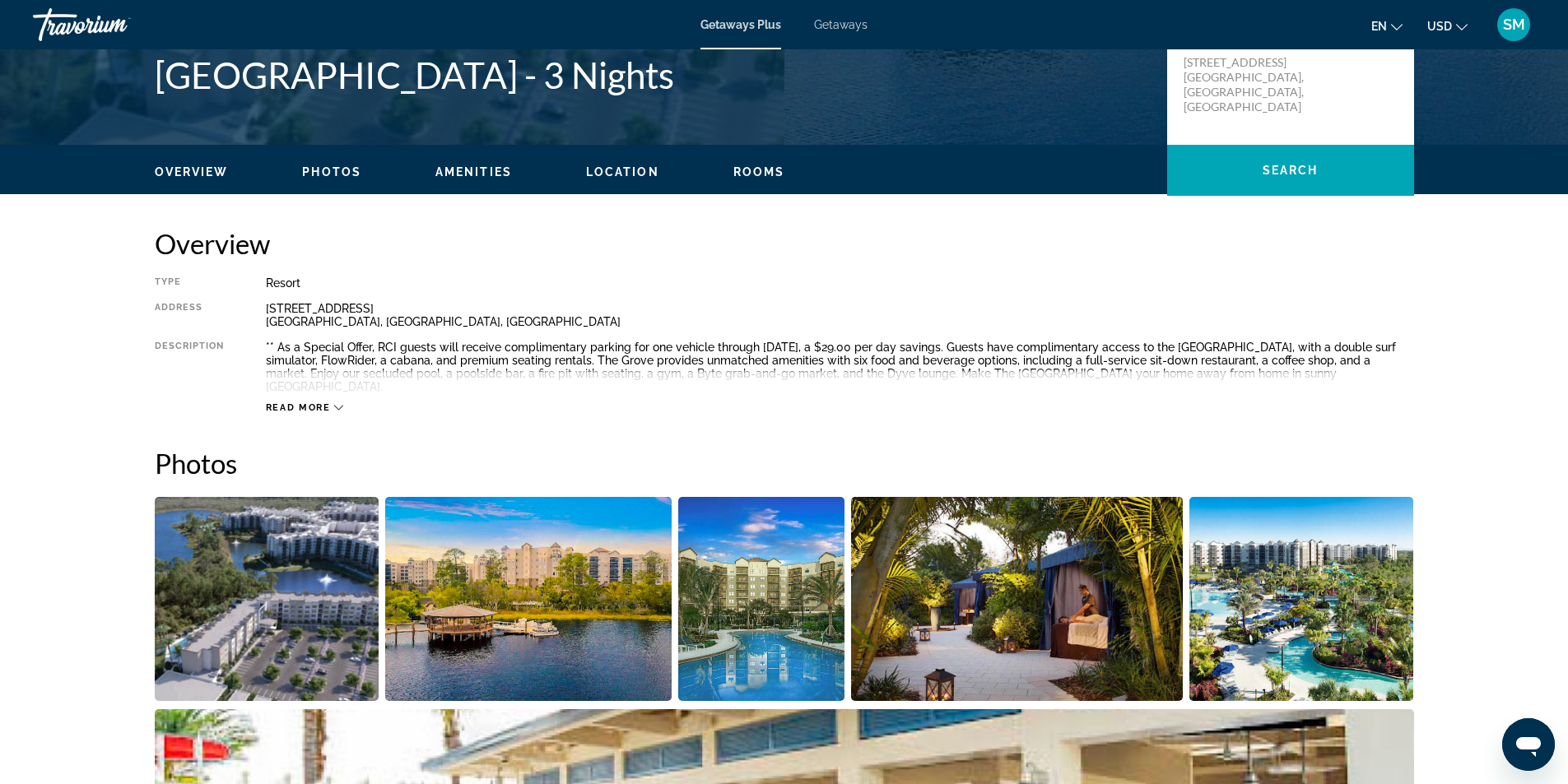
scroll to position [0, 0]
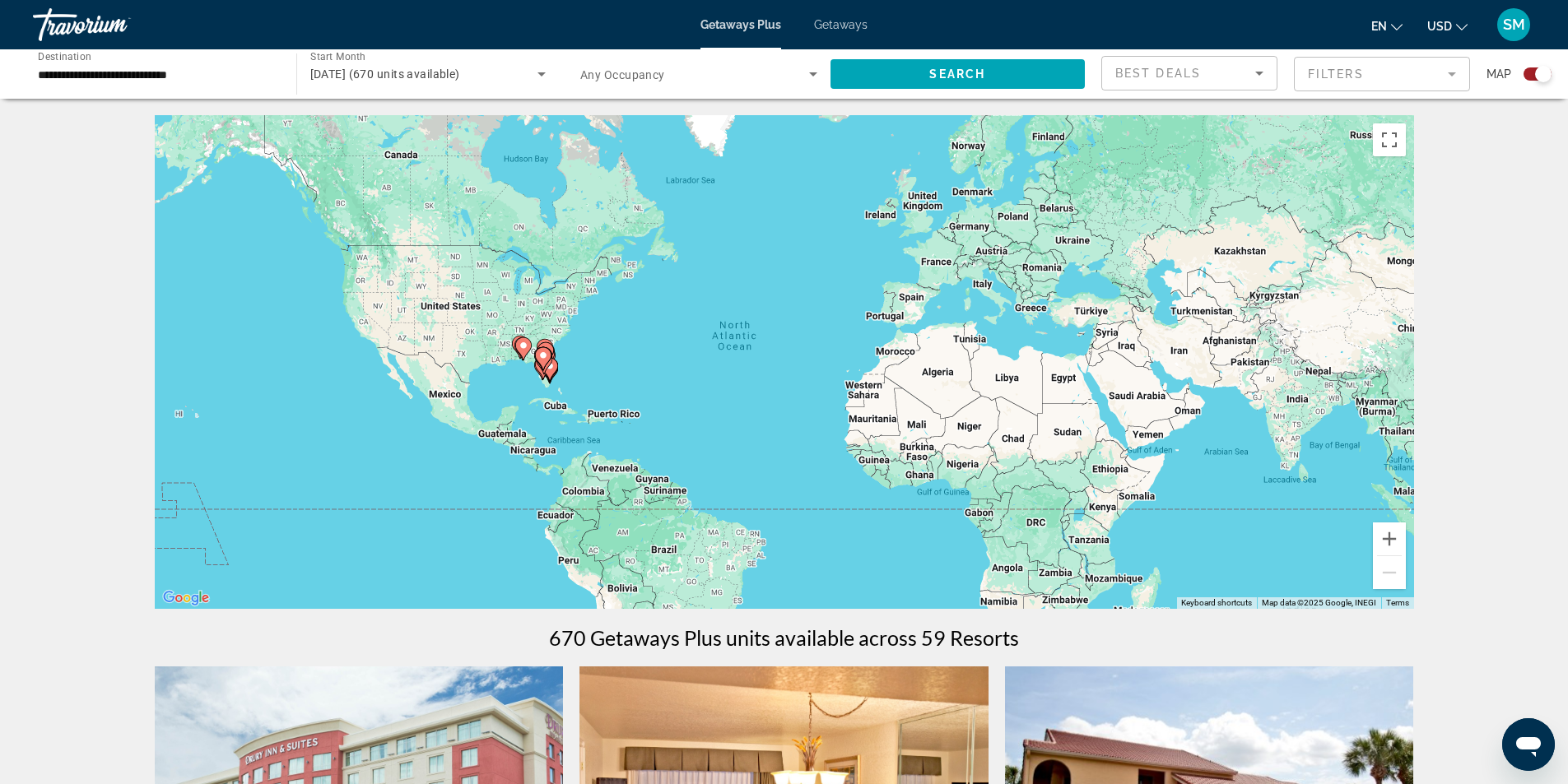
click at [460, 75] on span "[DATE] (670 units available)" at bounding box center [385, 74] width 150 height 13
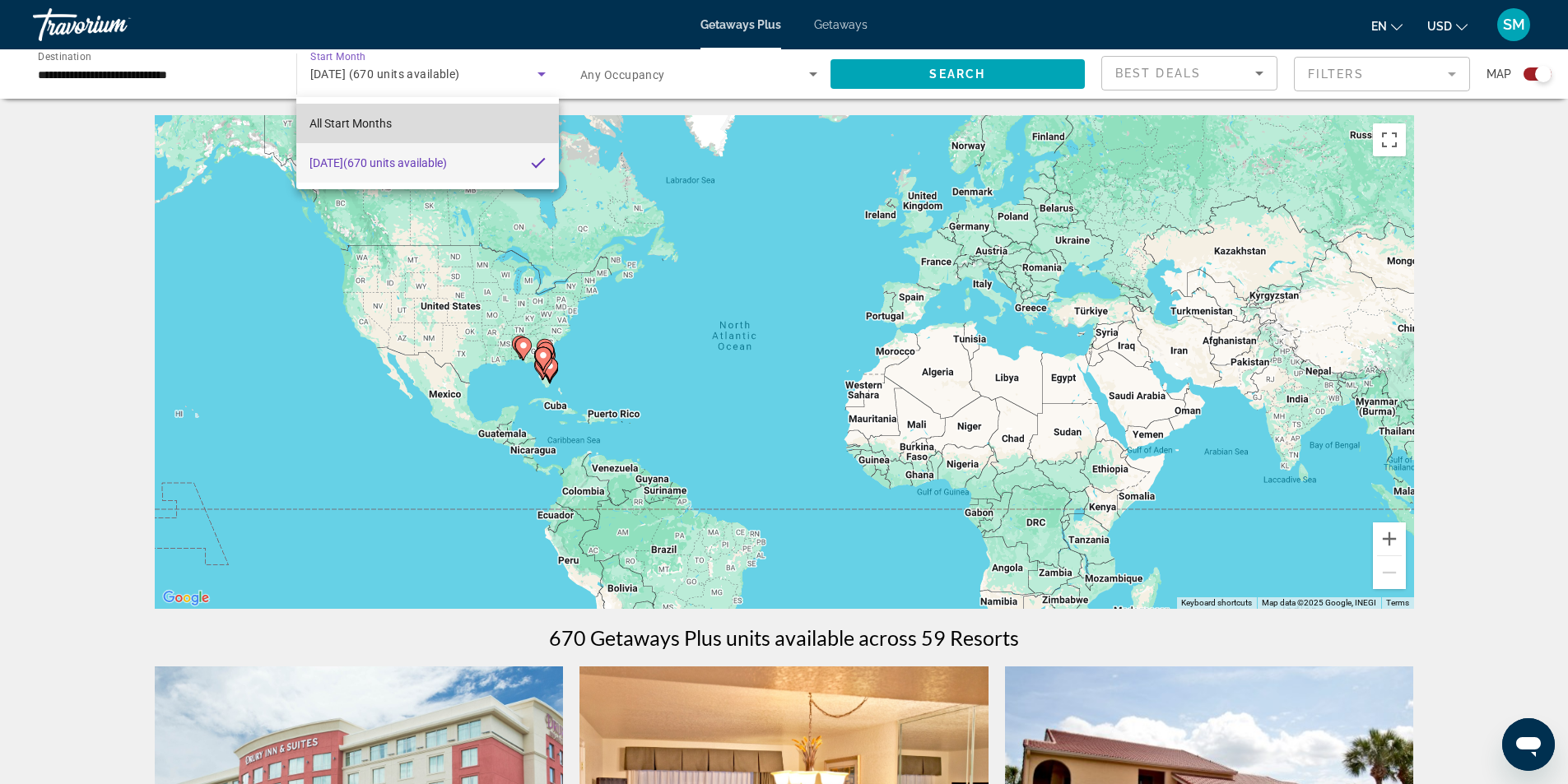
click at [364, 120] on span "All Start Months" at bounding box center [350, 123] width 82 height 13
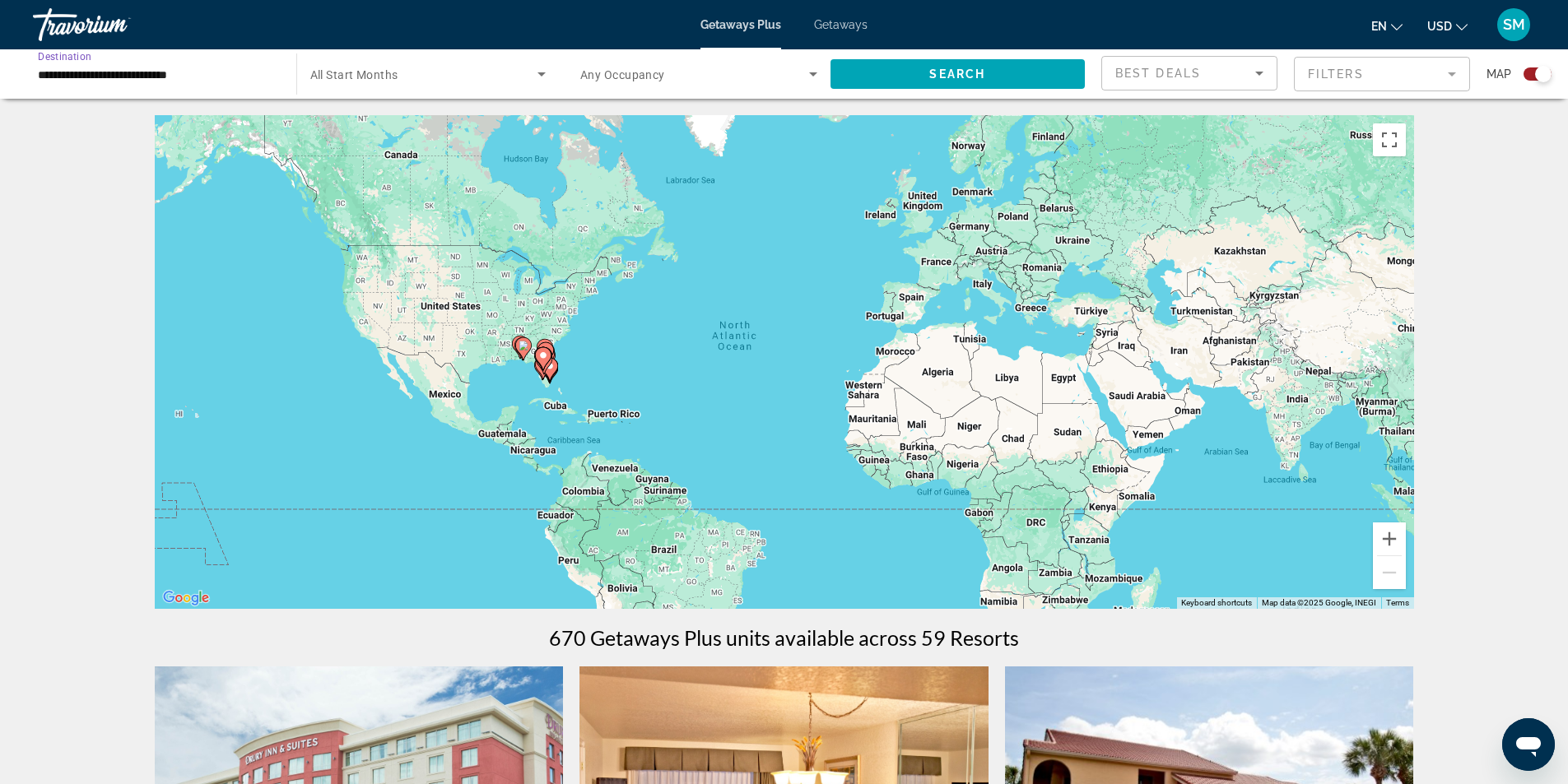
click at [187, 79] on input "**********" at bounding box center [157, 74] width 237 height 20
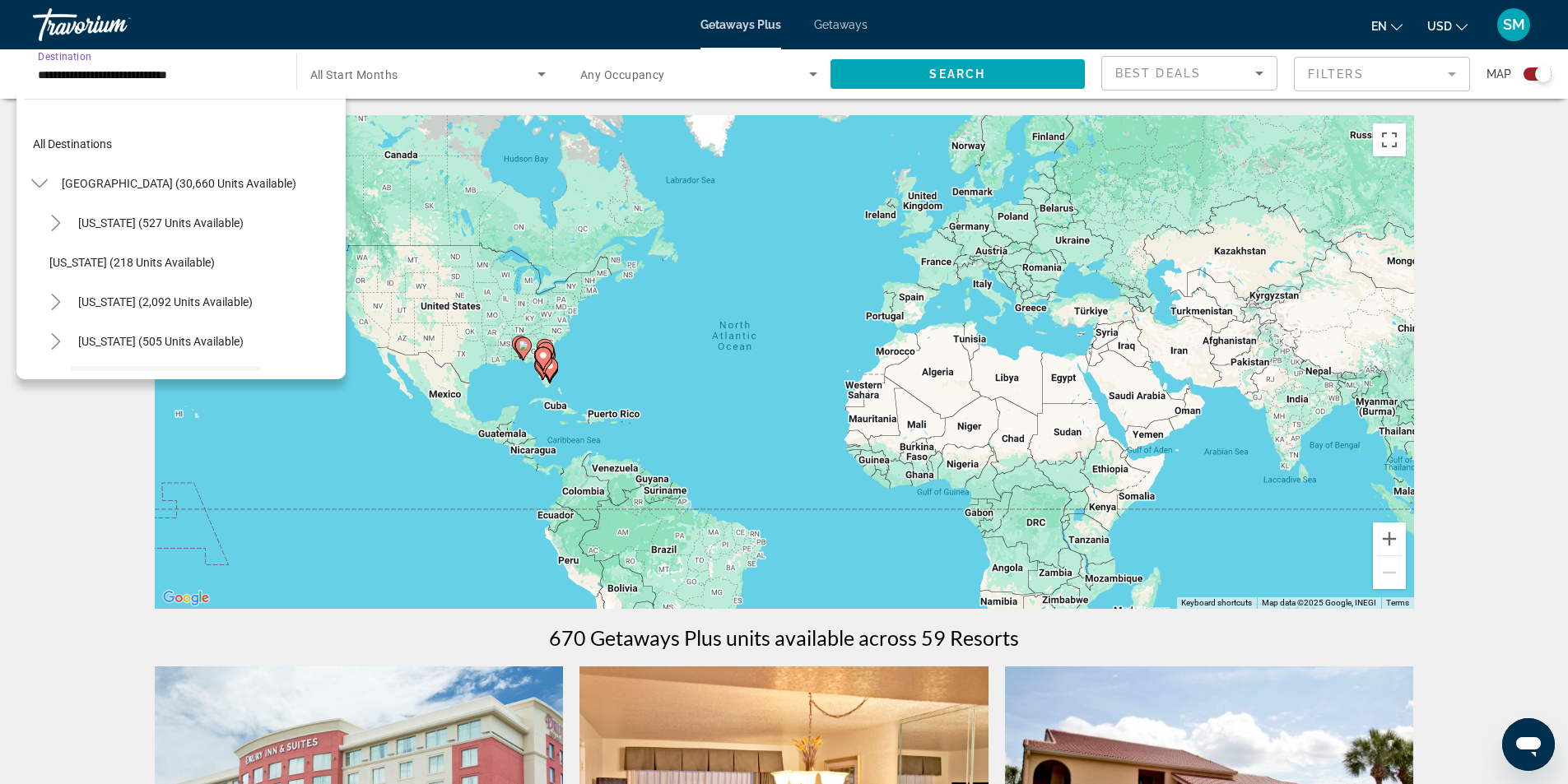
scroll to position [138, 0]
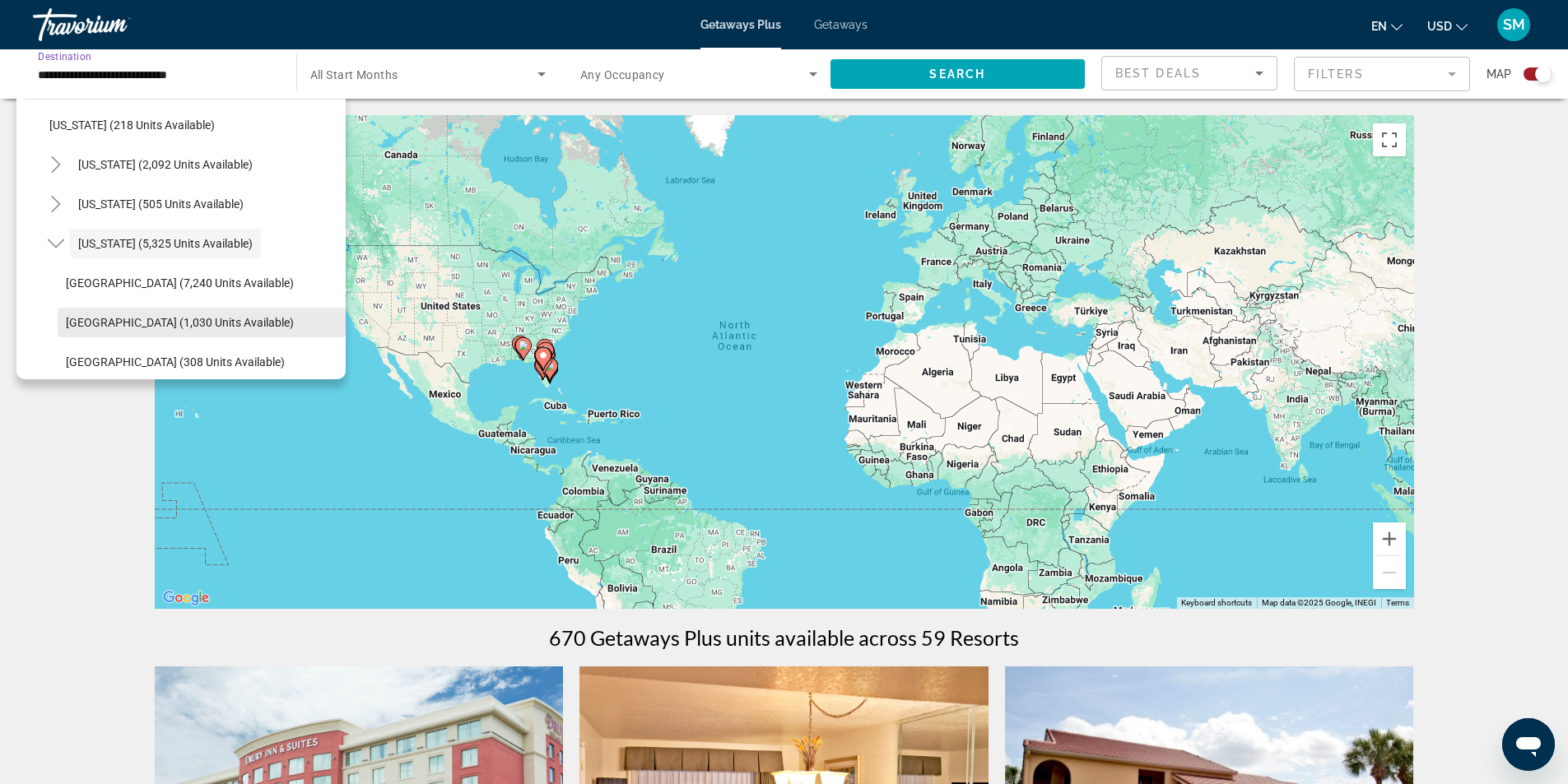
click at [149, 319] on span "[GEOGRAPHIC_DATA] (1,030 units available)" at bounding box center [180, 323] width 228 height 13
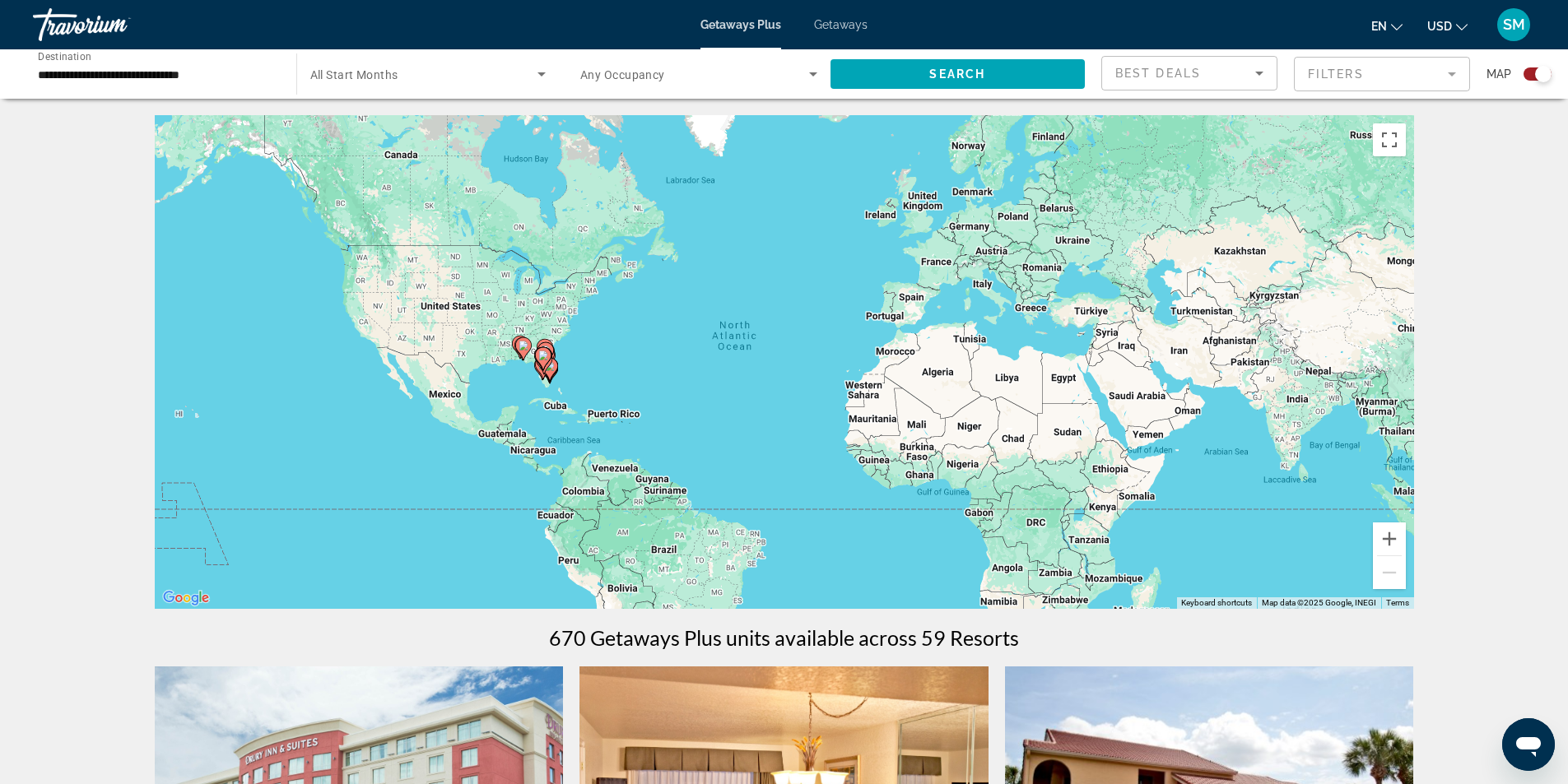
click at [478, 86] on div "Search widget" at bounding box center [428, 74] width 236 height 46
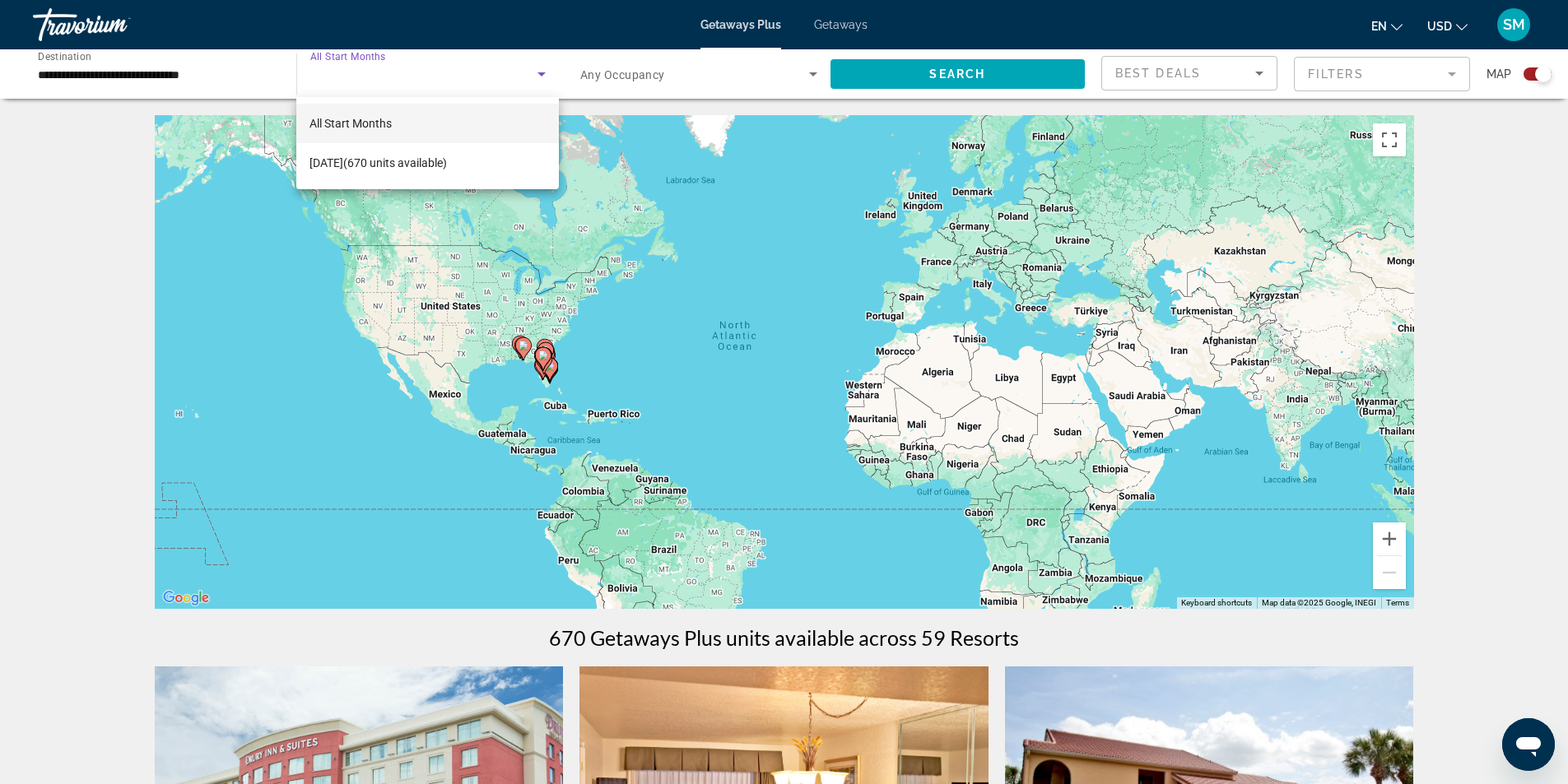
click at [407, 120] on mat-option "All Start Months" at bounding box center [427, 123] width 262 height 39
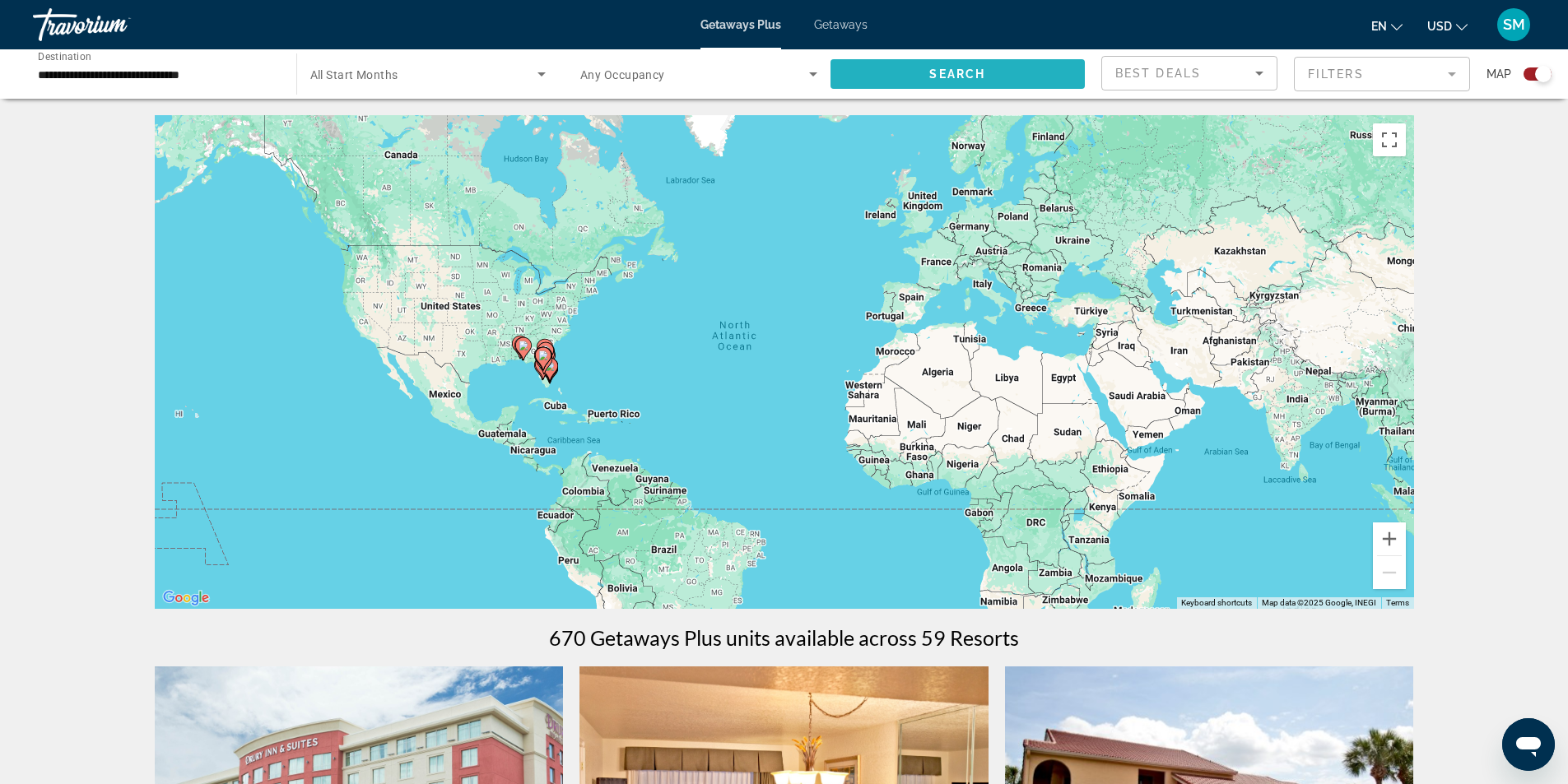
click at [931, 74] on span "Search" at bounding box center [957, 74] width 56 height 13
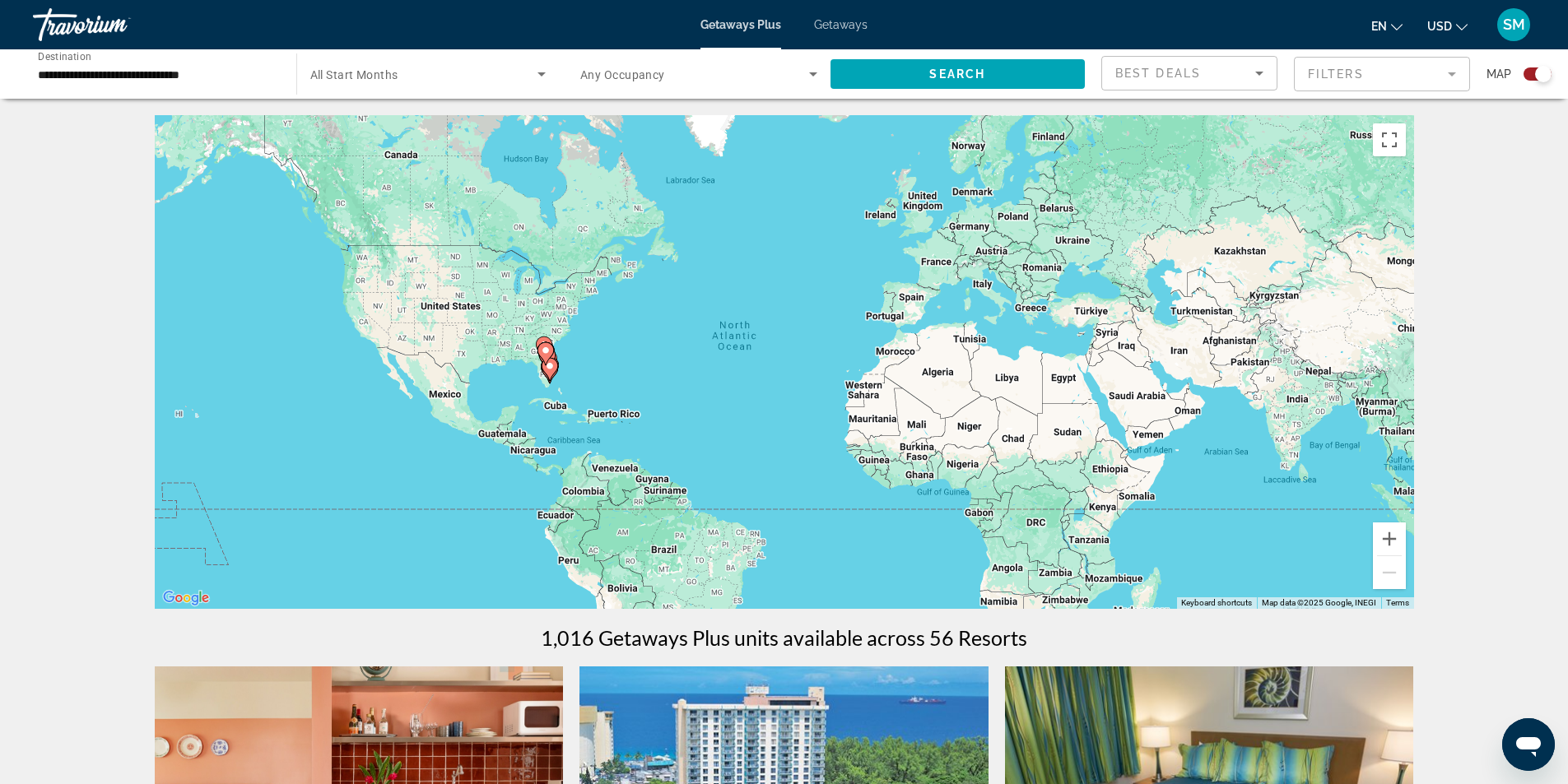
click at [432, 81] on span "Search widget" at bounding box center [424, 74] width 228 height 20
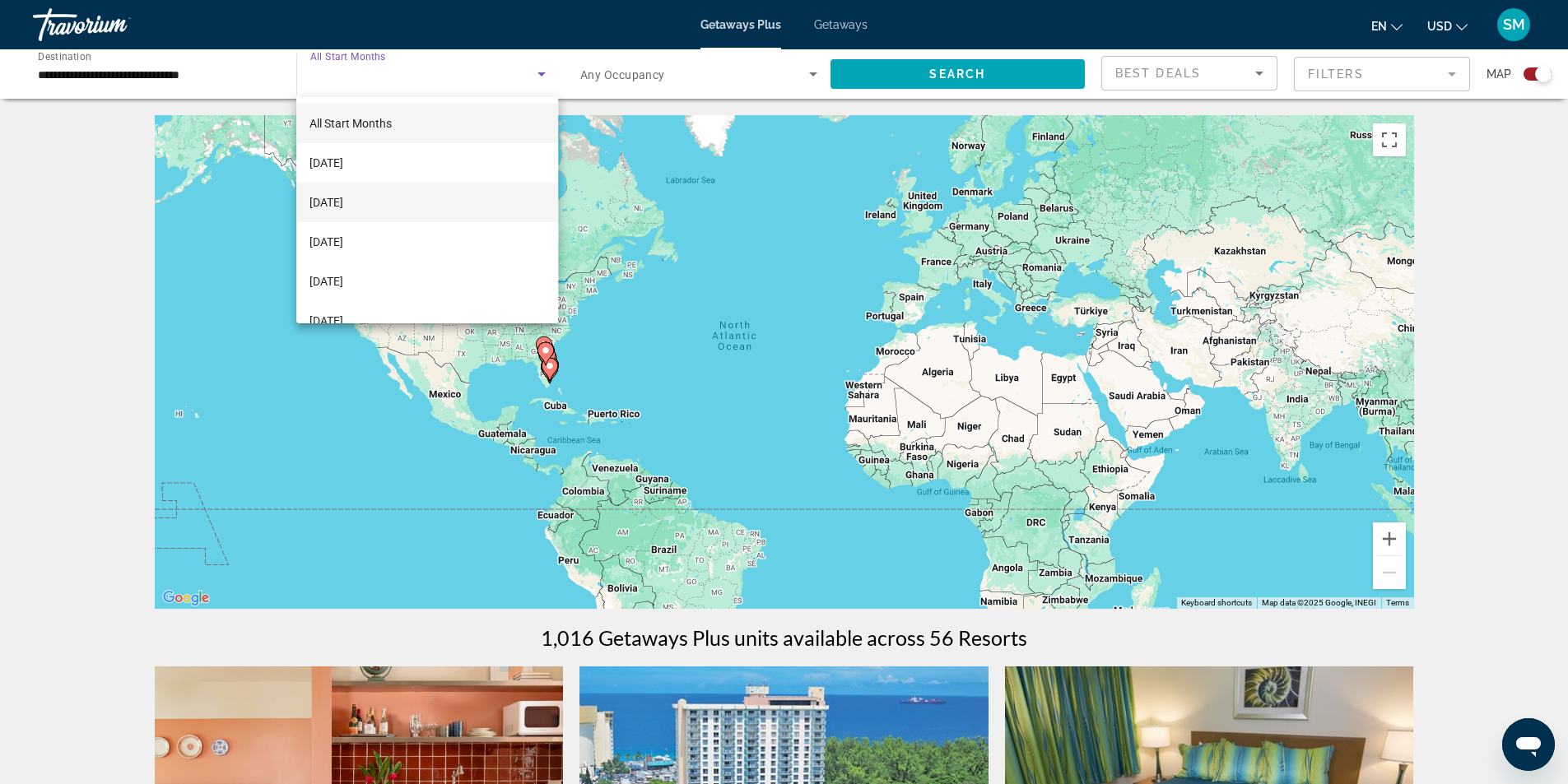
click at [384, 197] on mat-option "[DATE]" at bounding box center [427, 201] width 262 height 39
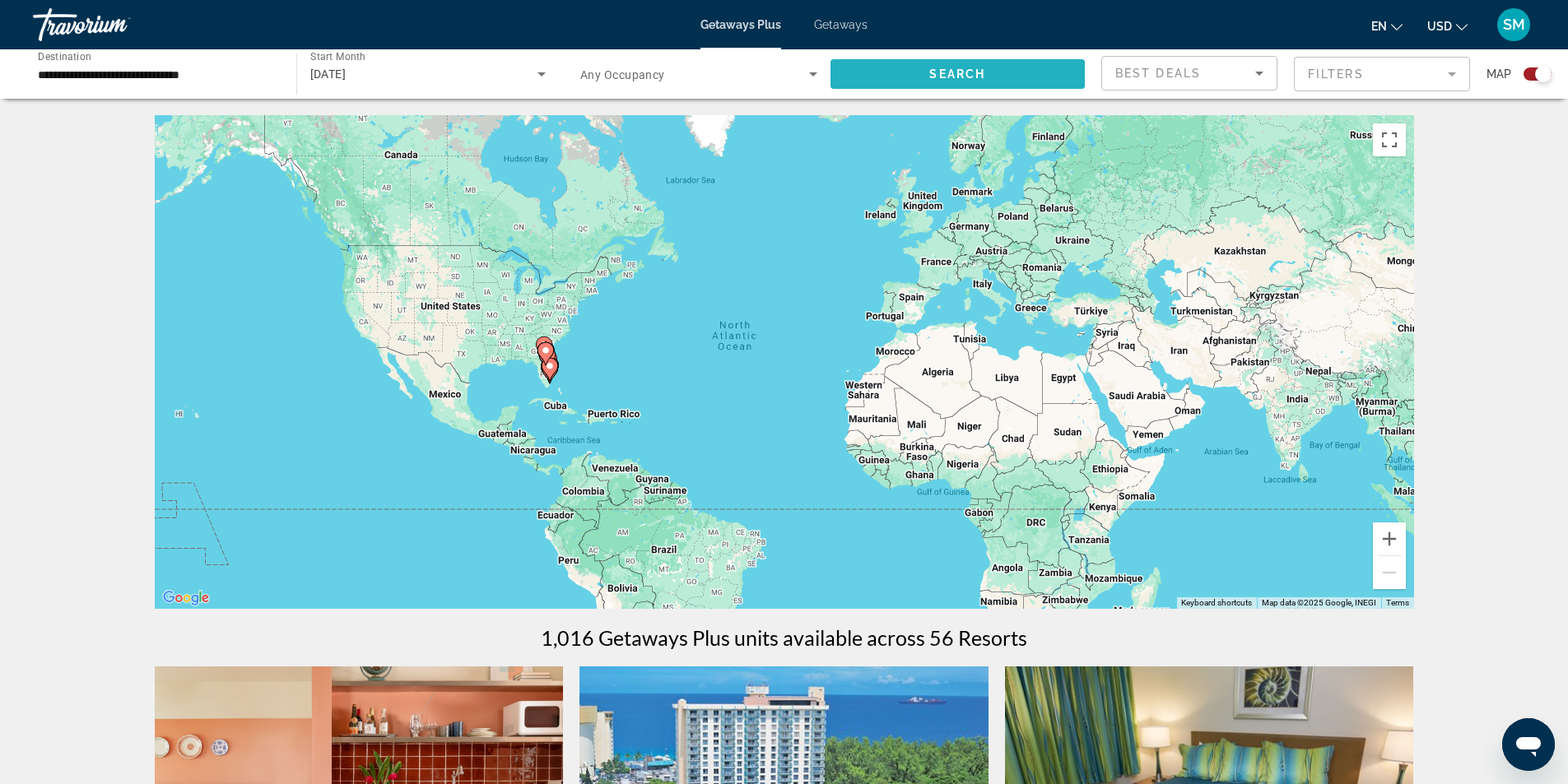
click at [953, 62] on span "Search widget" at bounding box center [958, 74] width 255 height 39
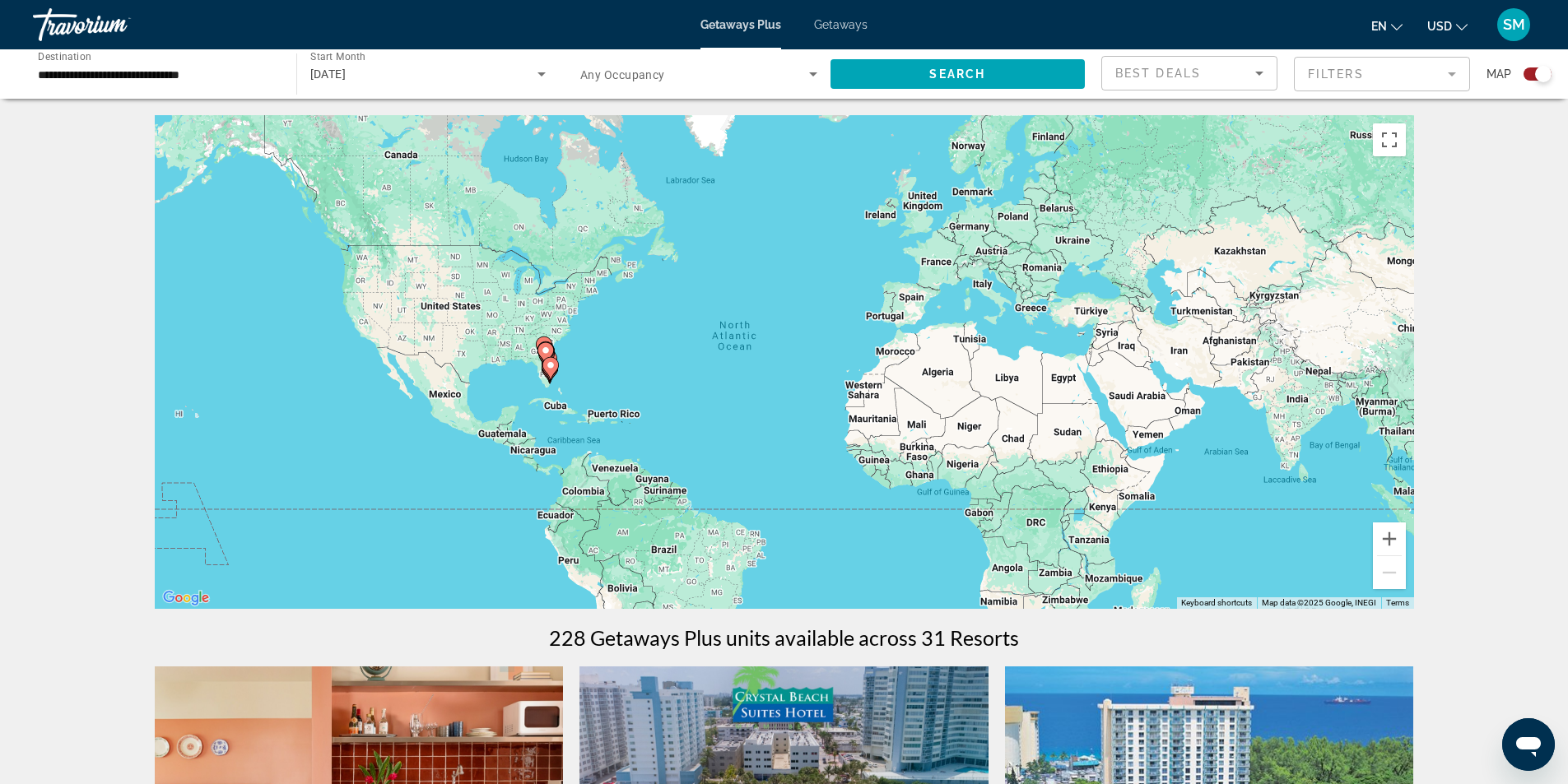
click at [248, 72] on input "**********" at bounding box center [157, 74] width 237 height 20
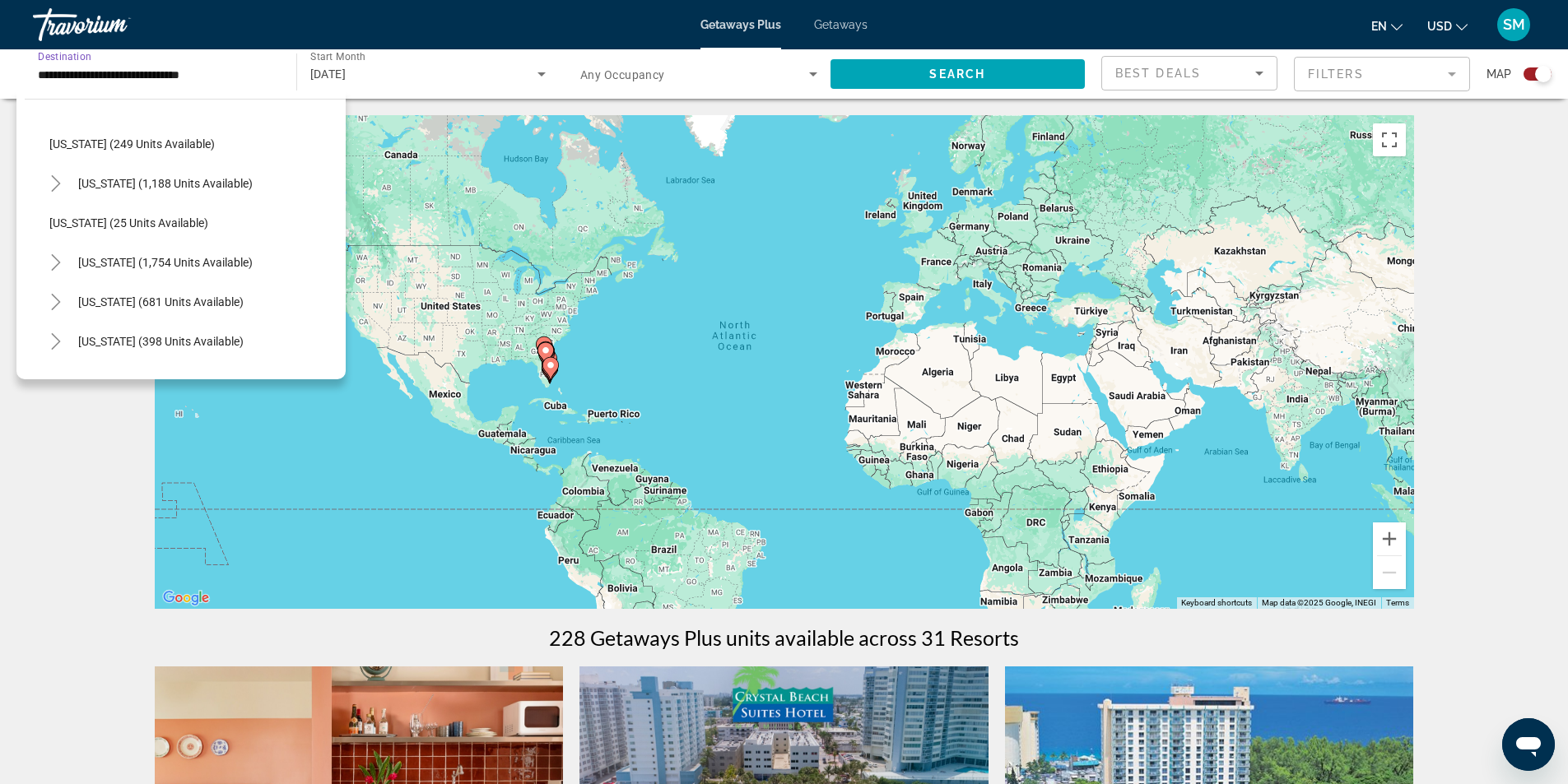
scroll to position [1286, 0]
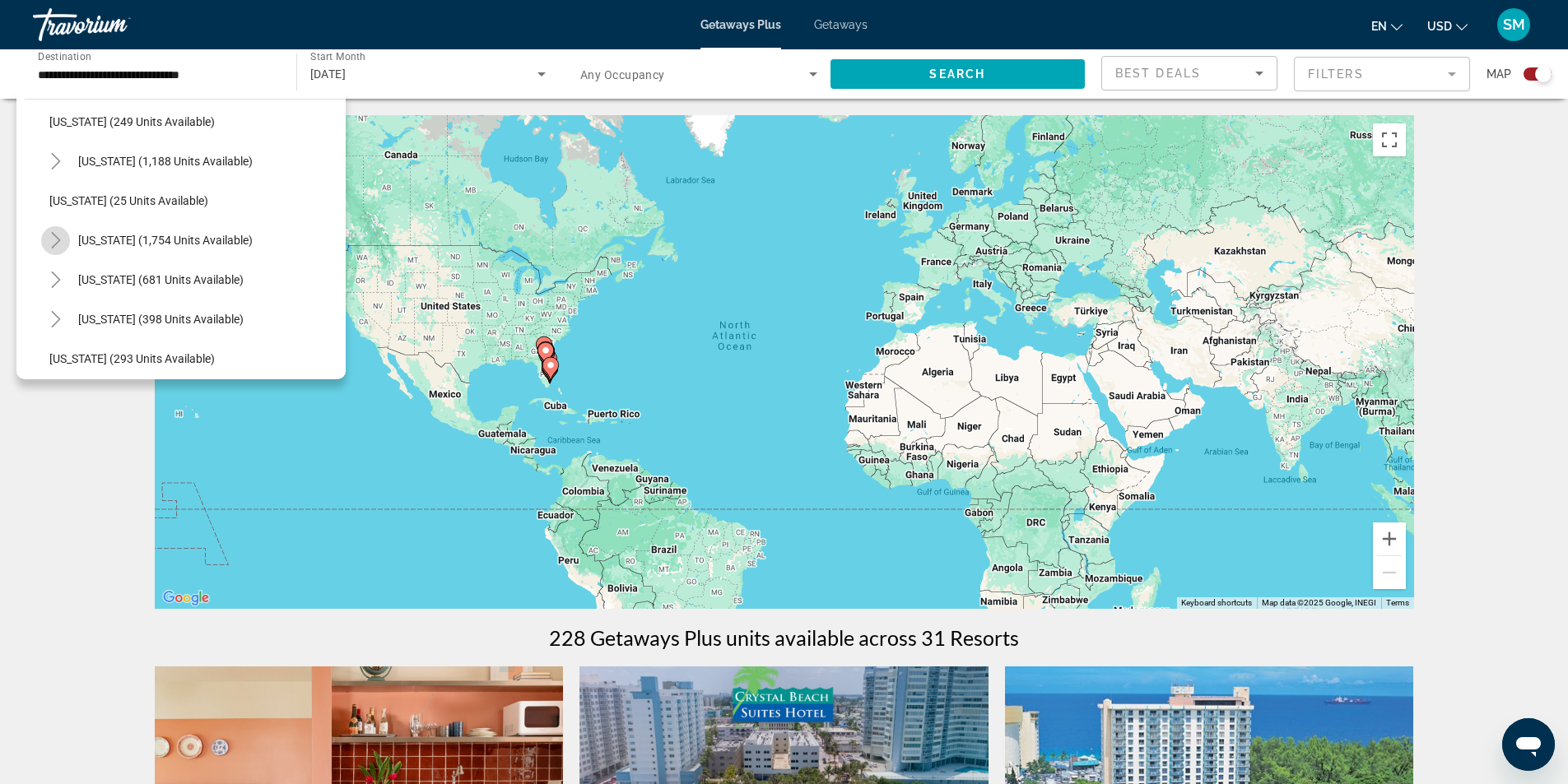
click at [62, 241] on icon "Toggle South Carolina (1,754 units available)" at bounding box center [55, 240] width 16 height 16
click at [201, 277] on span "[GEOGRAPHIC_DATA] Areaa (101 units available)" at bounding box center [192, 280] width 252 height 13
type input "**********"
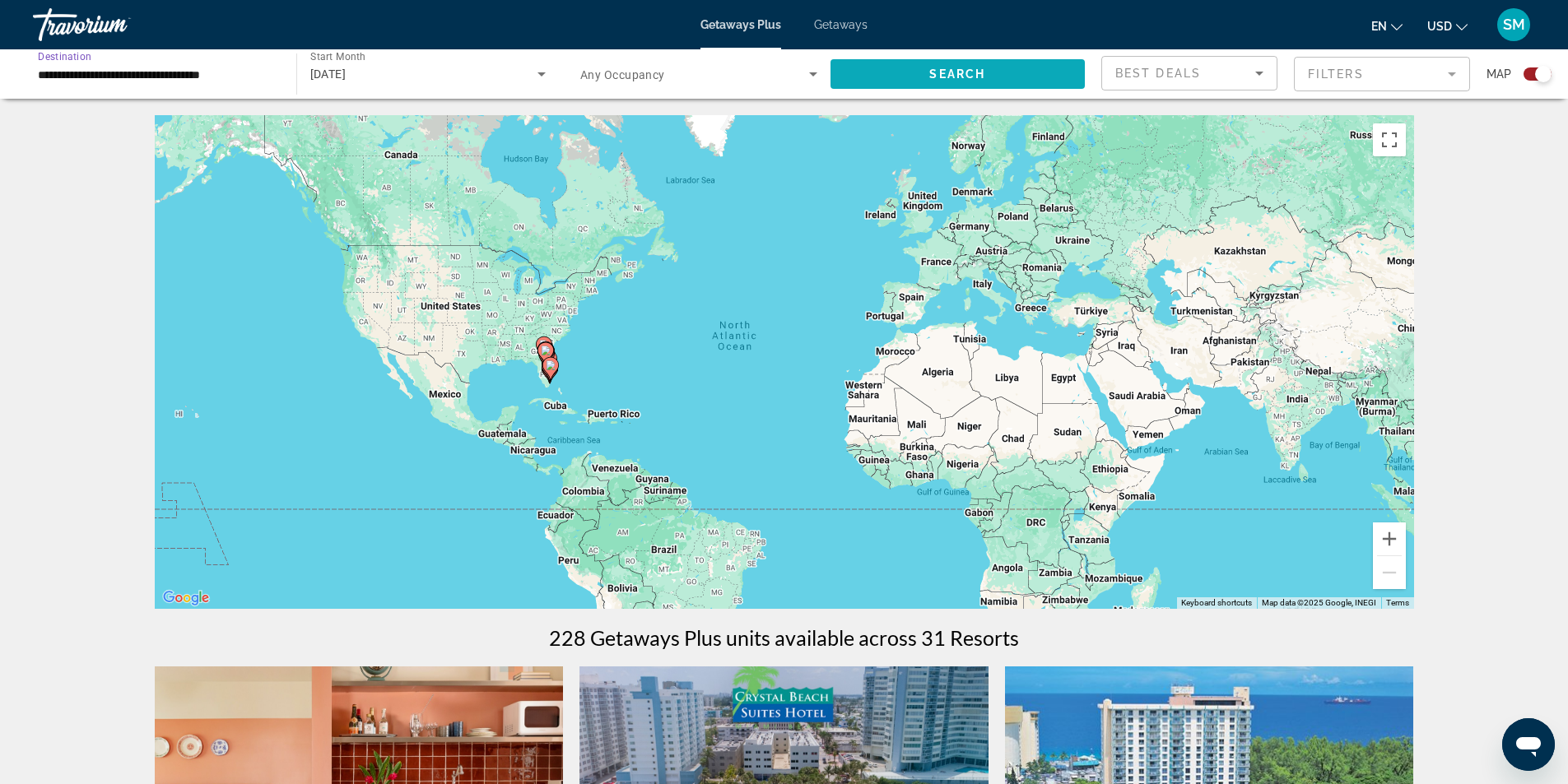
click at [942, 76] on span "Search" at bounding box center [957, 74] width 56 height 13
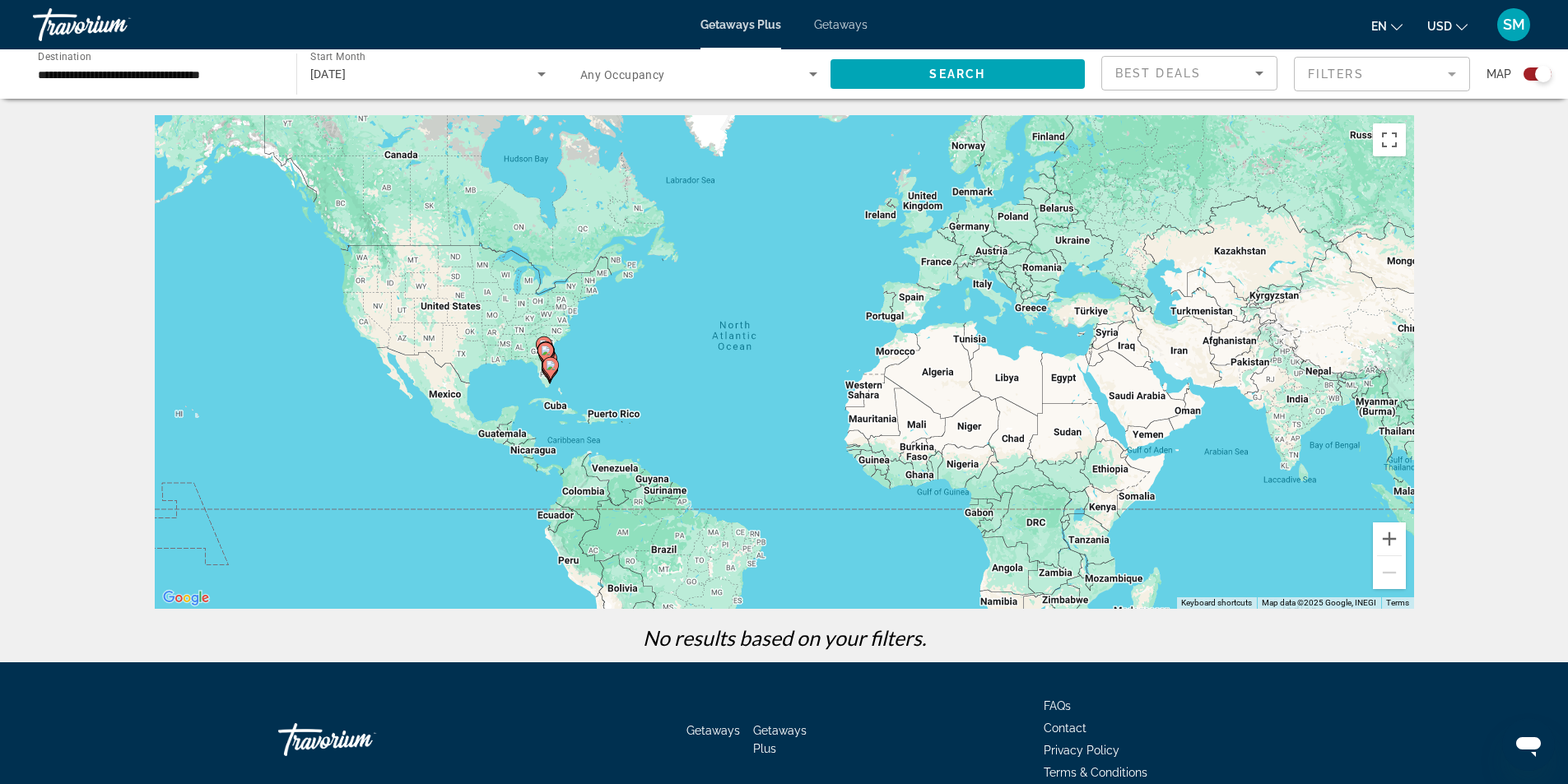
click at [402, 79] on div "[DATE]" at bounding box center [424, 74] width 228 height 20
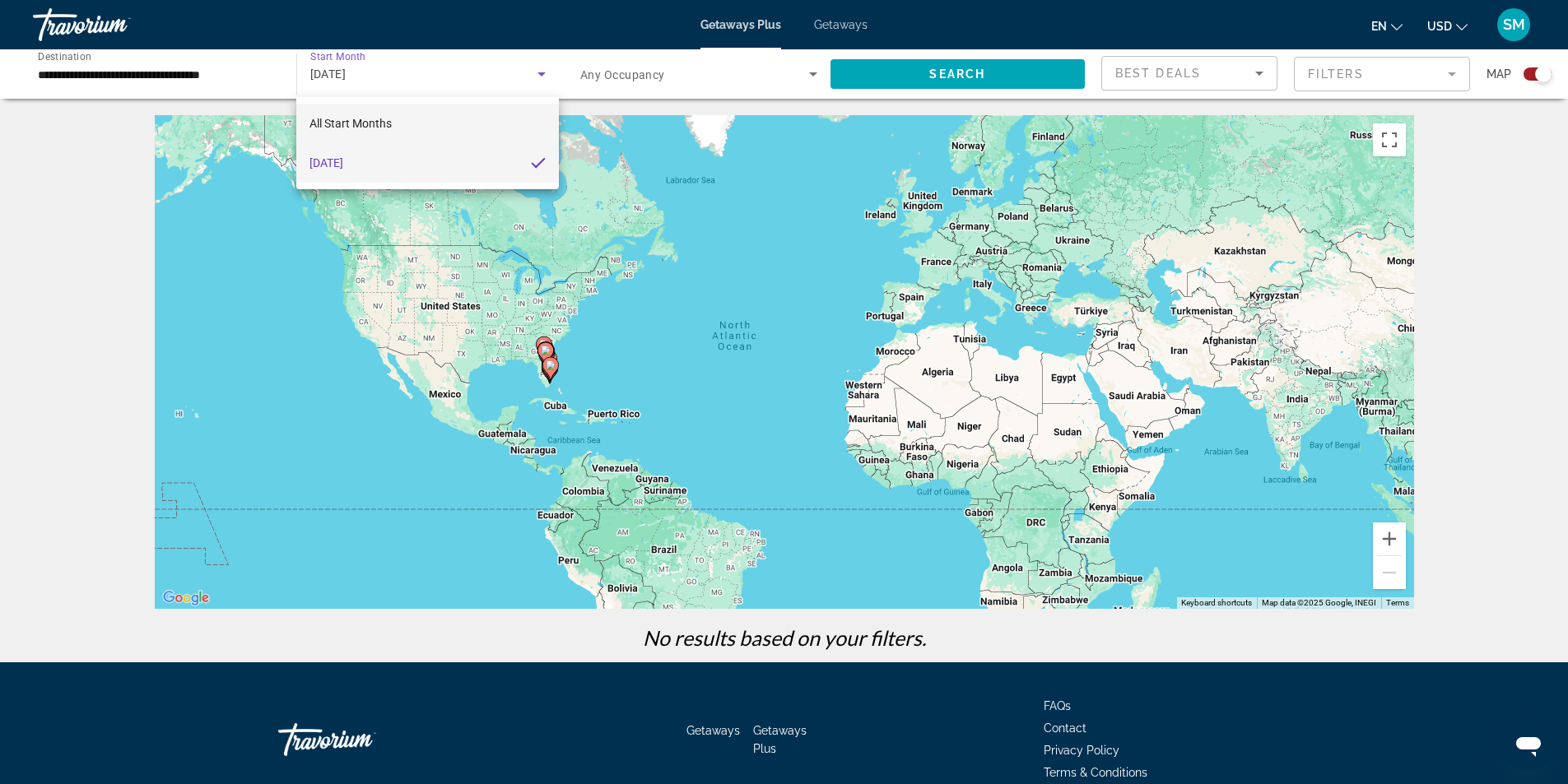
click at [382, 117] on span "All Start Months" at bounding box center [350, 123] width 82 height 13
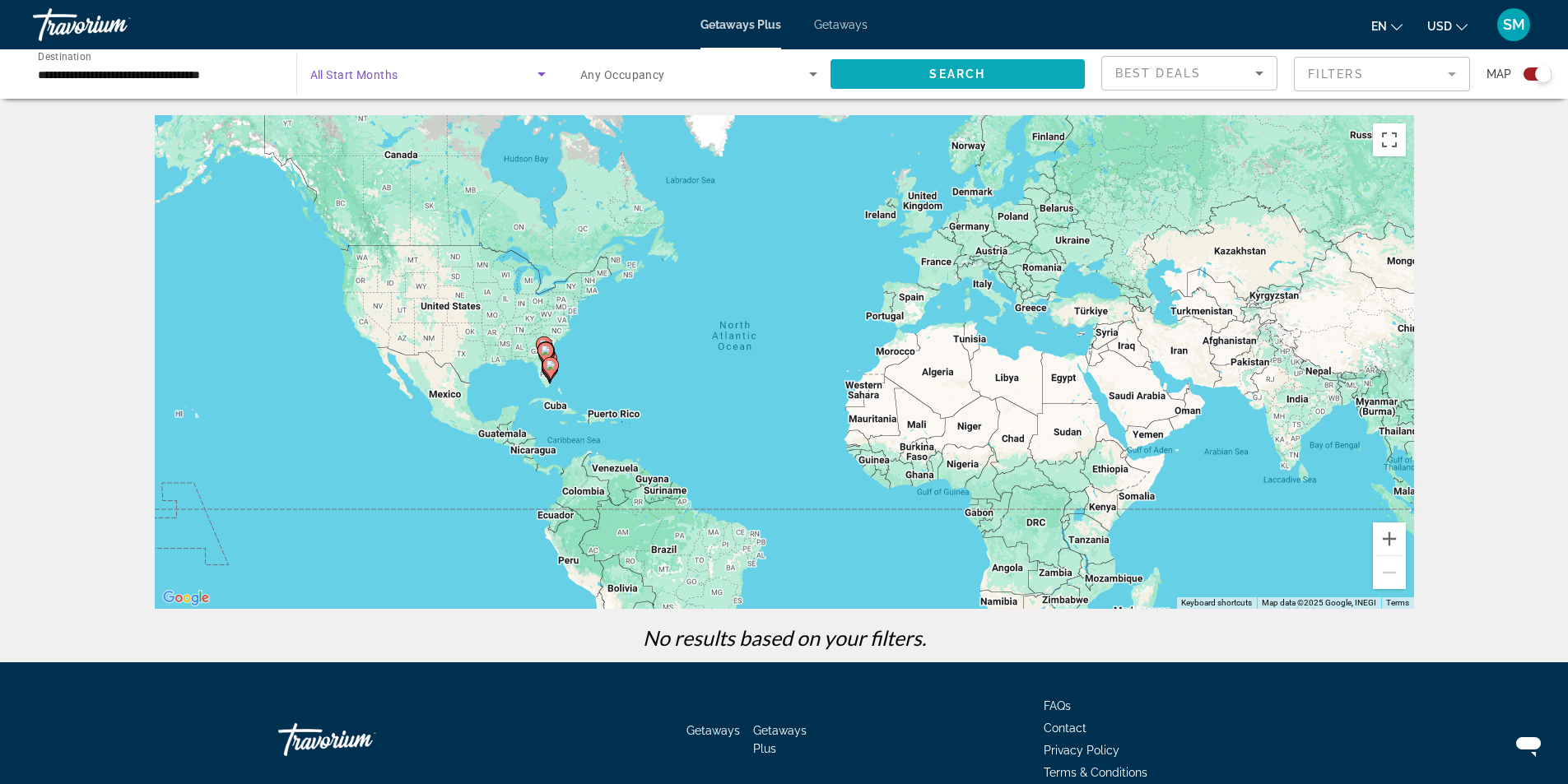
click at [937, 72] on span "Search" at bounding box center [957, 74] width 56 height 13
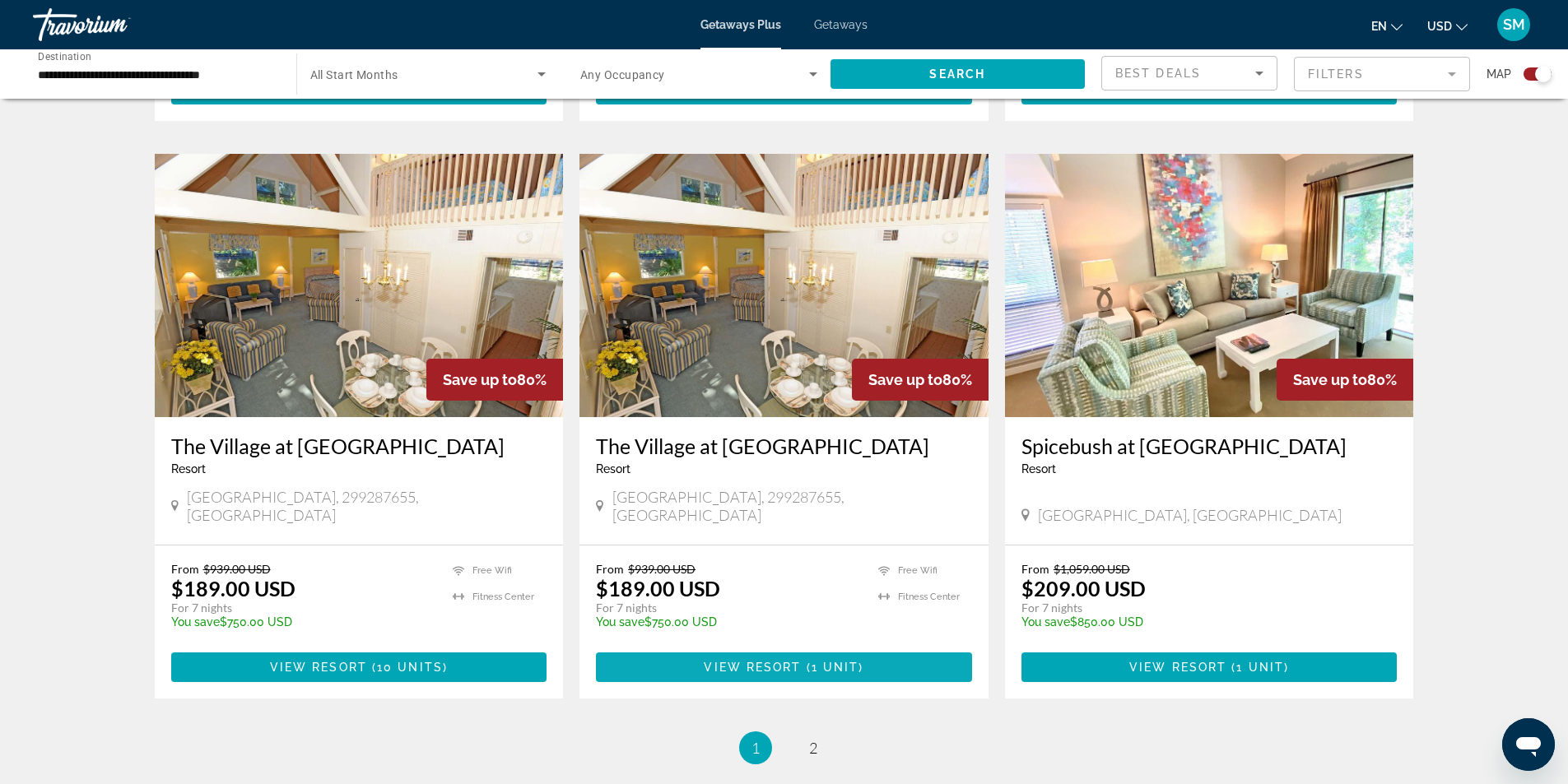
scroll to position [2388, 0]
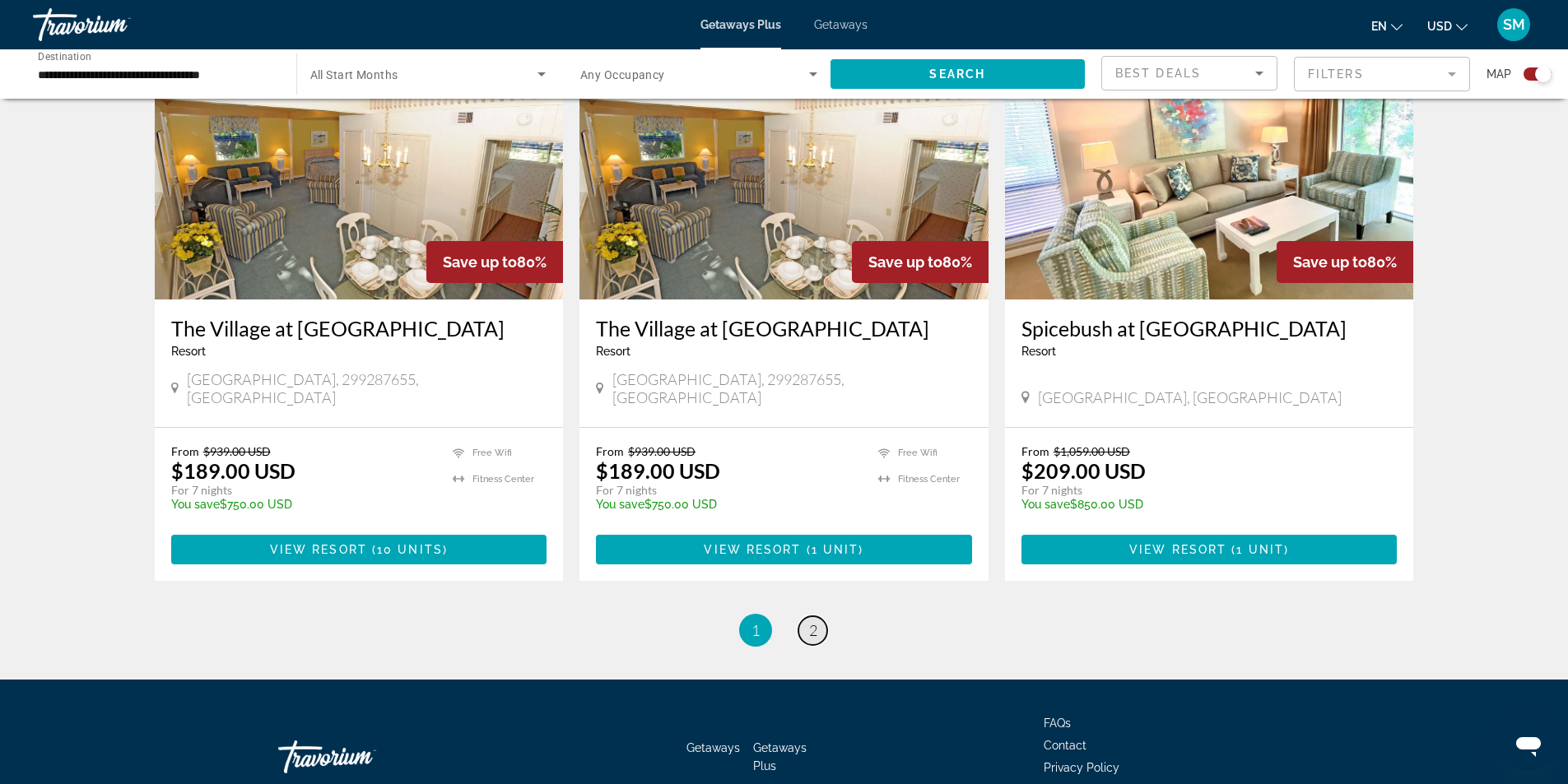
click at [819, 616] on link "page 2" at bounding box center [813, 630] width 29 height 29
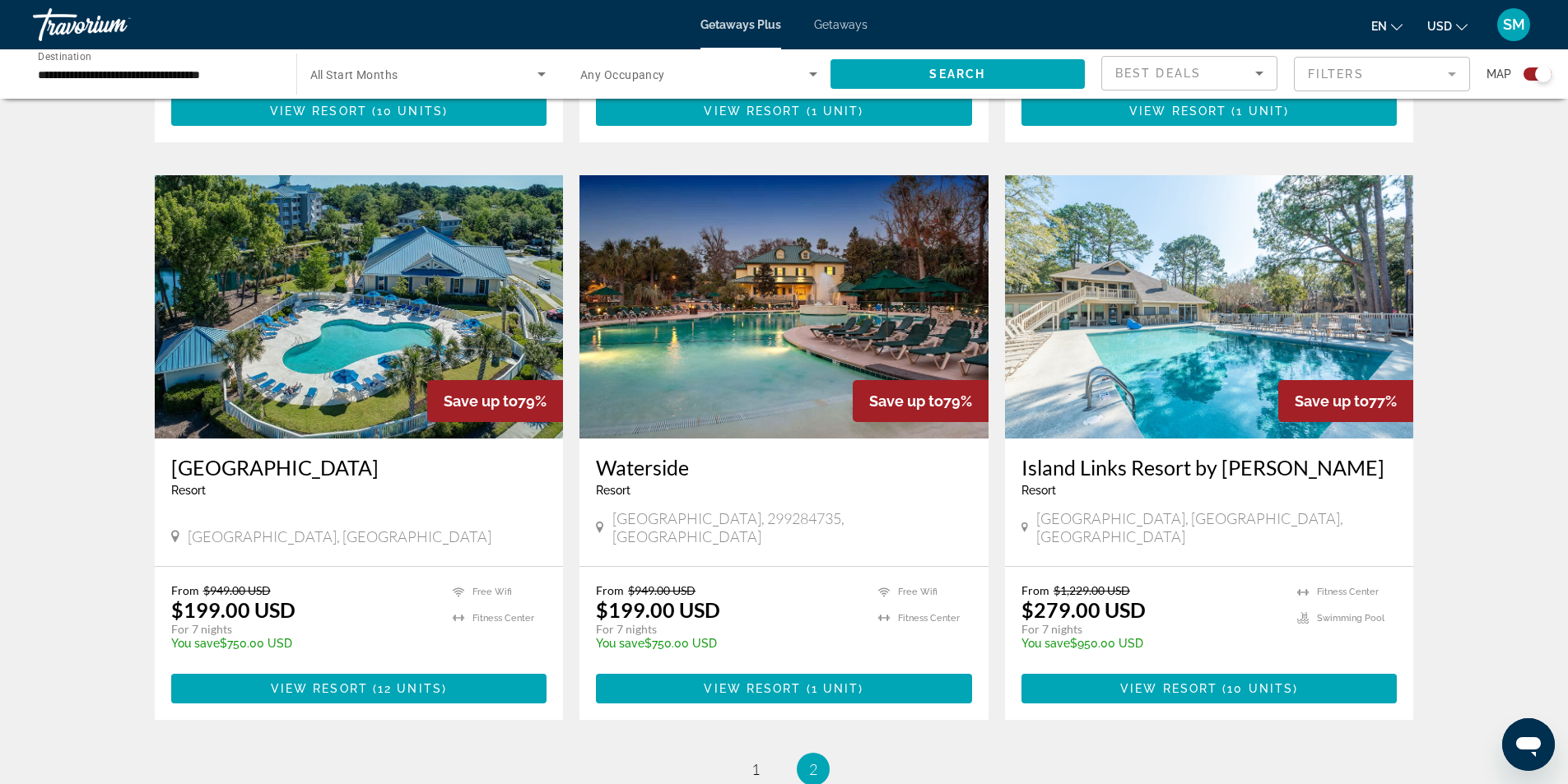
scroll to position [1070, 0]
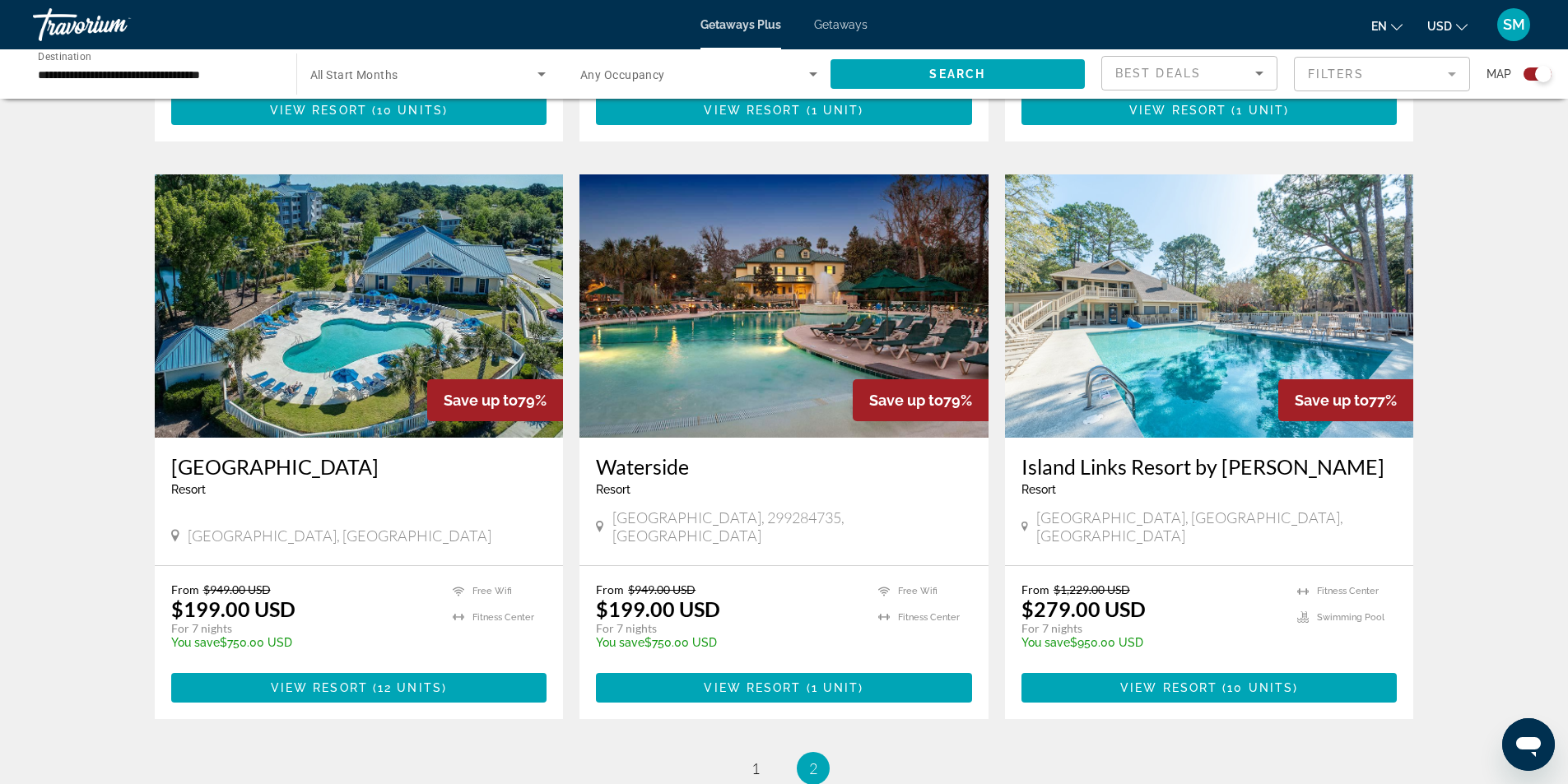
click at [786, 349] on img "Main content" at bounding box center [784, 307] width 409 height 264
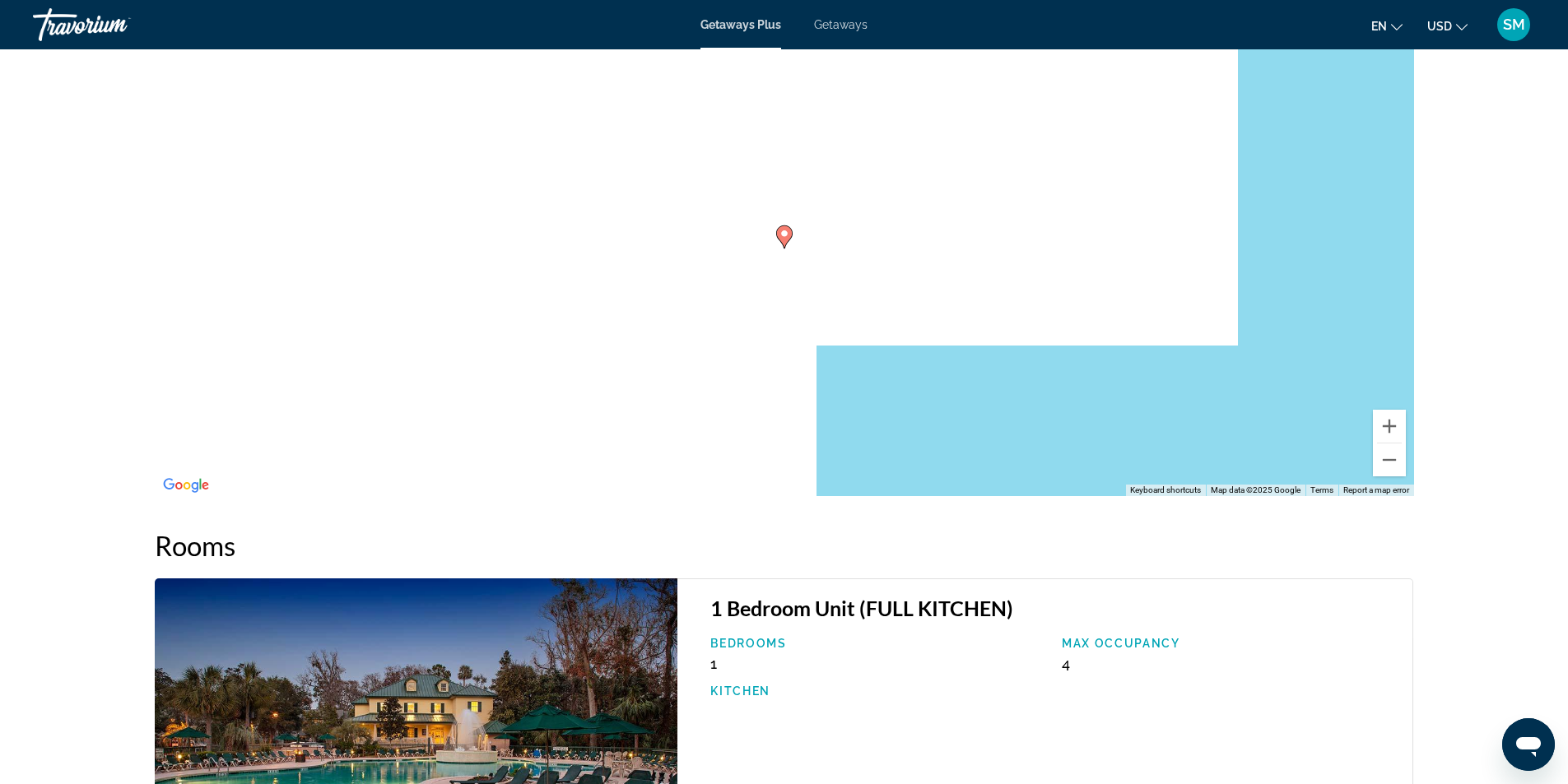
scroll to position [1951, 0]
